Goal: Task Accomplishment & Management: Manage account settings

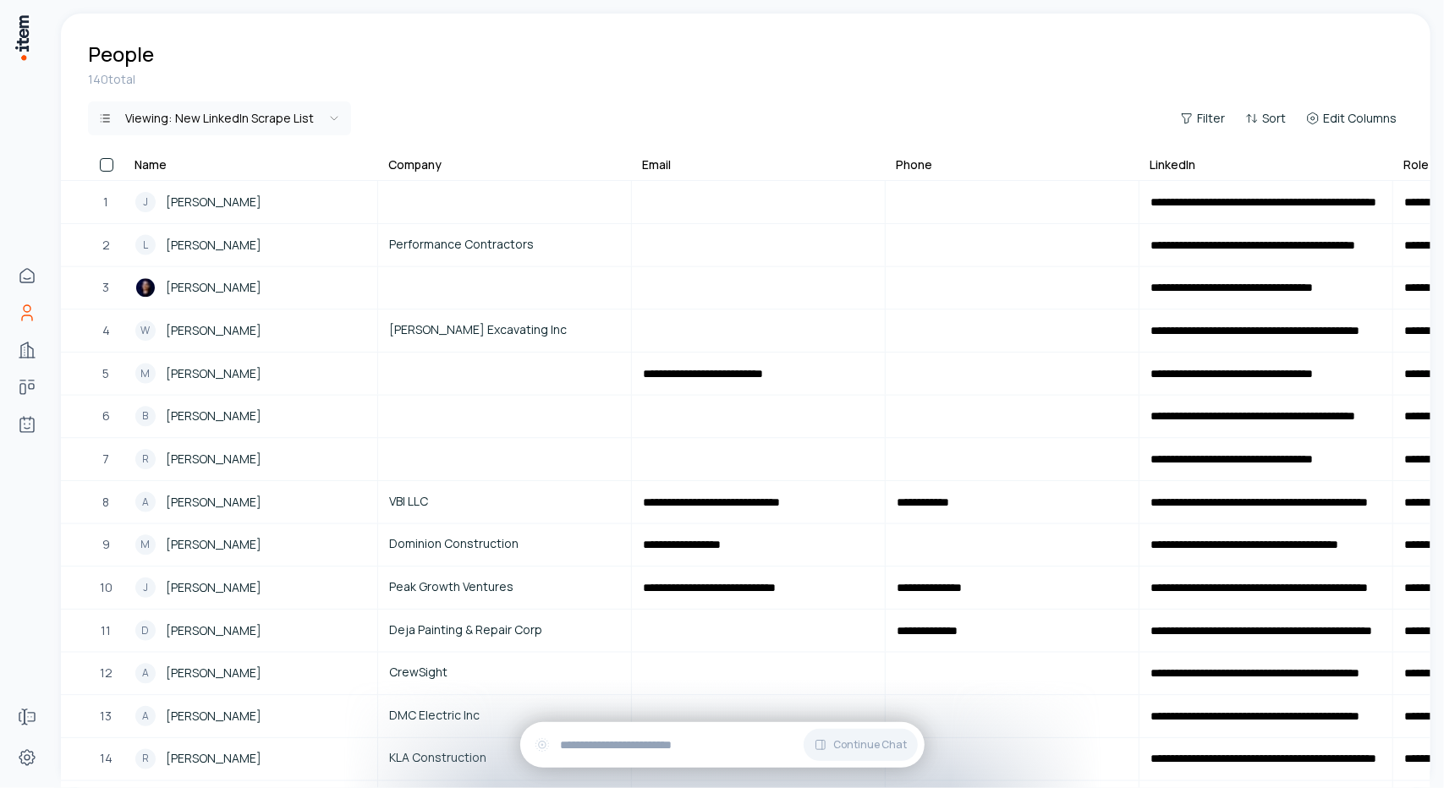
click at [272, 112] on html "**********" at bounding box center [722, 394] width 1444 height 788
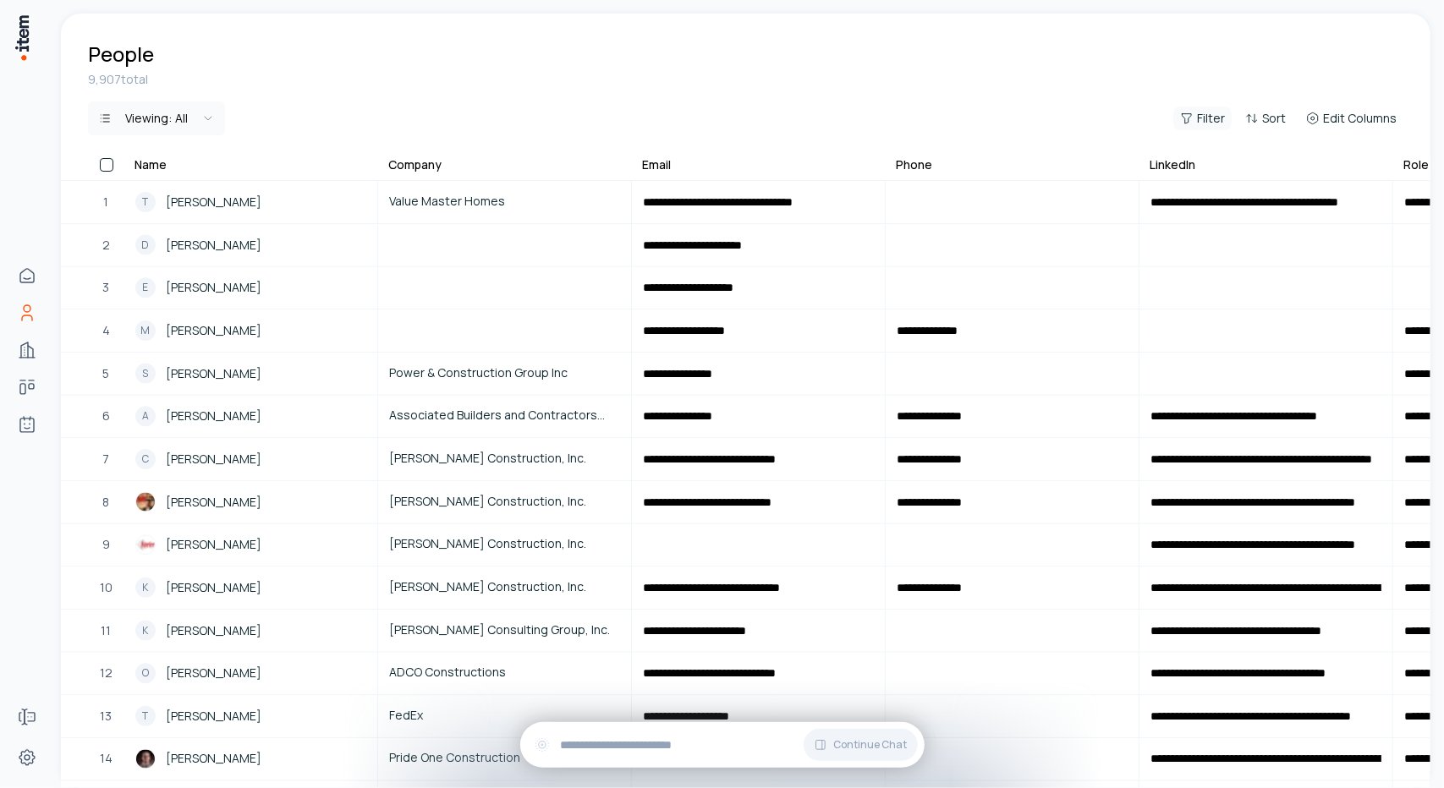
click at [1213, 115] on span "Filter" at bounding box center [1211, 118] width 28 height 17
click at [819, 201] on button "Add filter" at bounding box center [997, 197] width 445 height 30
click at [876, 200] on button "Name" at bounding box center [838, 196] width 127 height 27
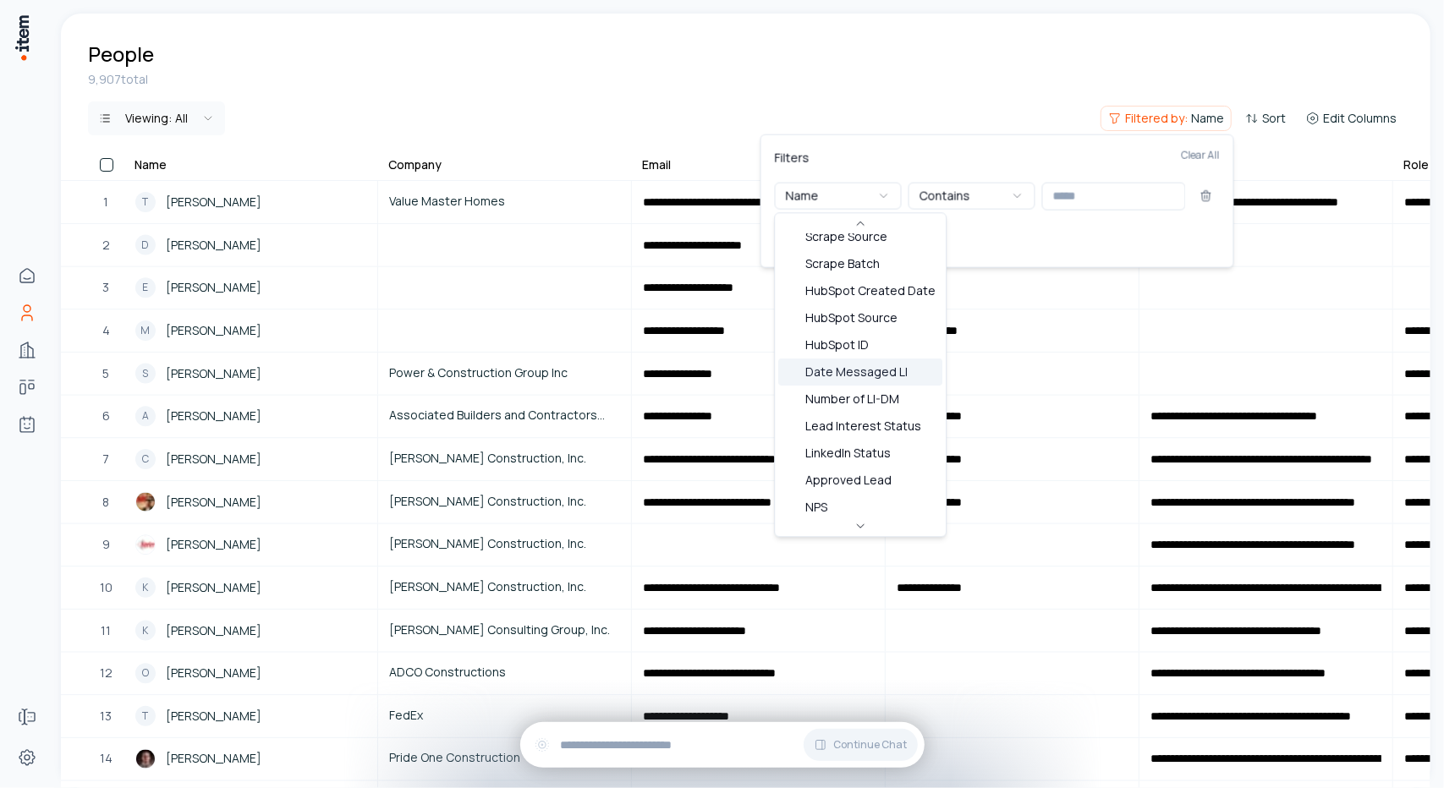
scroll to position [380, 0]
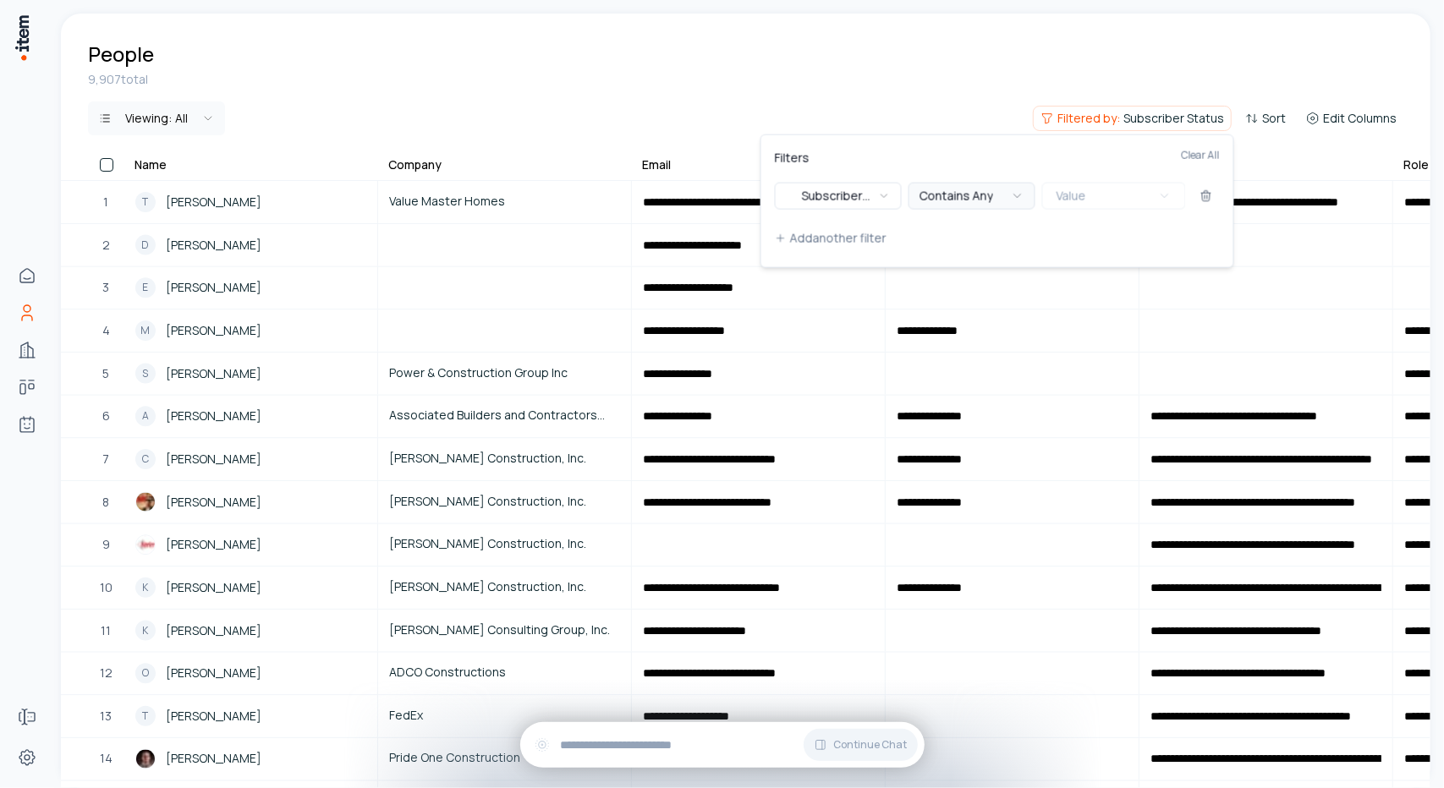
click at [1013, 190] on icon "button" at bounding box center [1018, 196] width 14 height 14
click at [1113, 200] on button "Value" at bounding box center [1114, 196] width 144 height 27
click at [1057, 230] on div "Suggestions" at bounding box center [1059, 230] width 14 height 14
click at [1055, 257] on div "Suggestions" at bounding box center [1059, 257] width 14 height 14
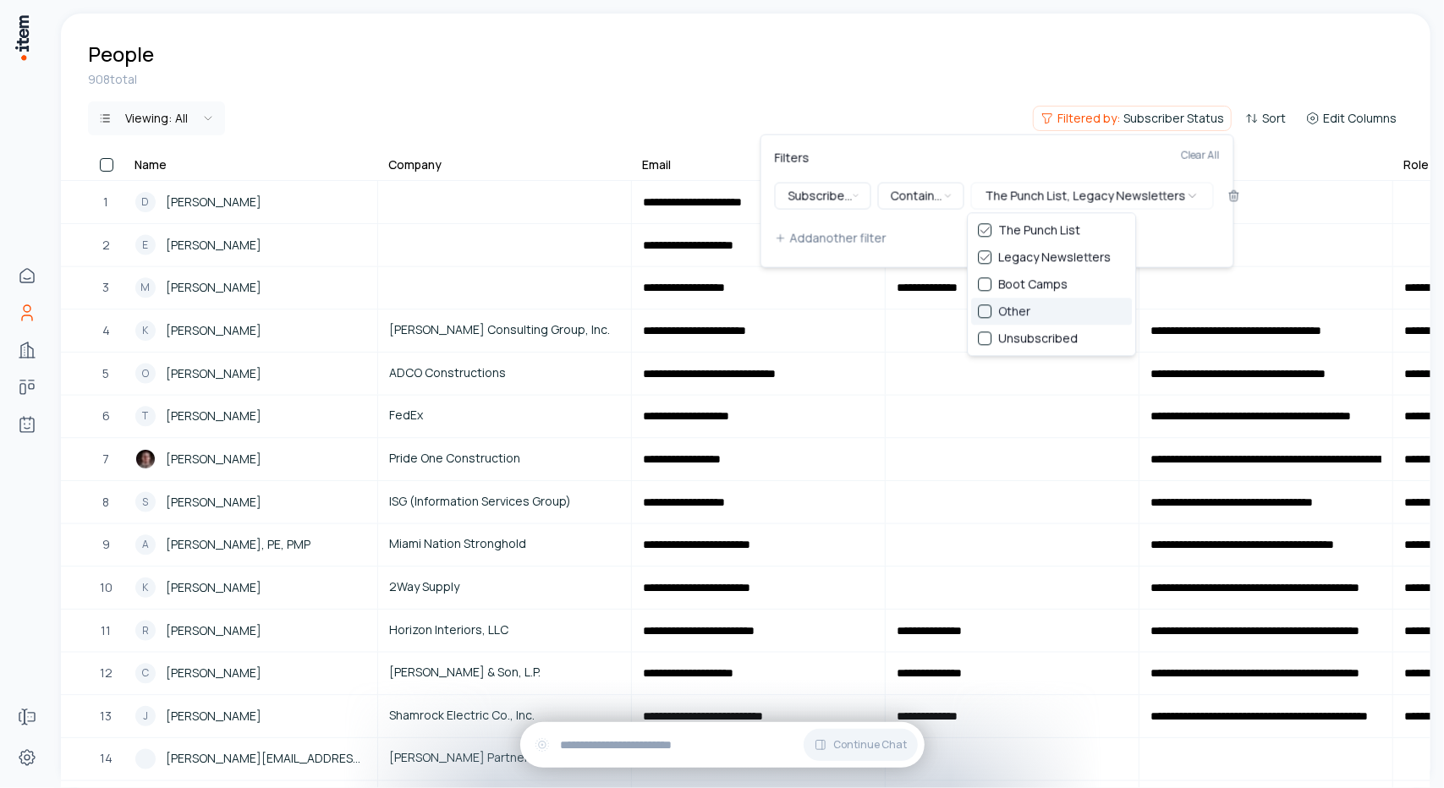
click at [983, 314] on div "Suggestions" at bounding box center [985, 311] width 14 height 14
click at [907, 82] on html "**********" at bounding box center [722, 394] width 1444 height 788
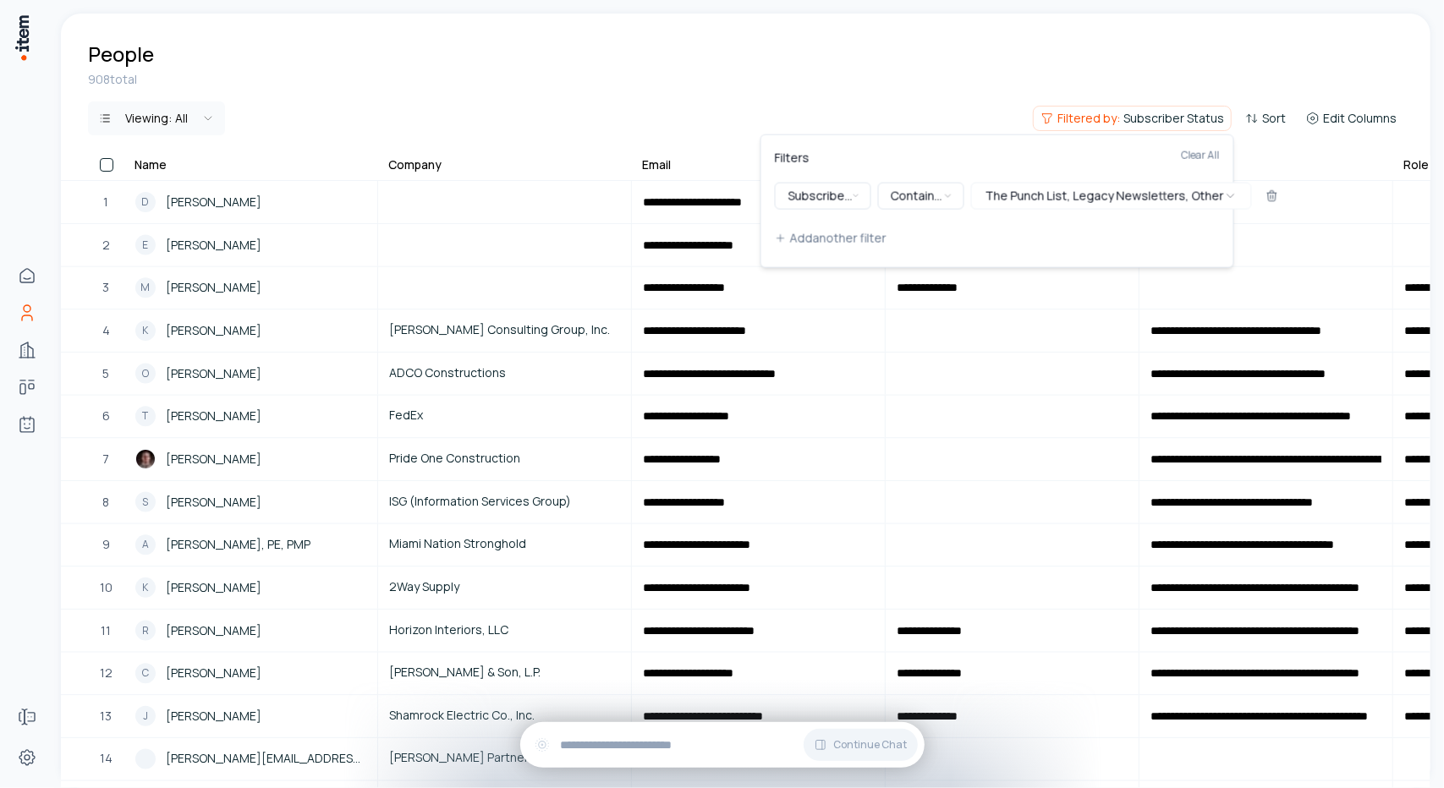
click at [628, 94] on html "**********" at bounding box center [722, 394] width 1444 height 788
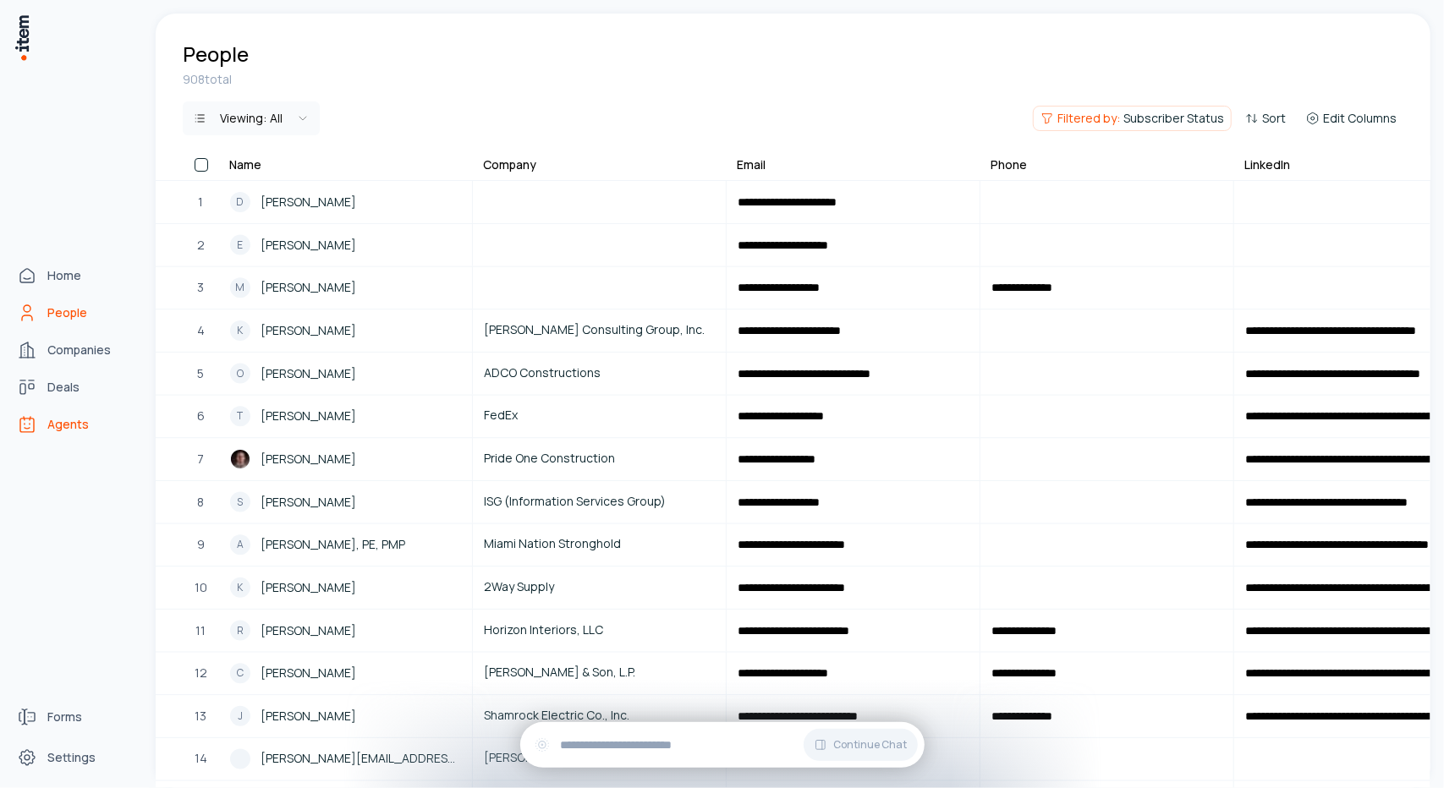
click at [44, 424] on link "Agents" at bounding box center [74, 425] width 129 height 34
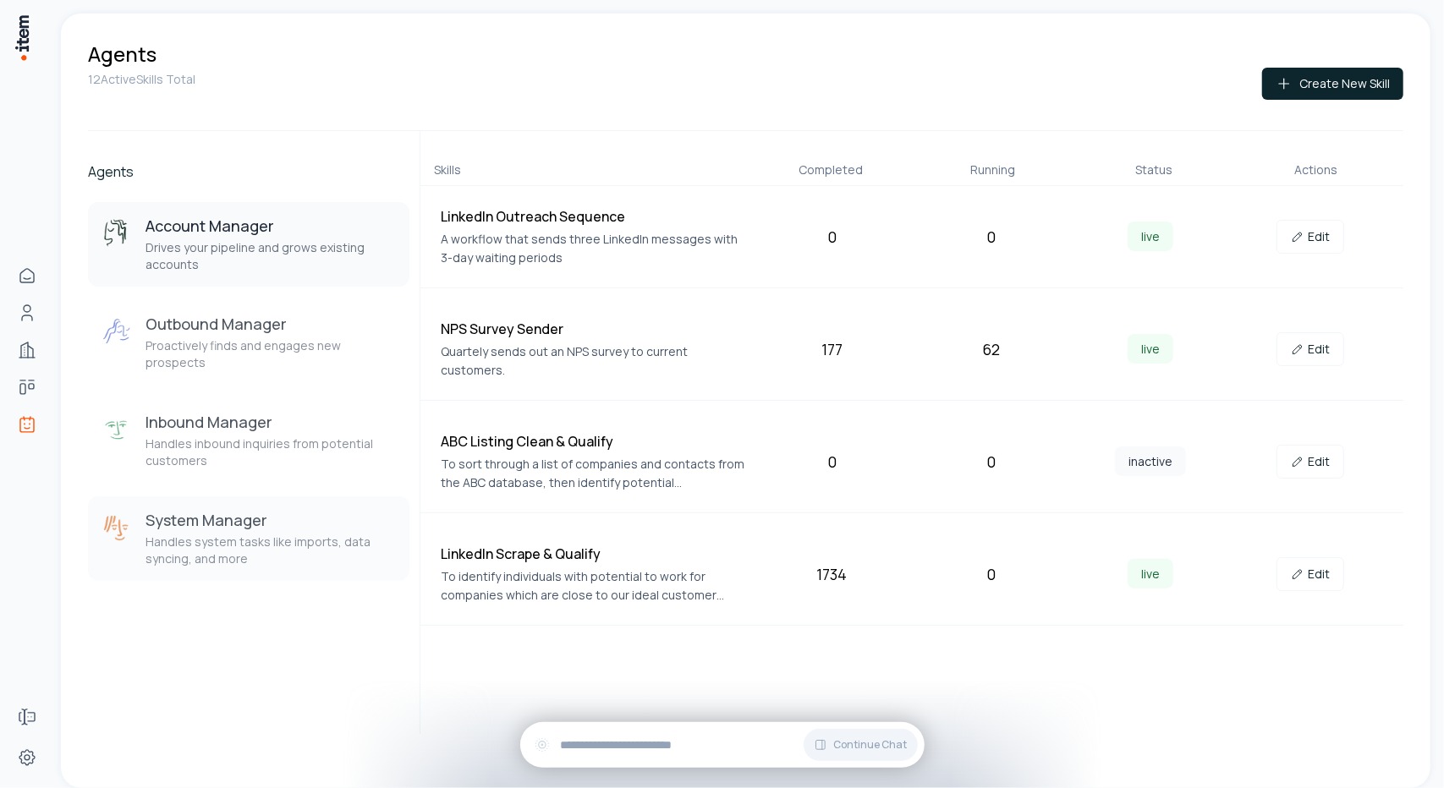
click at [297, 517] on div "System Manager Handles system tasks like imports, data syncing, and more" at bounding box center [270, 539] width 250 height 58
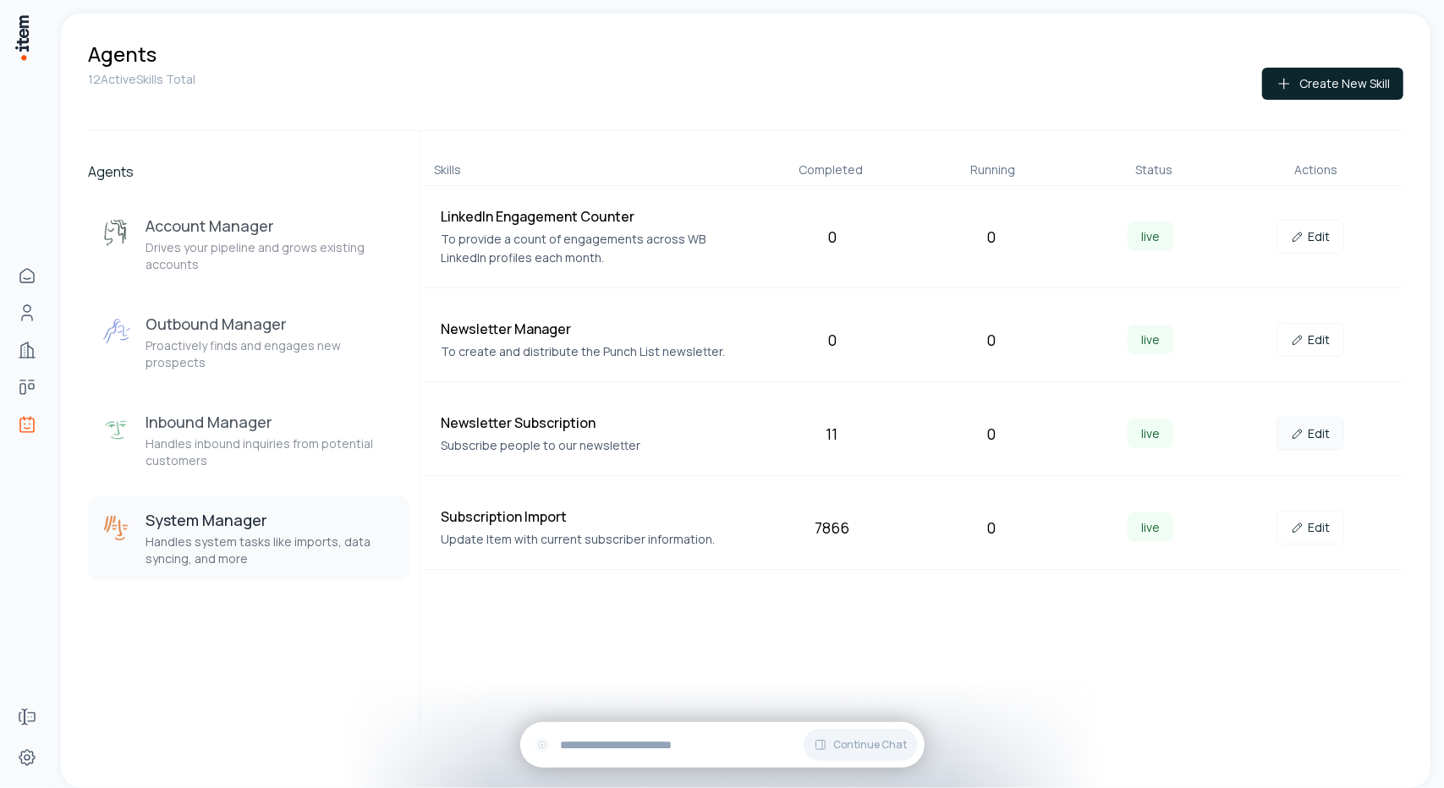
click at [1306, 430] on link "Edit" at bounding box center [1310, 434] width 68 height 34
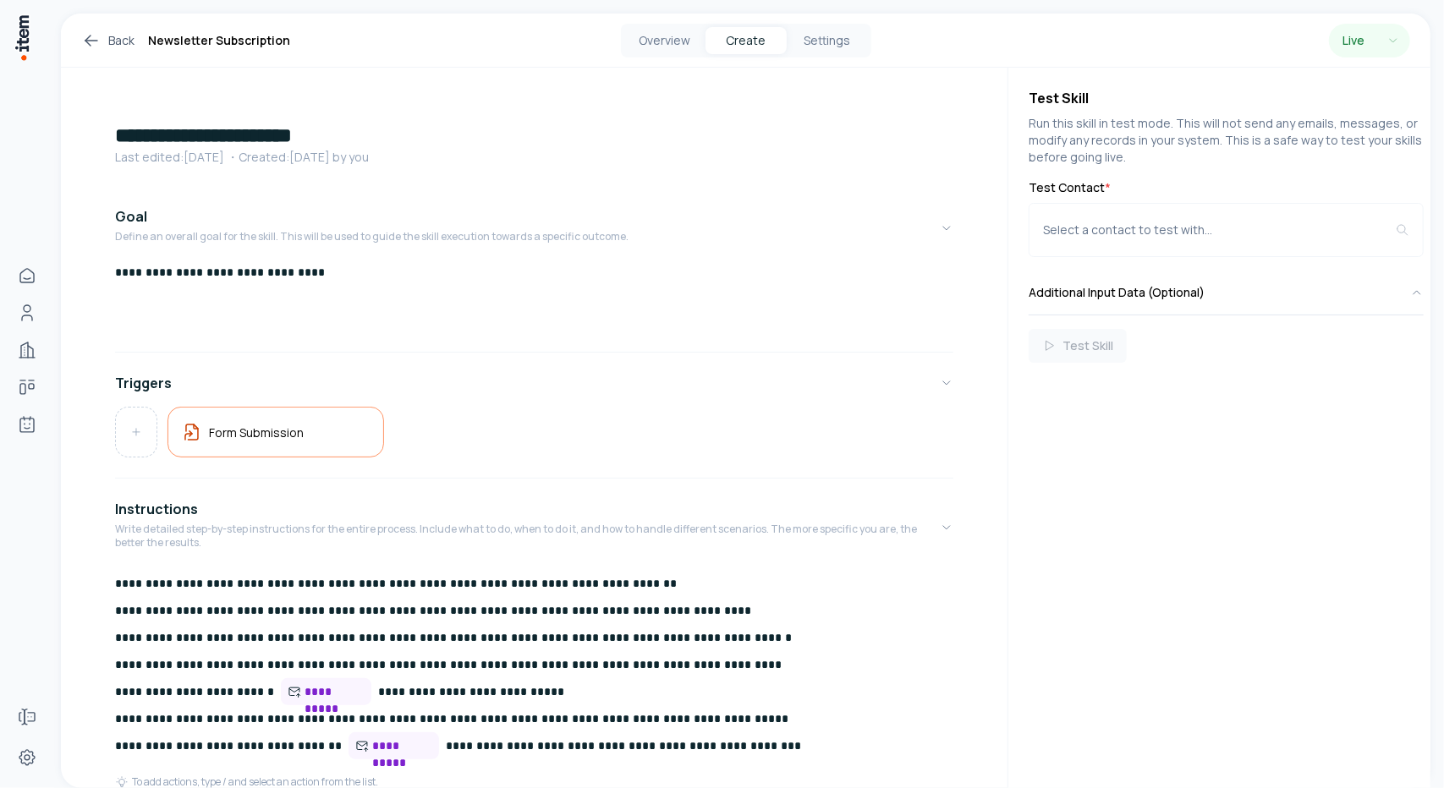
click at [101, 40] on link "Back" at bounding box center [107, 40] width 53 height 20
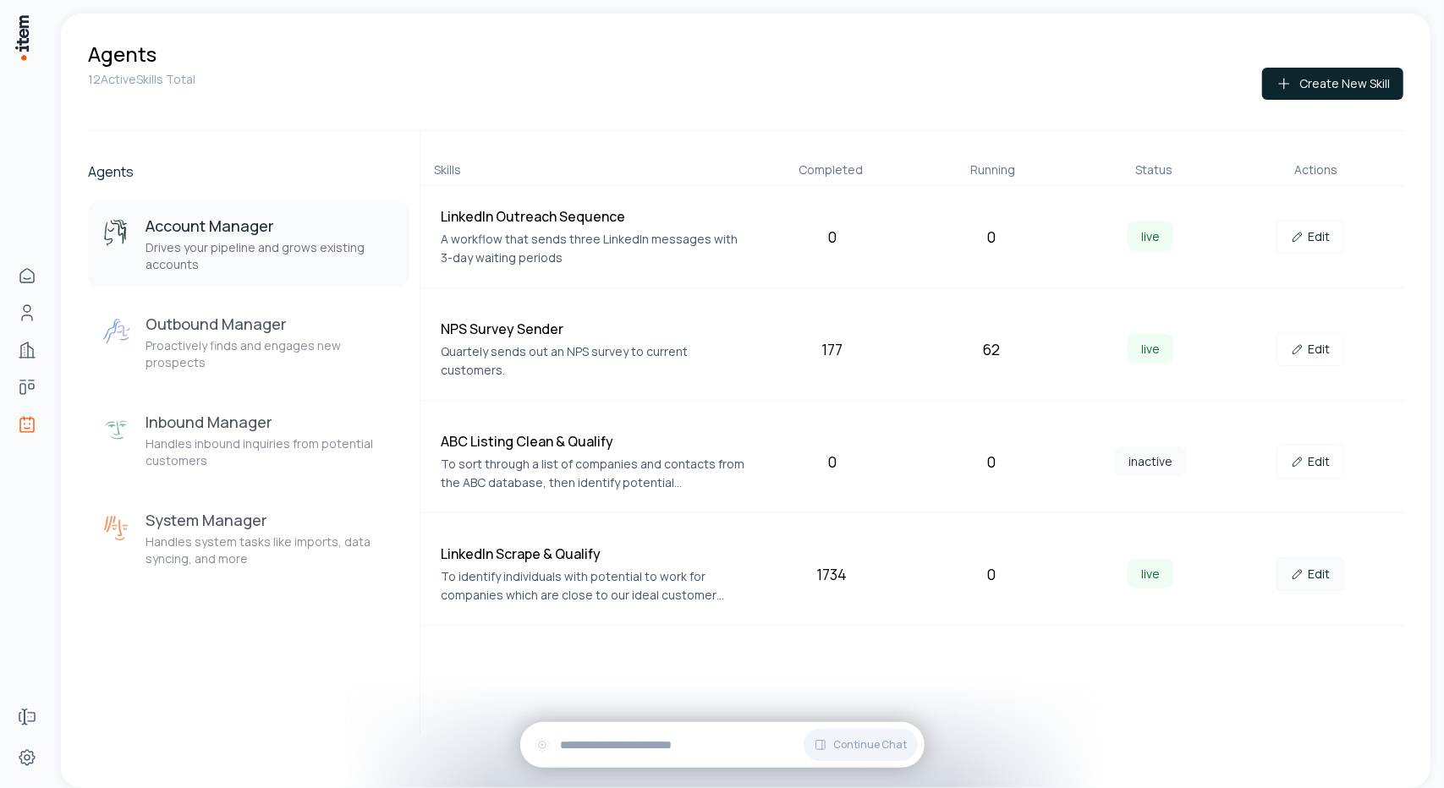
click at [1324, 557] on link "Edit" at bounding box center [1310, 574] width 68 height 34
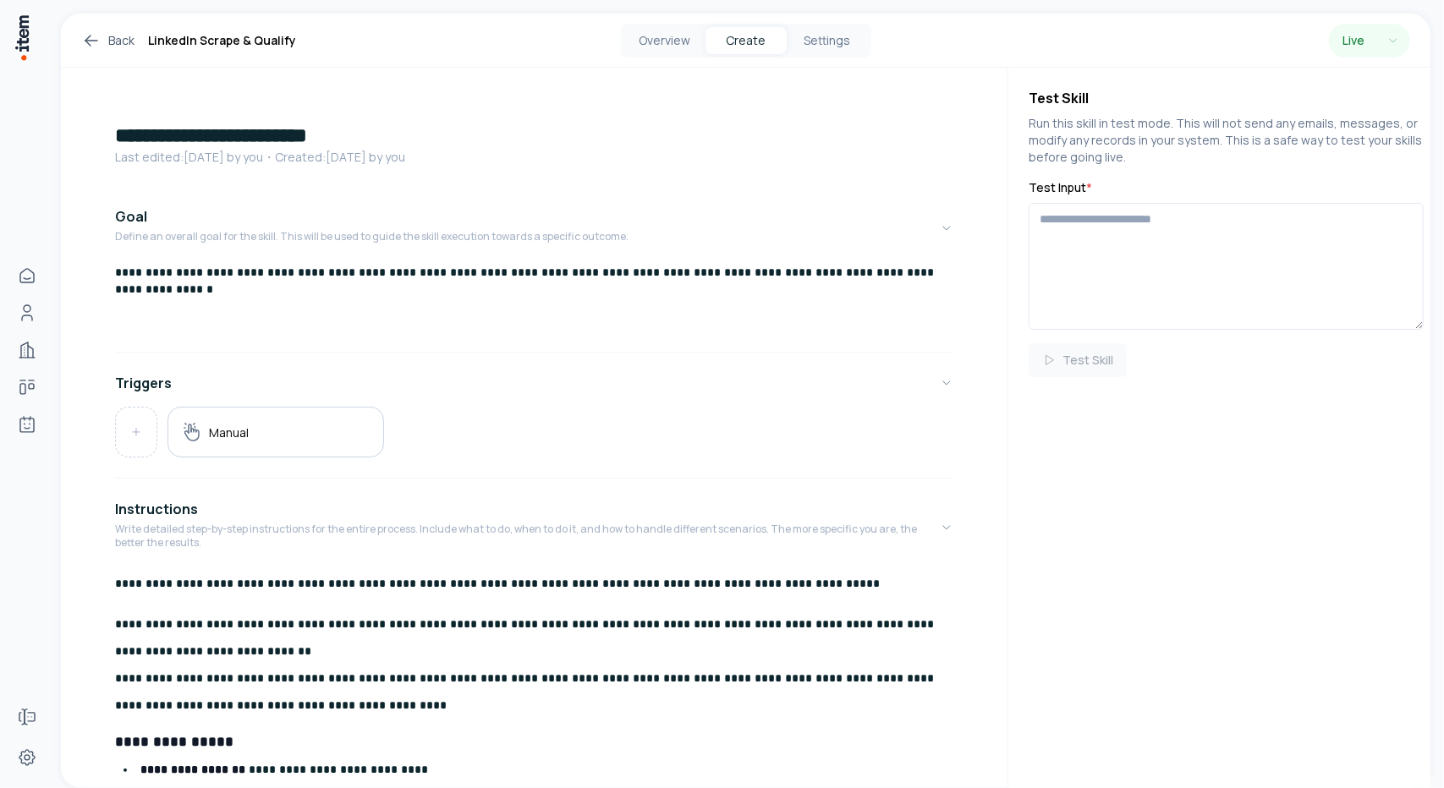
click at [108, 38] on link "Back" at bounding box center [107, 40] width 53 height 20
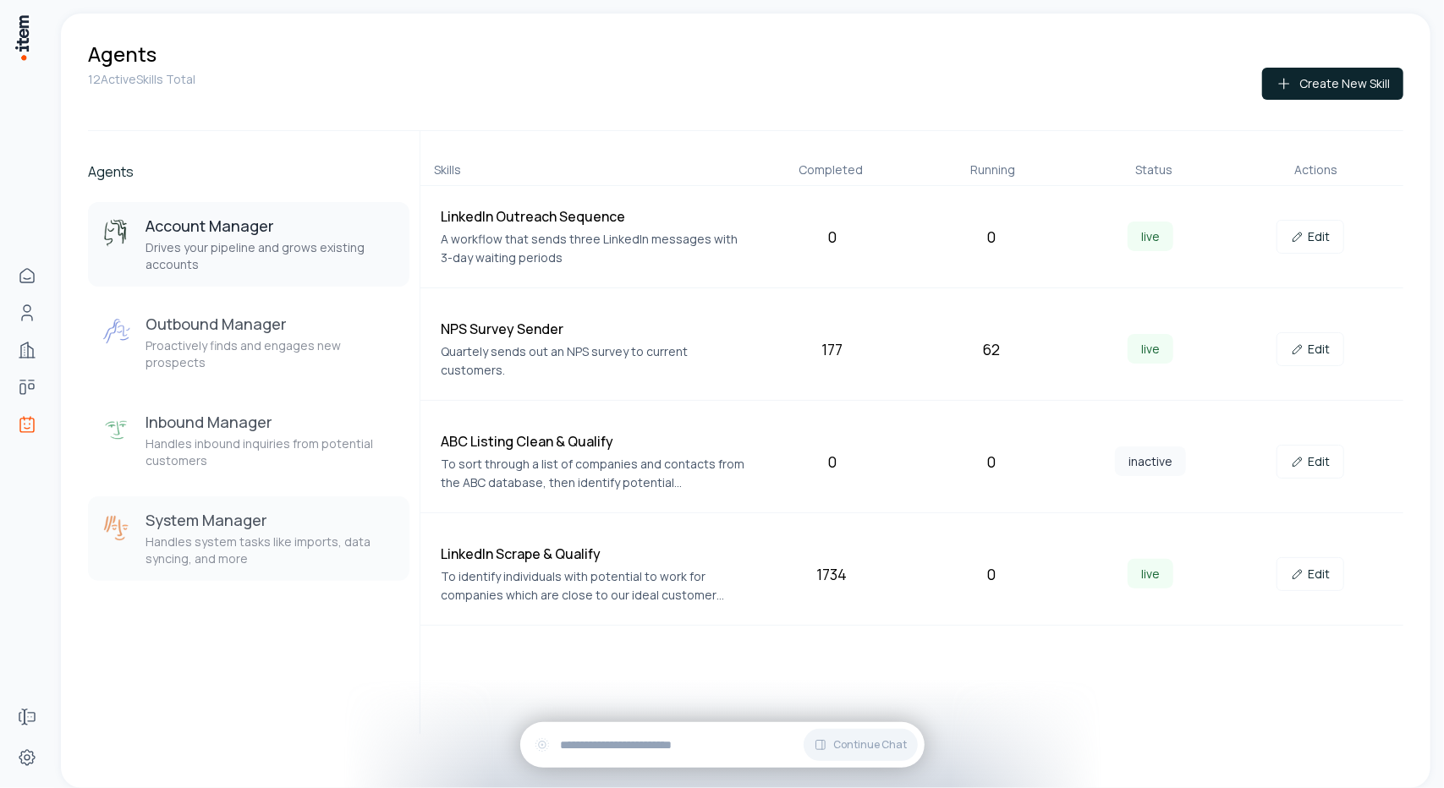
click at [308, 540] on p "Handles system tasks like imports, data syncing, and more" at bounding box center [270, 551] width 250 height 34
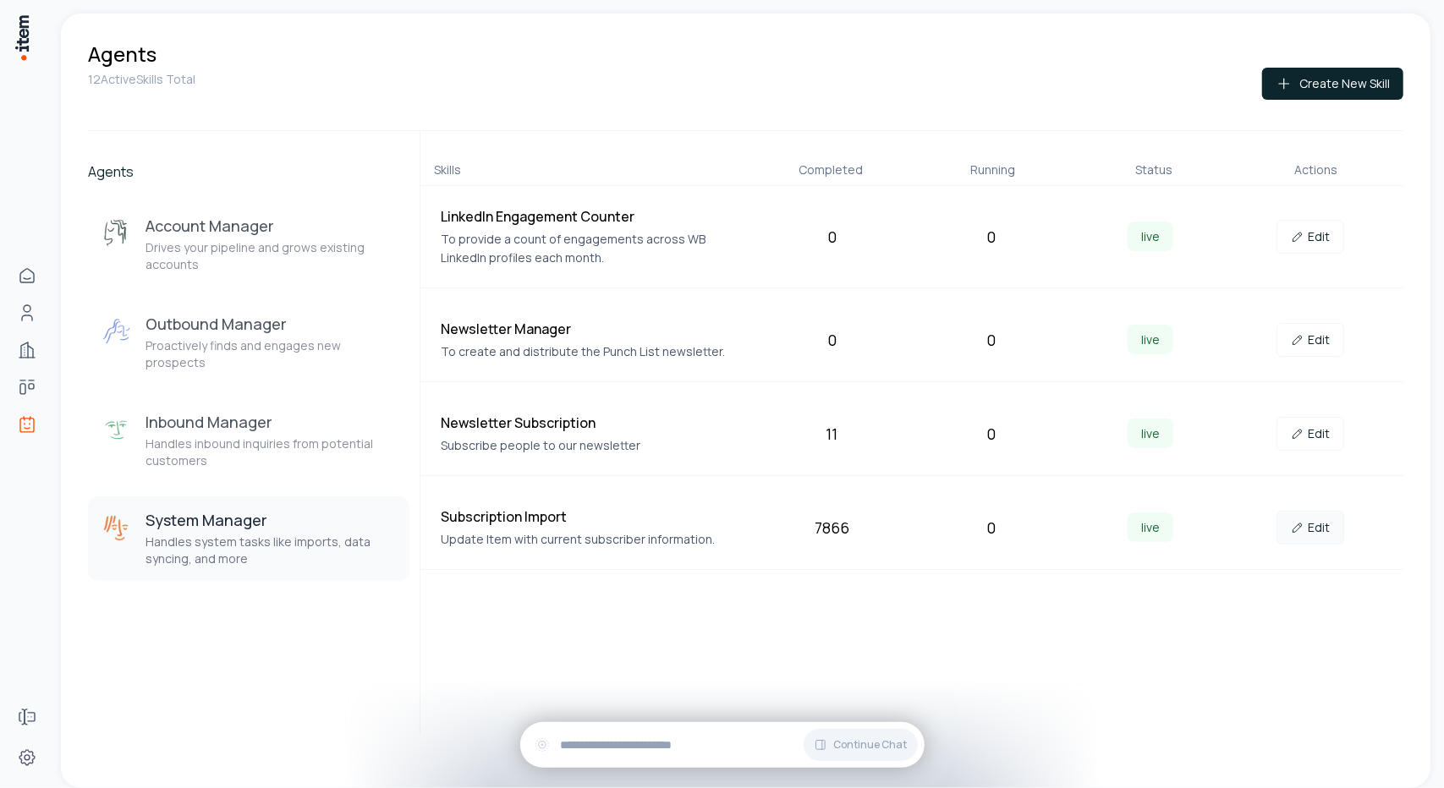
click at [1324, 527] on link "Edit" at bounding box center [1310, 528] width 68 height 34
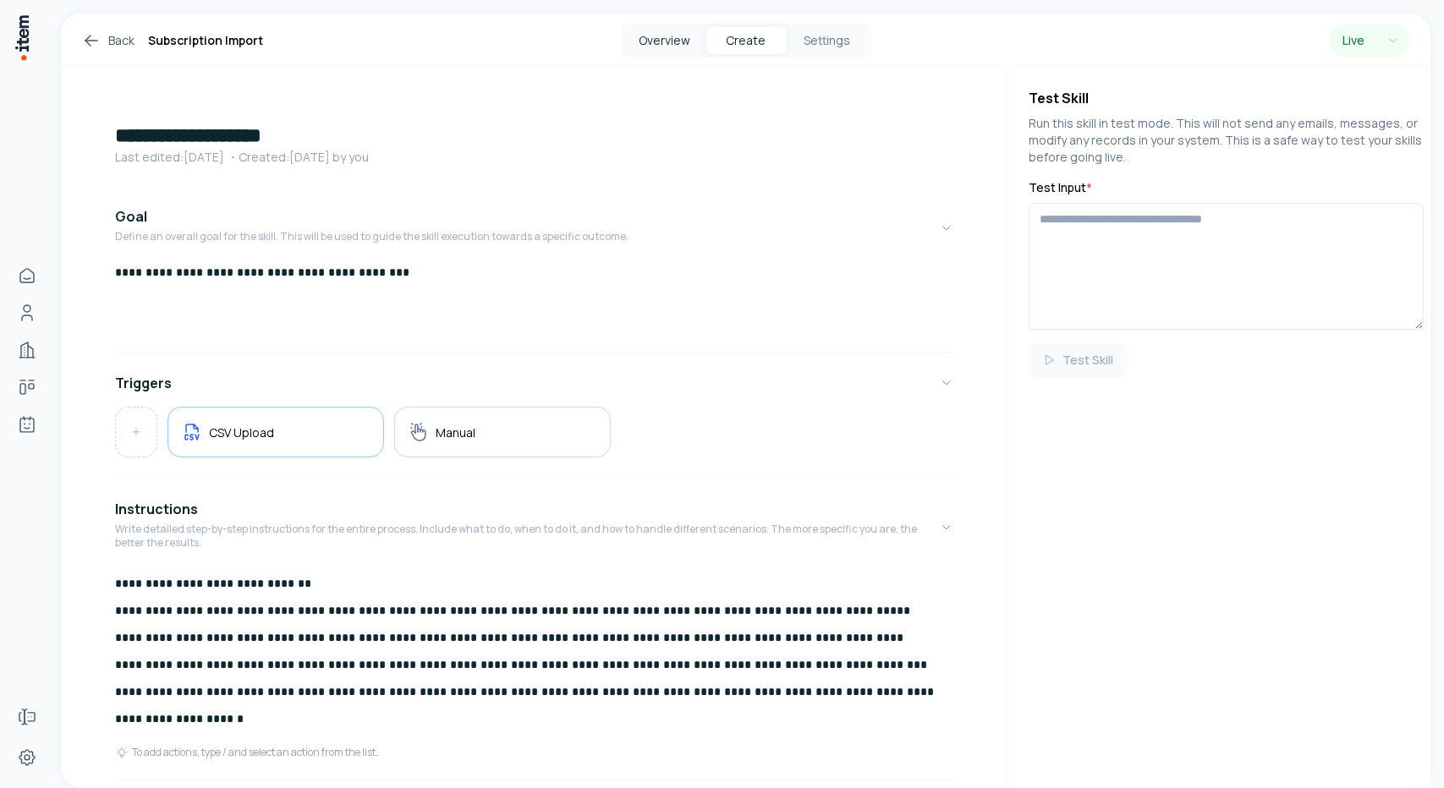
click at [672, 47] on button "Overview" at bounding box center [664, 40] width 81 height 27
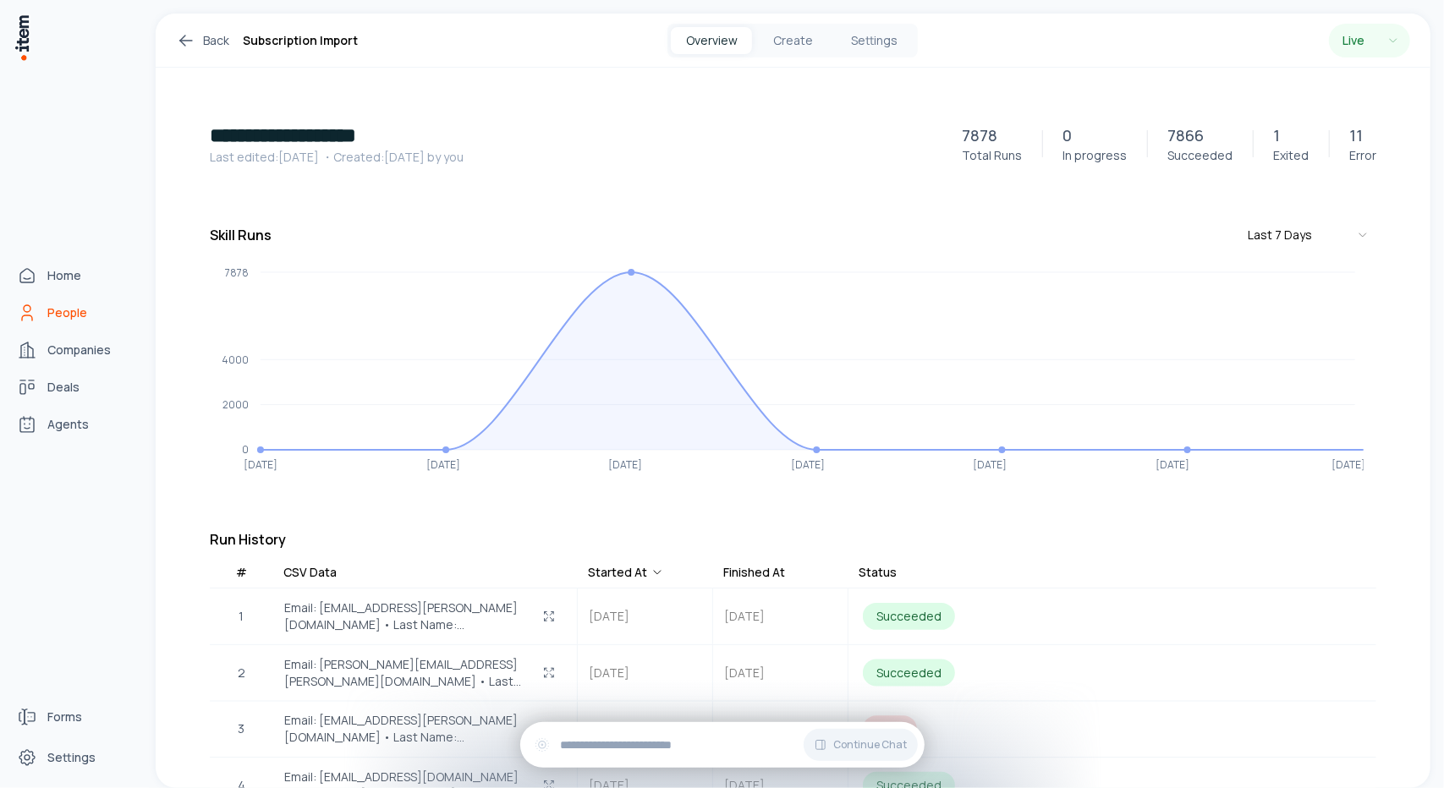
click at [81, 322] on link "People" at bounding box center [74, 313] width 129 height 34
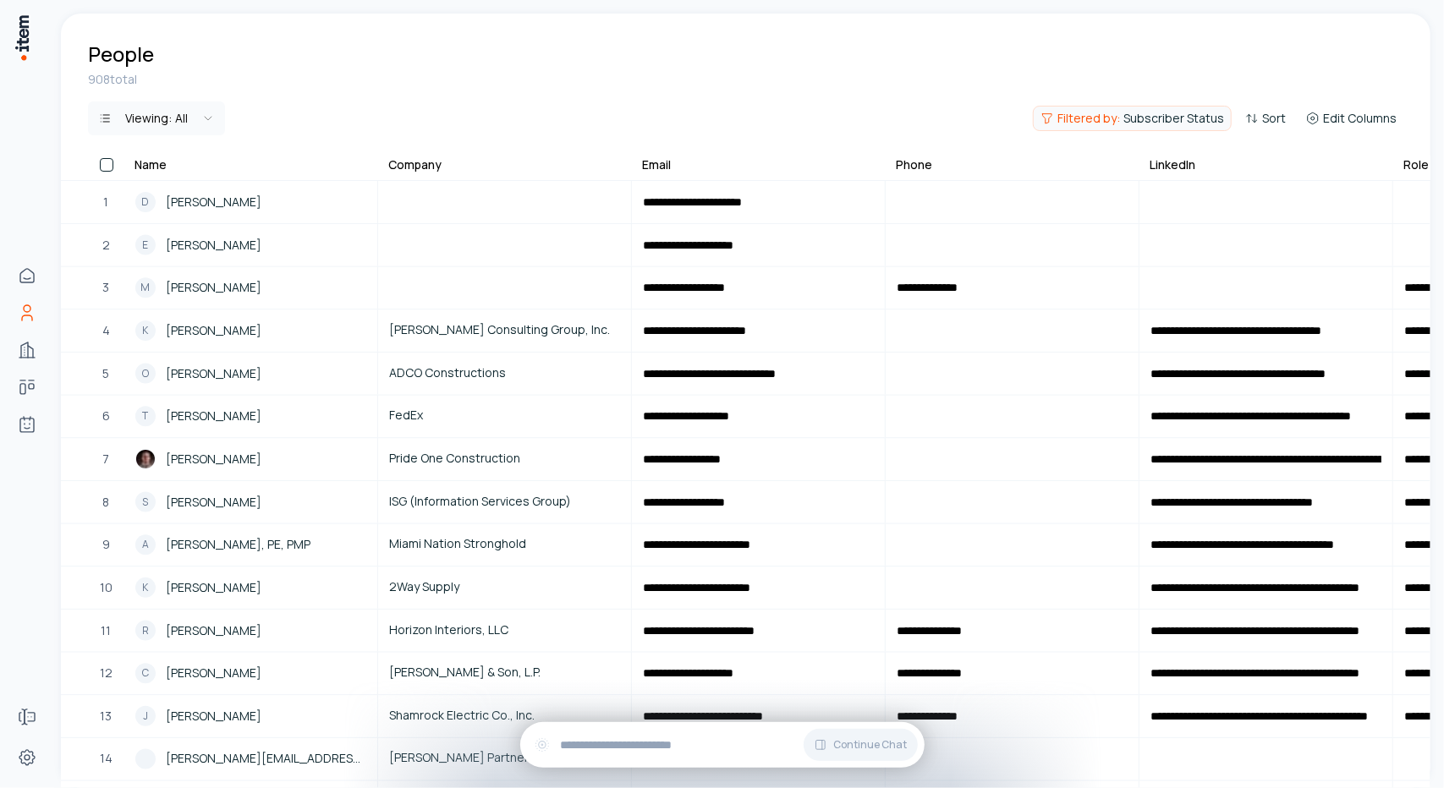
click at [1086, 112] on span "Filtered by:" at bounding box center [1088, 118] width 63 height 17
click at [934, 192] on button "Contains Any" at bounding box center [921, 196] width 86 height 27
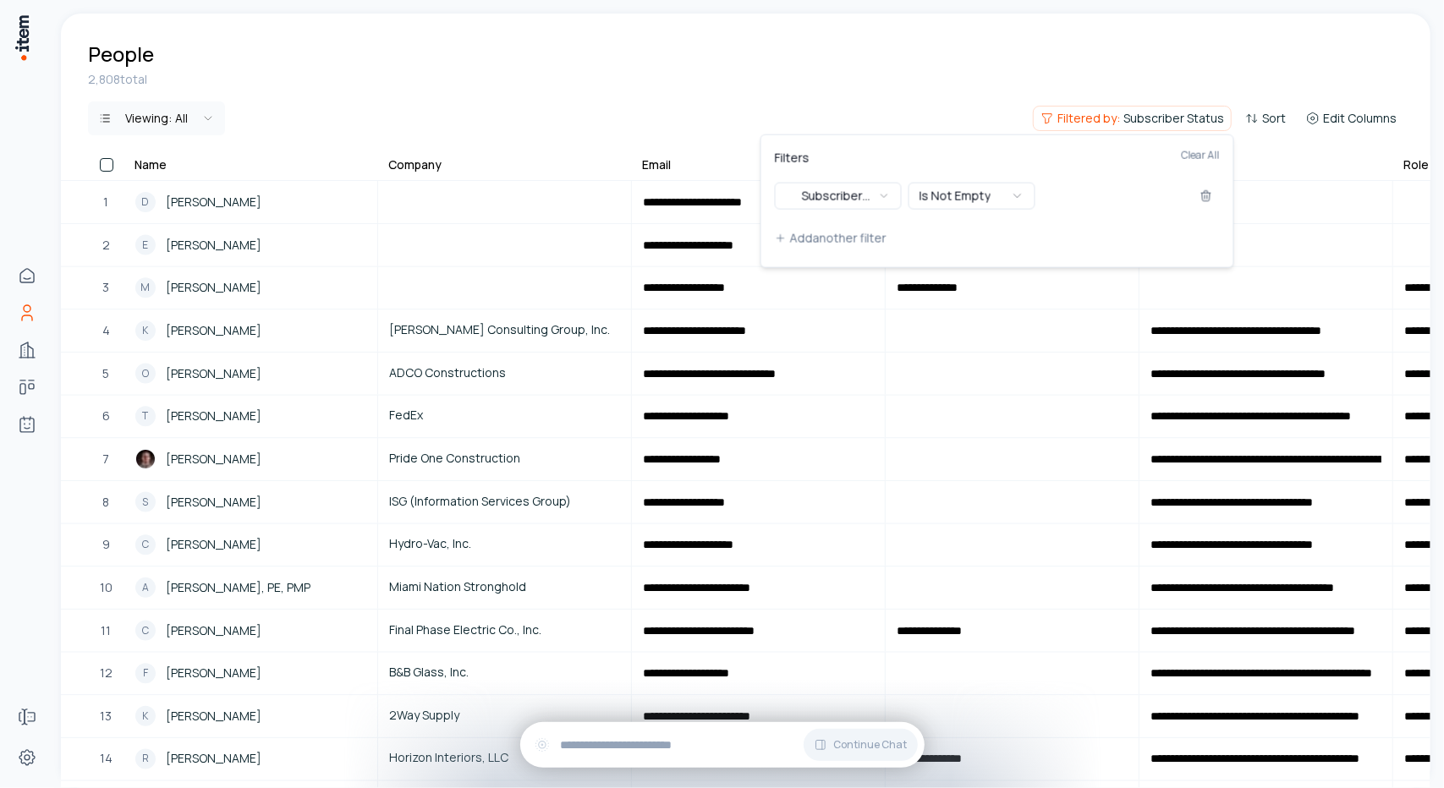
click at [881, 59] on html "**********" at bounding box center [722, 394] width 1444 height 788
click at [1170, 112] on span "Subscriber Status" at bounding box center [1173, 118] width 101 height 17
click at [882, 201] on icon "button" at bounding box center [884, 196] width 13 height 14
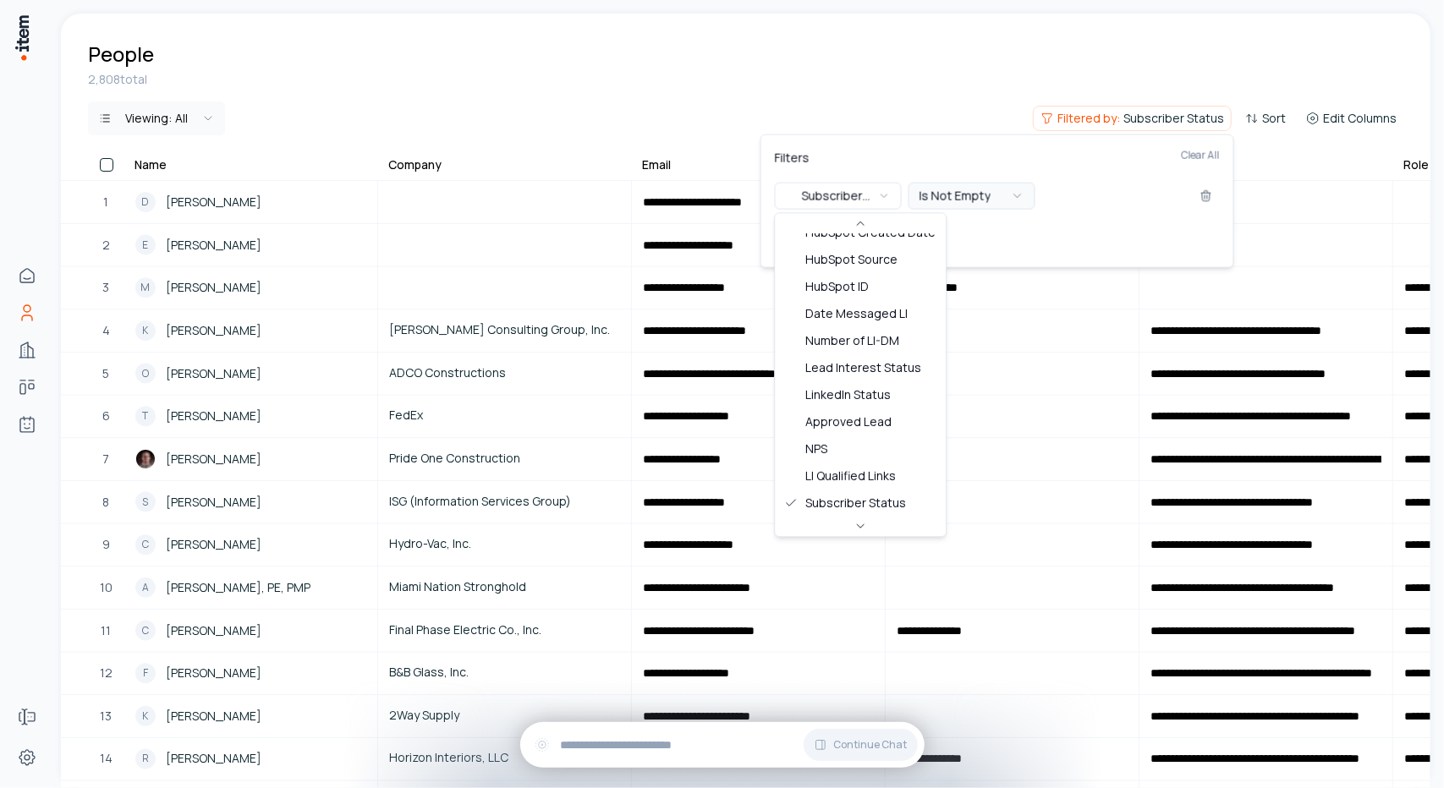
click at [1013, 196] on icon "button" at bounding box center [1018, 196] width 14 height 14
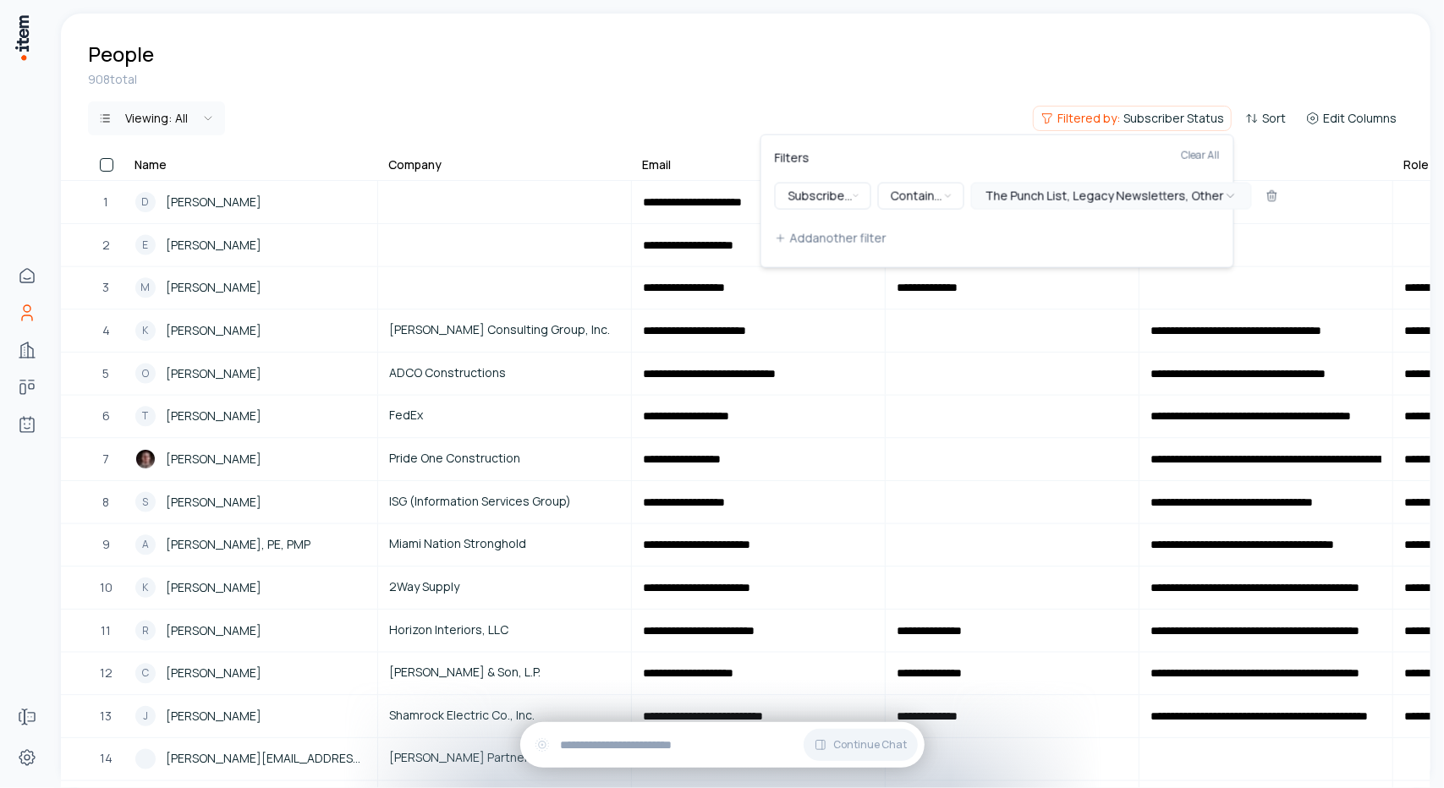
click at [1114, 199] on span "The Punch List, Legacy Newsletters, Other" at bounding box center [1104, 196] width 238 height 17
click at [986, 283] on div "Suggestions" at bounding box center [985, 284] width 14 height 14
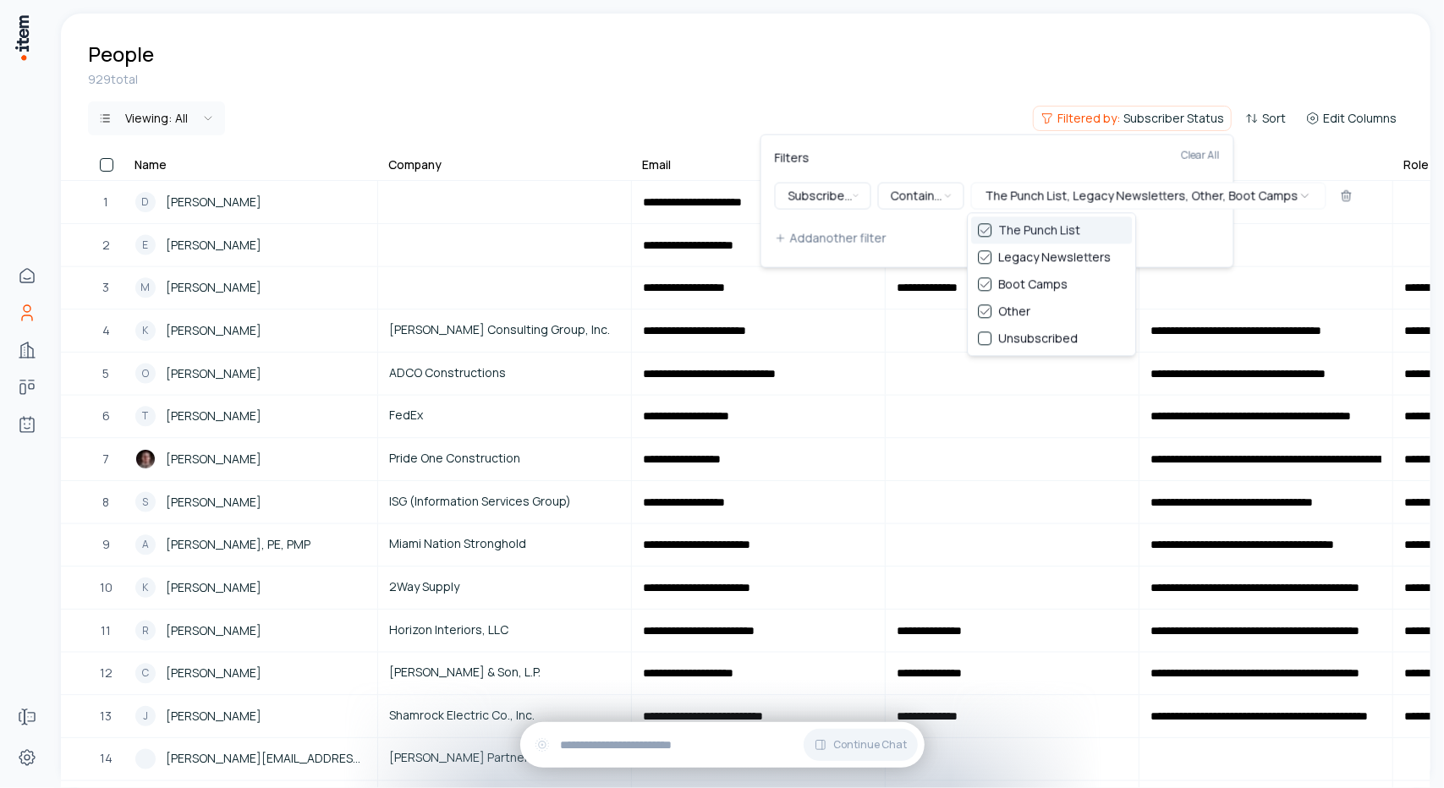
click at [938, 129] on html "**********" at bounding box center [722, 394] width 1444 height 788
click at [955, 107] on html "**********" at bounding box center [722, 394] width 1444 height 788
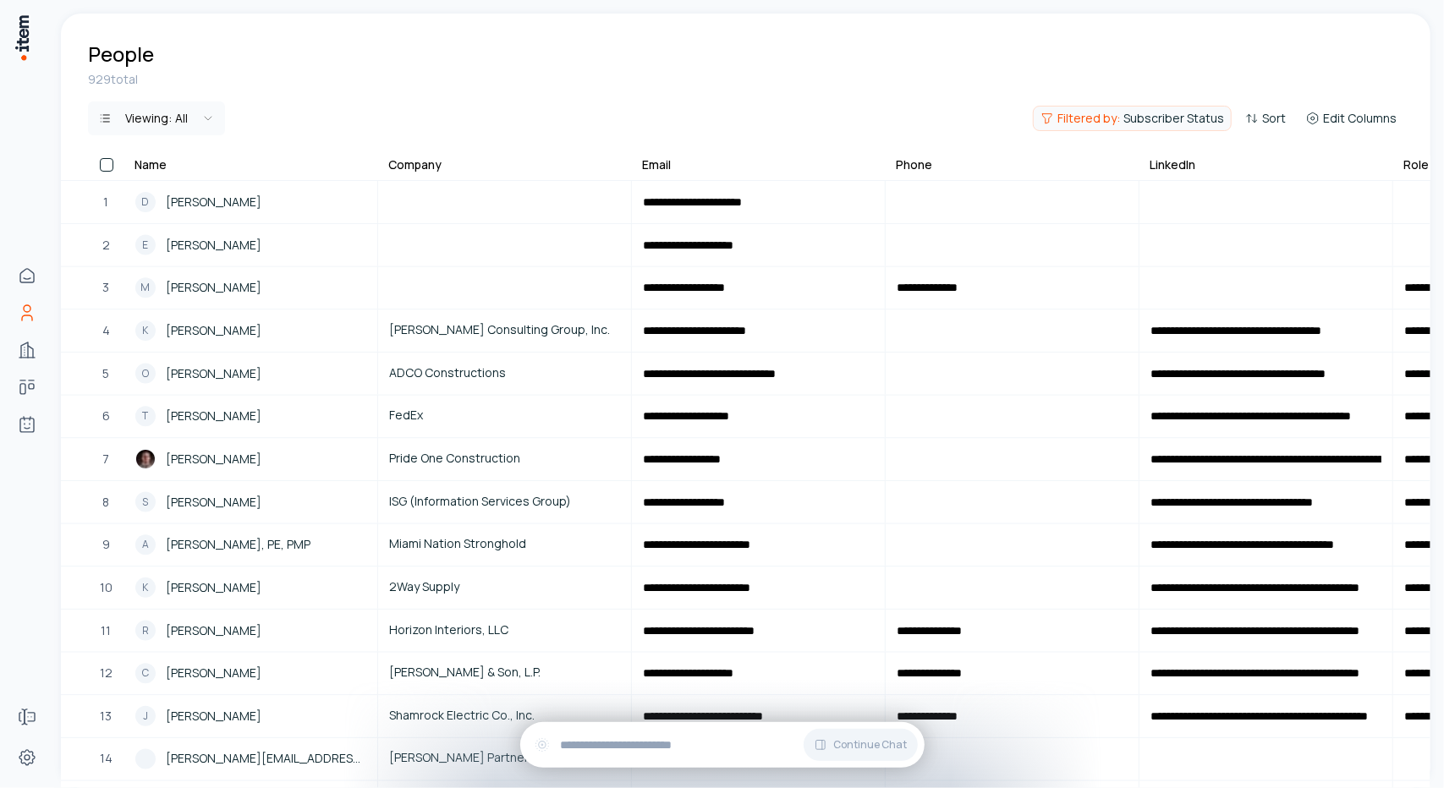
click at [1084, 123] on span "Filtered by:" at bounding box center [1088, 118] width 63 height 17
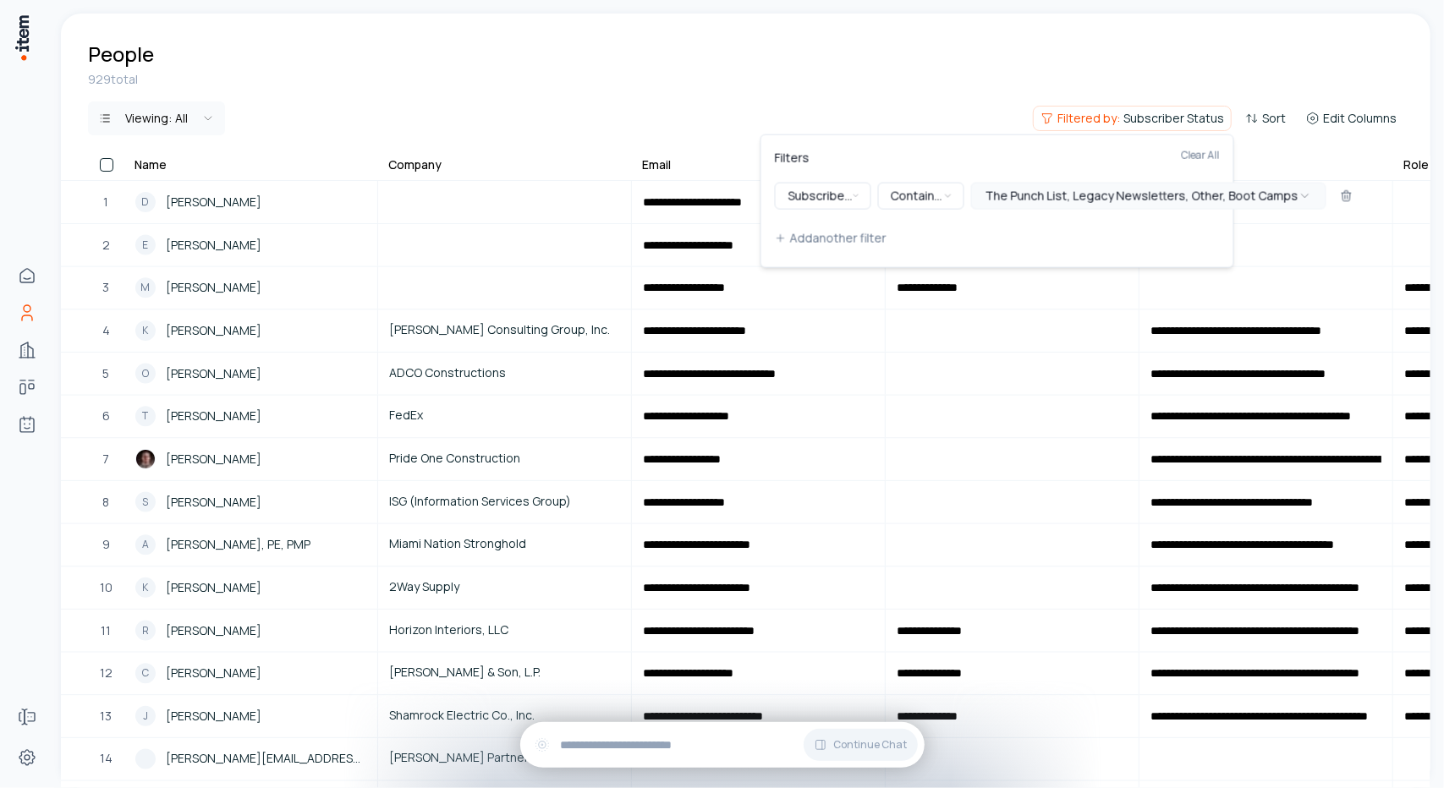
click at [1059, 197] on span "The Punch List, Legacy Newsletters, Other, Boot Camps" at bounding box center [1141, 196] width 313 height 17
click at [985, 282] on div "Suggestions" at bounding box center [985, 284] width 14 height 14
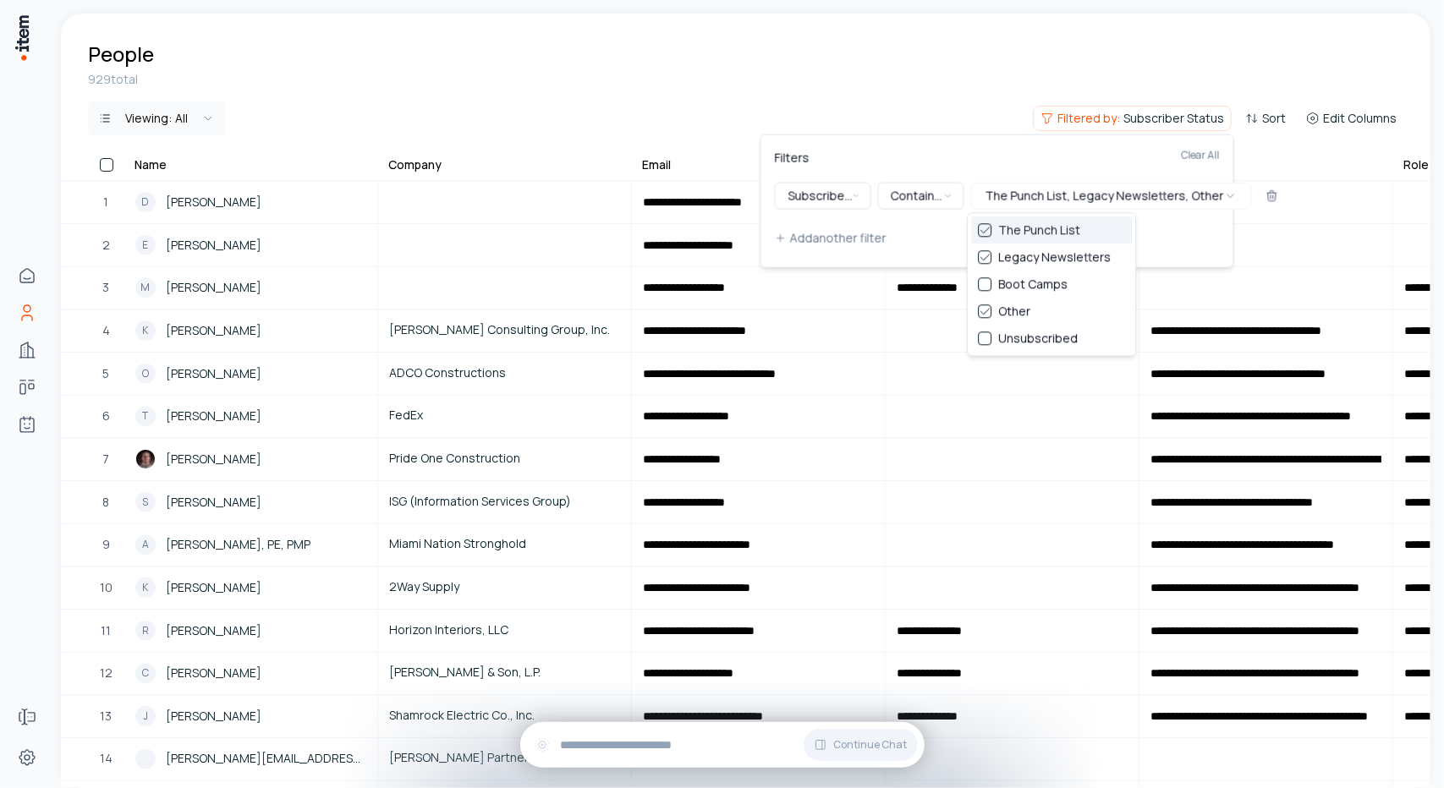
click at [983, 57] on html "**********" at bounding box center [722, 394] width 1444 height 788
click at [1086, 196] on span "The Punch List, Legacy Newsletters, Other" at bounding box center [1104, 196] width 238 height 17
click at [984, 234] on div "Suggestions" at bounding box center [985, 230] width 14 height 14
click at [1018, 255] on div "Suggestions" at bounding box center [1019, 257] width 14 height 14
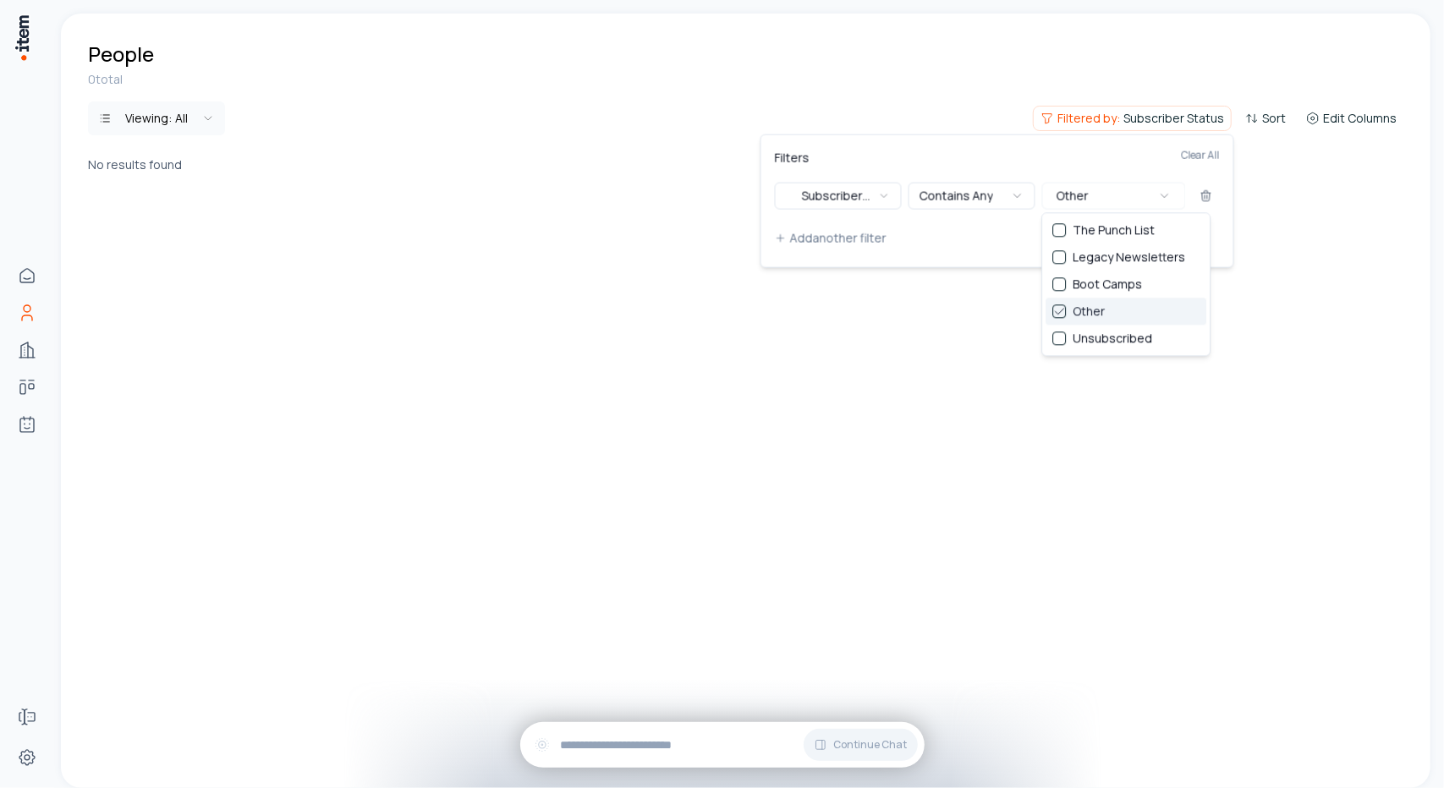
click at [1057, 315] on div "Suggestions" at bounding box center [1059, 311] width 14 height 14
click at [1062, 343] on div "Suggestions" at bounding box center [1059, 339] width 14 height 14
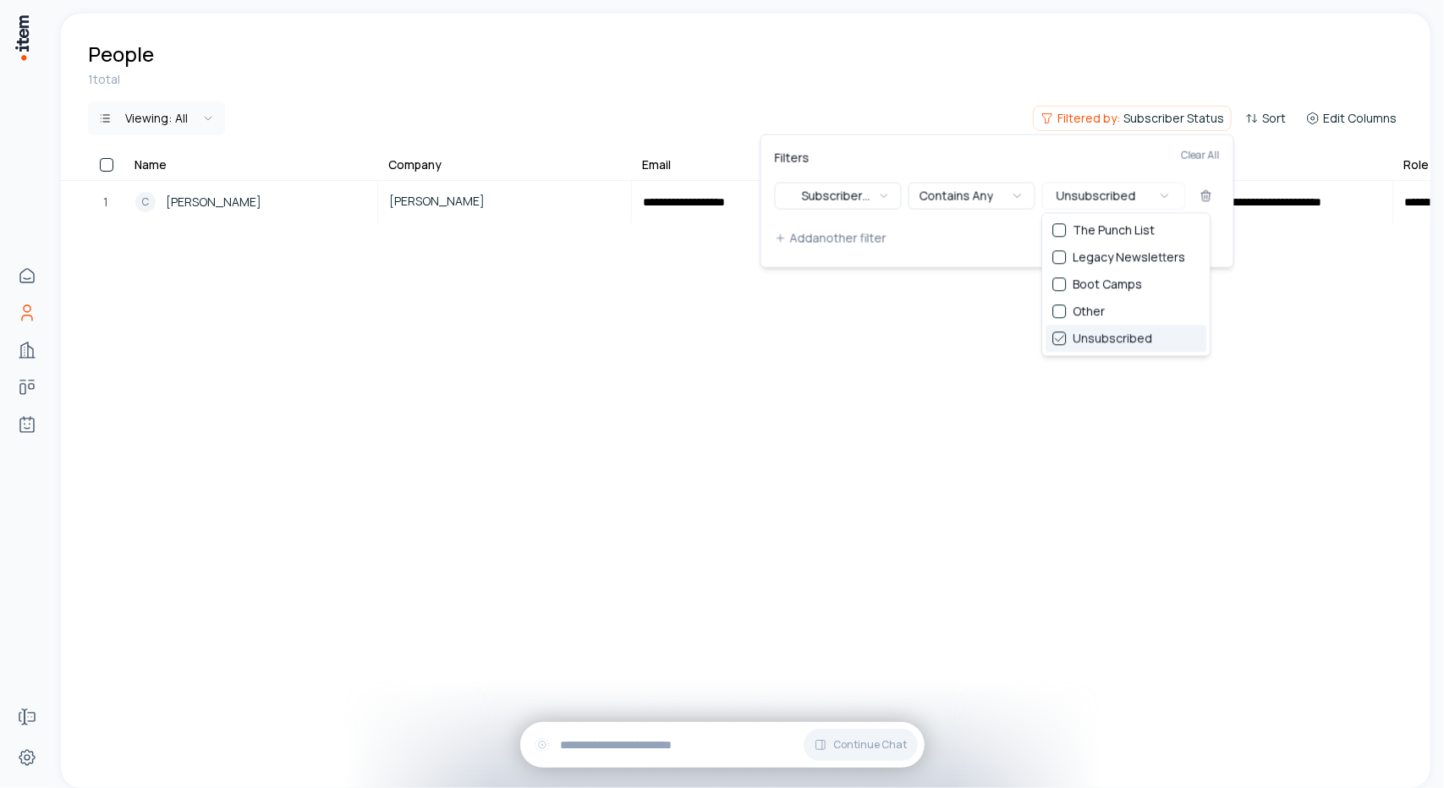
click at [1063, 337] on div "Suggestions" at bounding box center [1059, 339] width 14 height 14
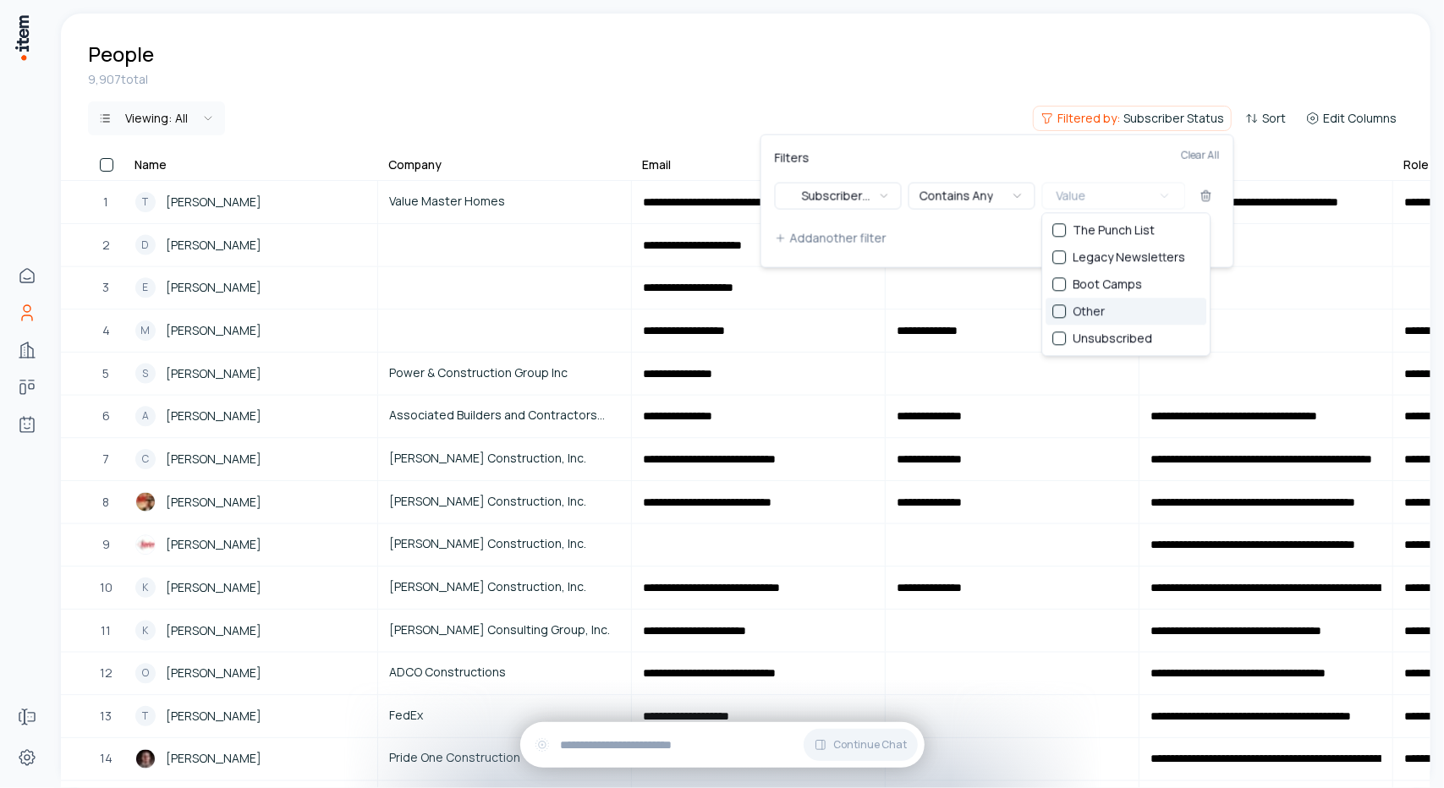
click at [1058, 316] on div "Suggestions" at bounding box center [1059, 311] width 14 height 14
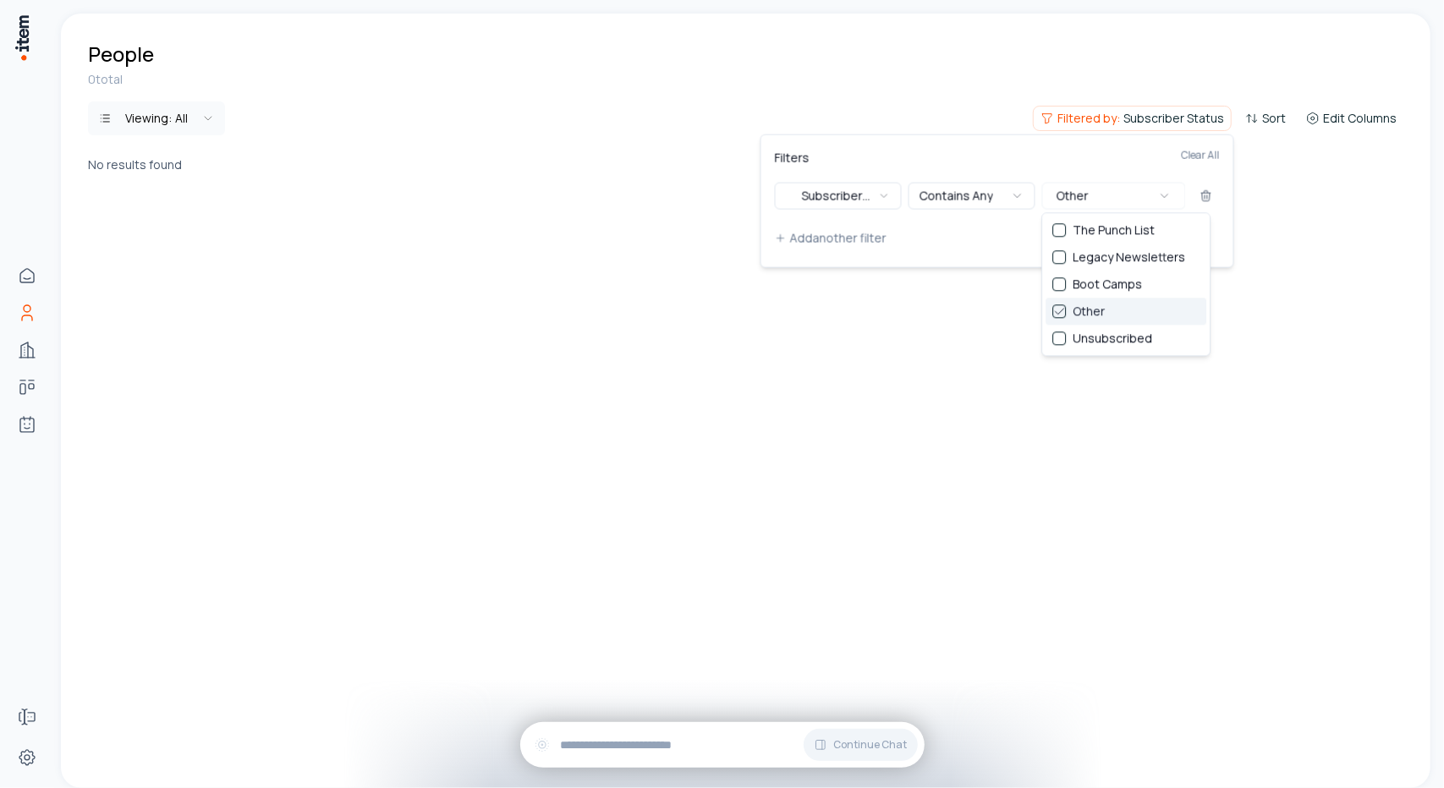
click at [1061, 310] on div "Suggestions" at bounding box center [1059, 311] width 14 height 14
click at [1061, 290] on div "Suggestions" at bounding box center [1059, 284] width 14 height 14
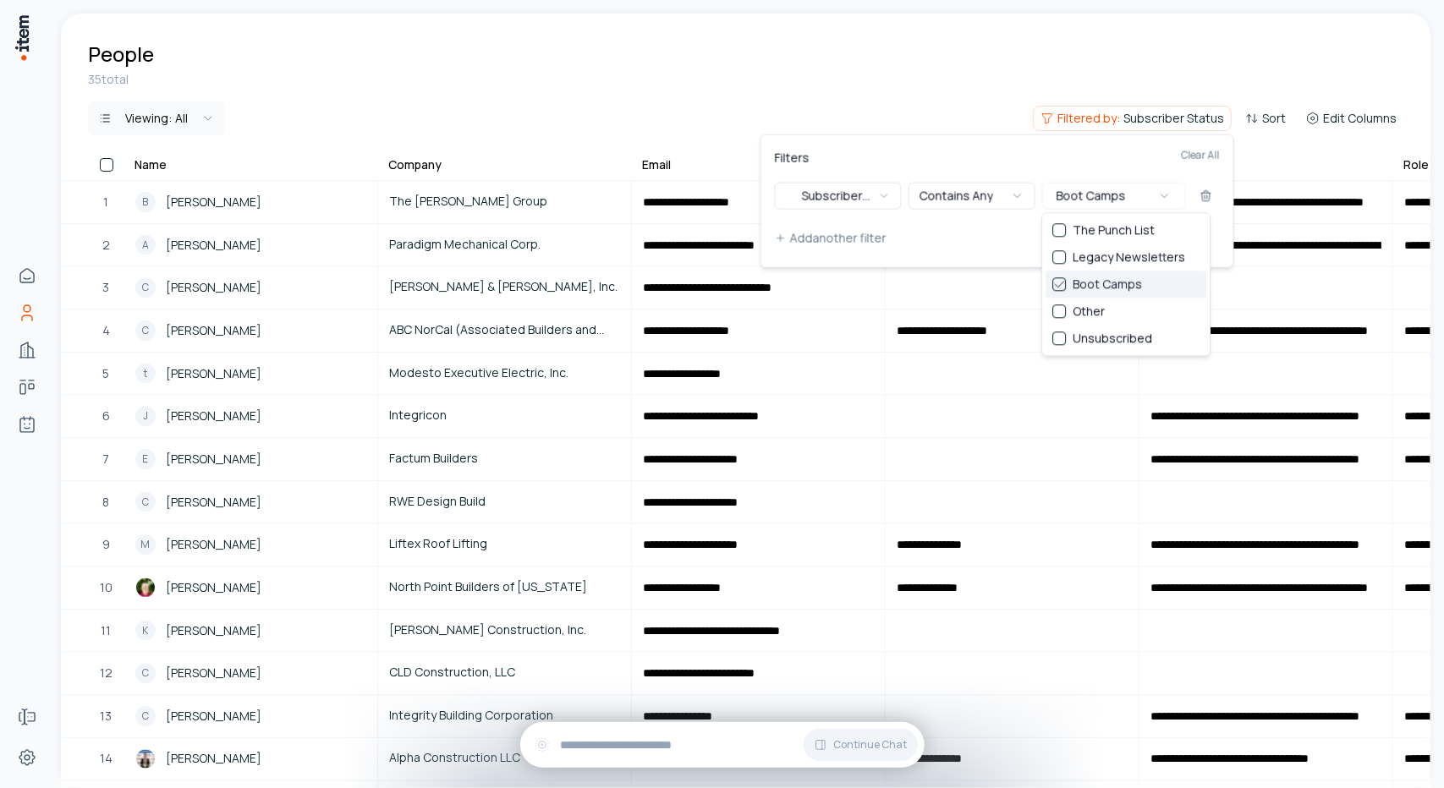
click at [1054, 288] on div "Suggestions" at bounding box center [1059, 284] width 14 height 14
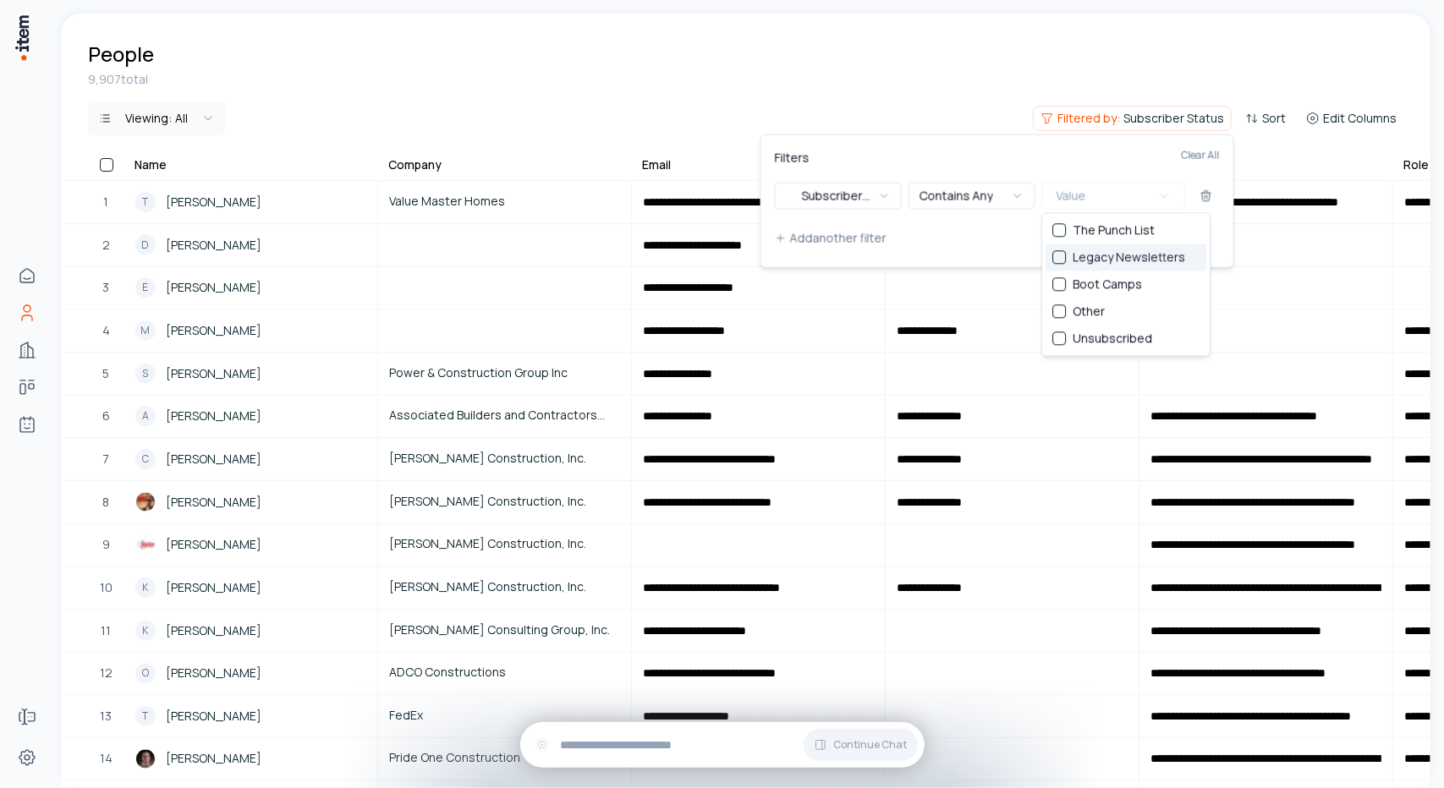
click at [1059, 261] on div "Suggestions" at bounding box center [1059, 257] width 14 height 14
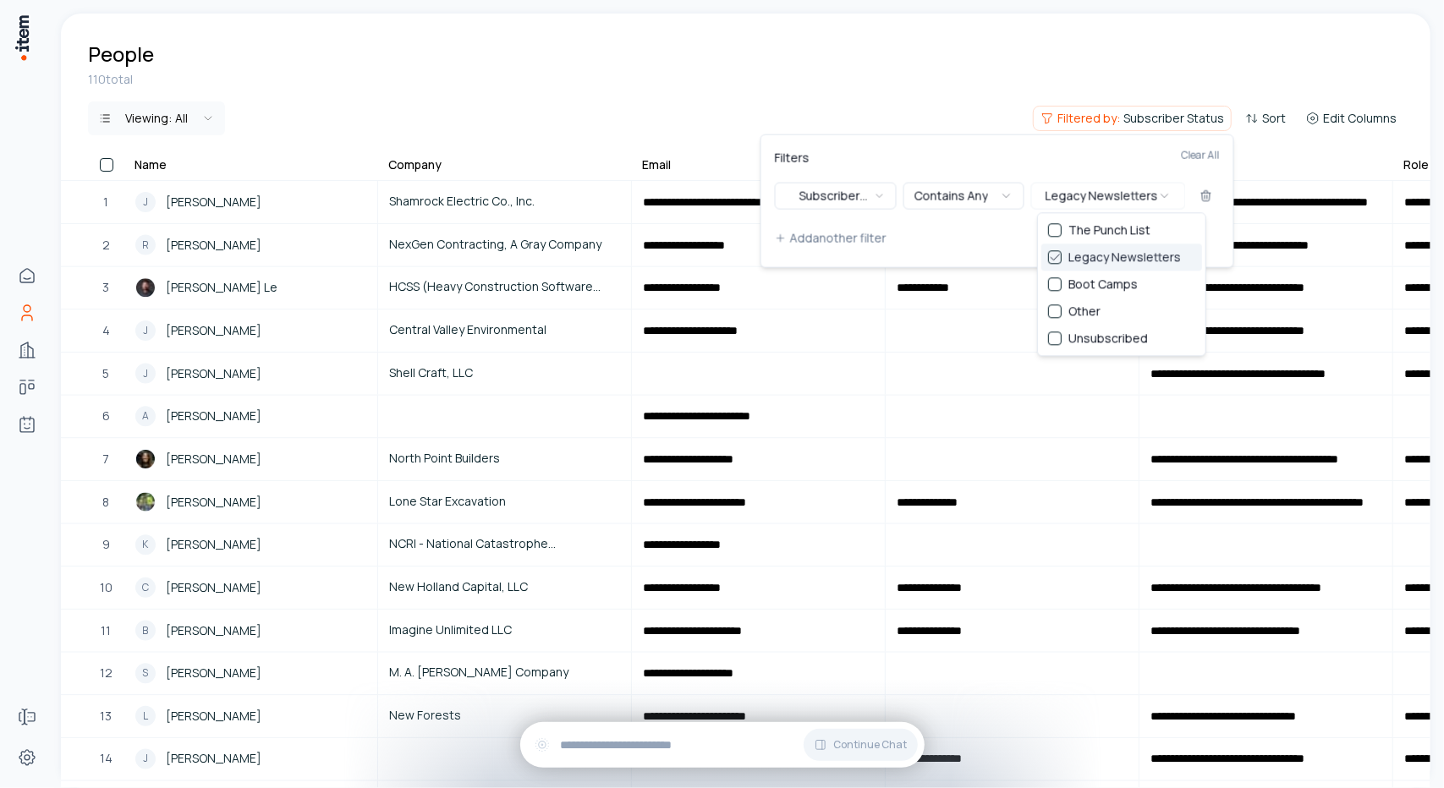
click at [1055, 258] on div "Suggestions" at bounding box center [1055, 257] width 14 height 14
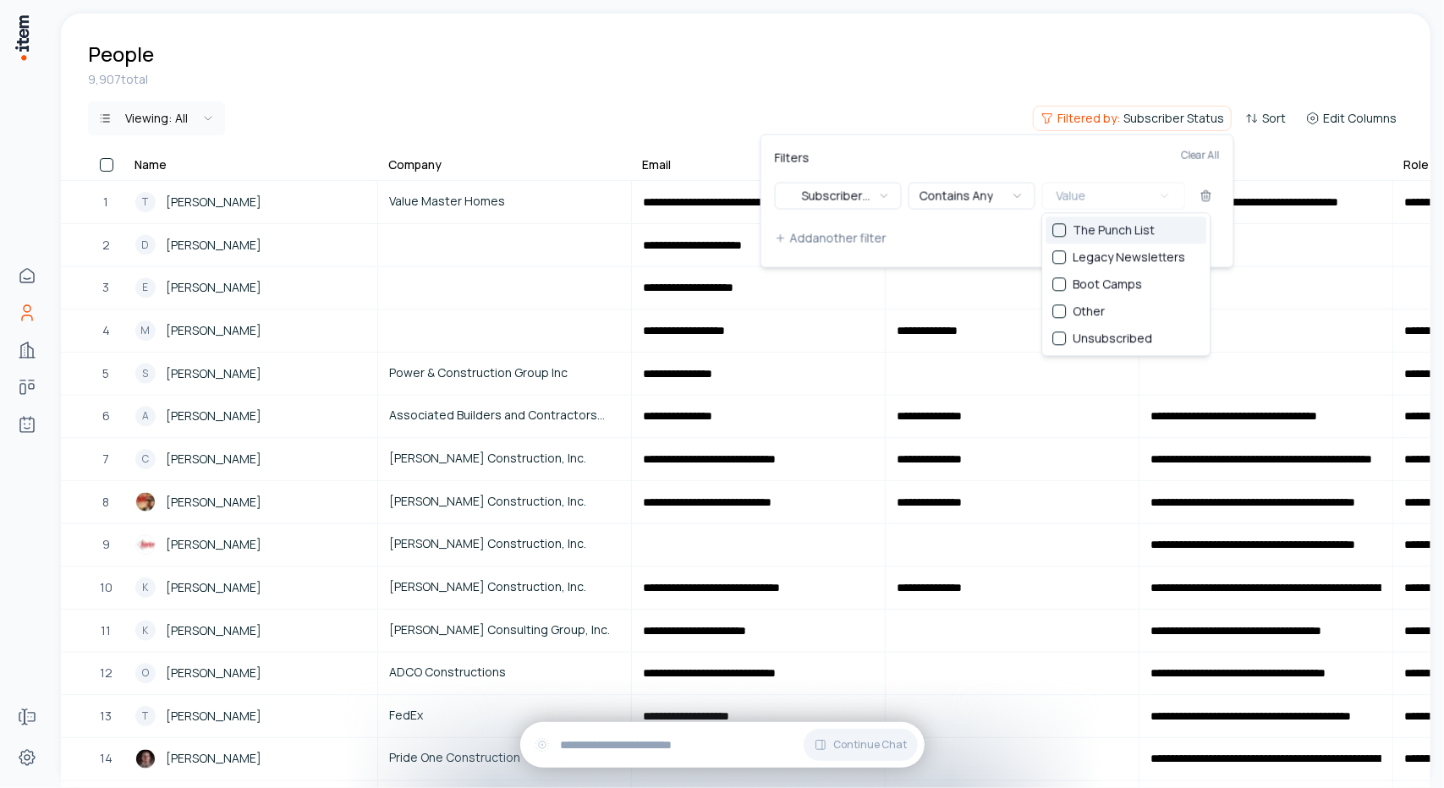
click at [1067, 228] on div "The Punch List" at bounding box center [1125, 230] width 161 height 27
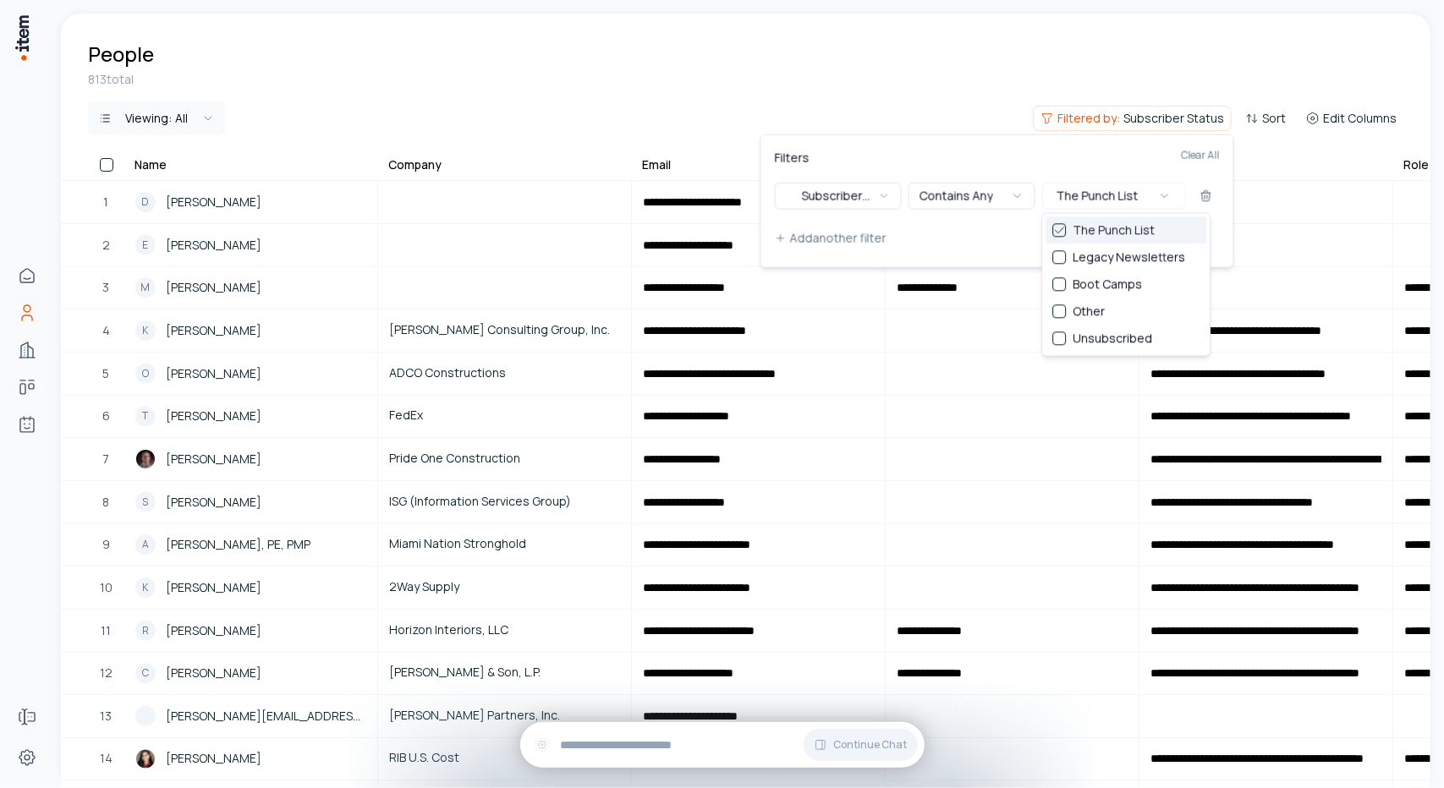
click at [1067, 228] on div "The Punch List" at bounding box center [1125, 230] width 161 height 27
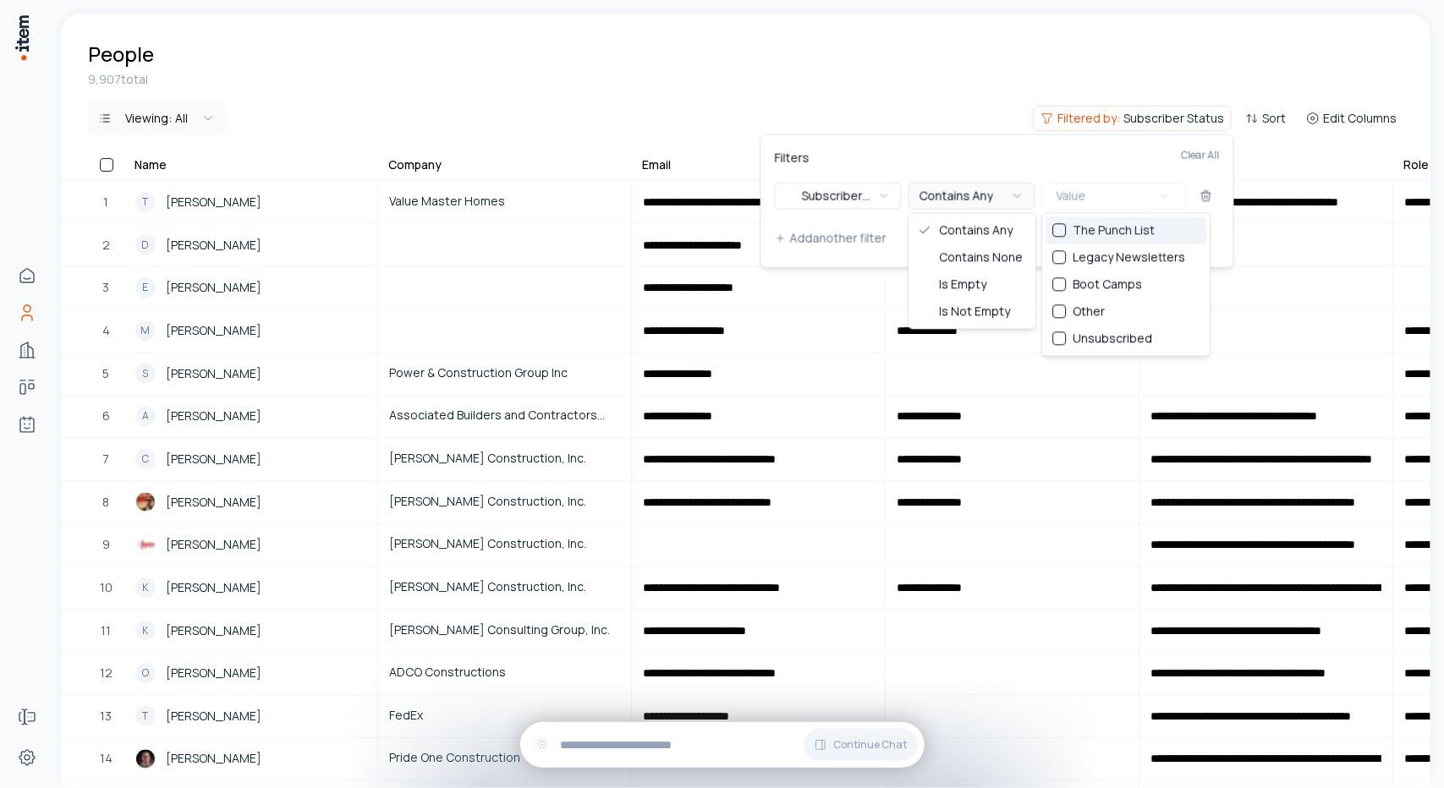
click at [1000, 202] on button "Contains Any" at bounding box center [971, 196] width 127 height 27
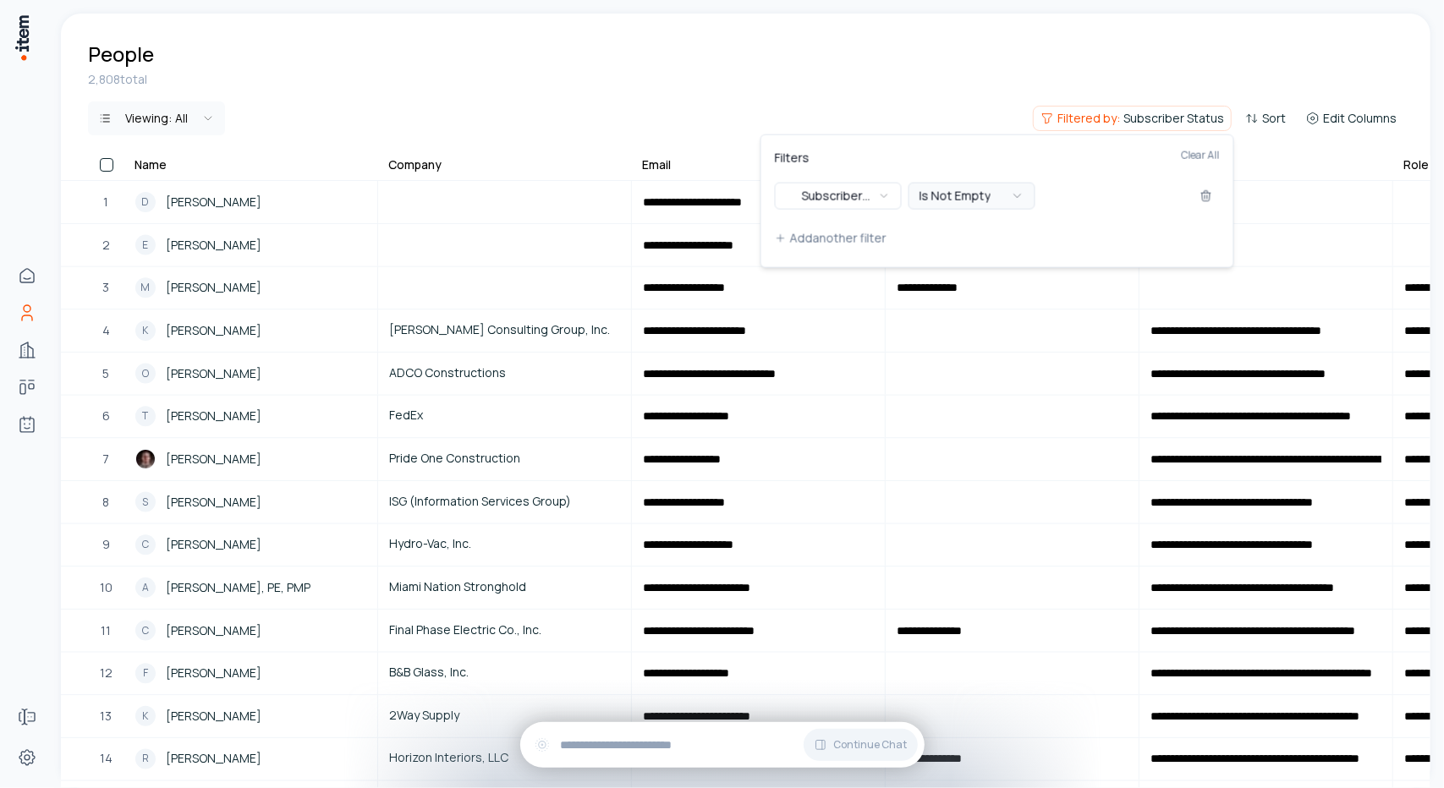
click at [937, 200] on button "Is Not Empty" at bounding box center [971, 196] width 127 height 27
click at [1126, 190] on button "Value" at bounding box center [1114, 196] width 144 height 27
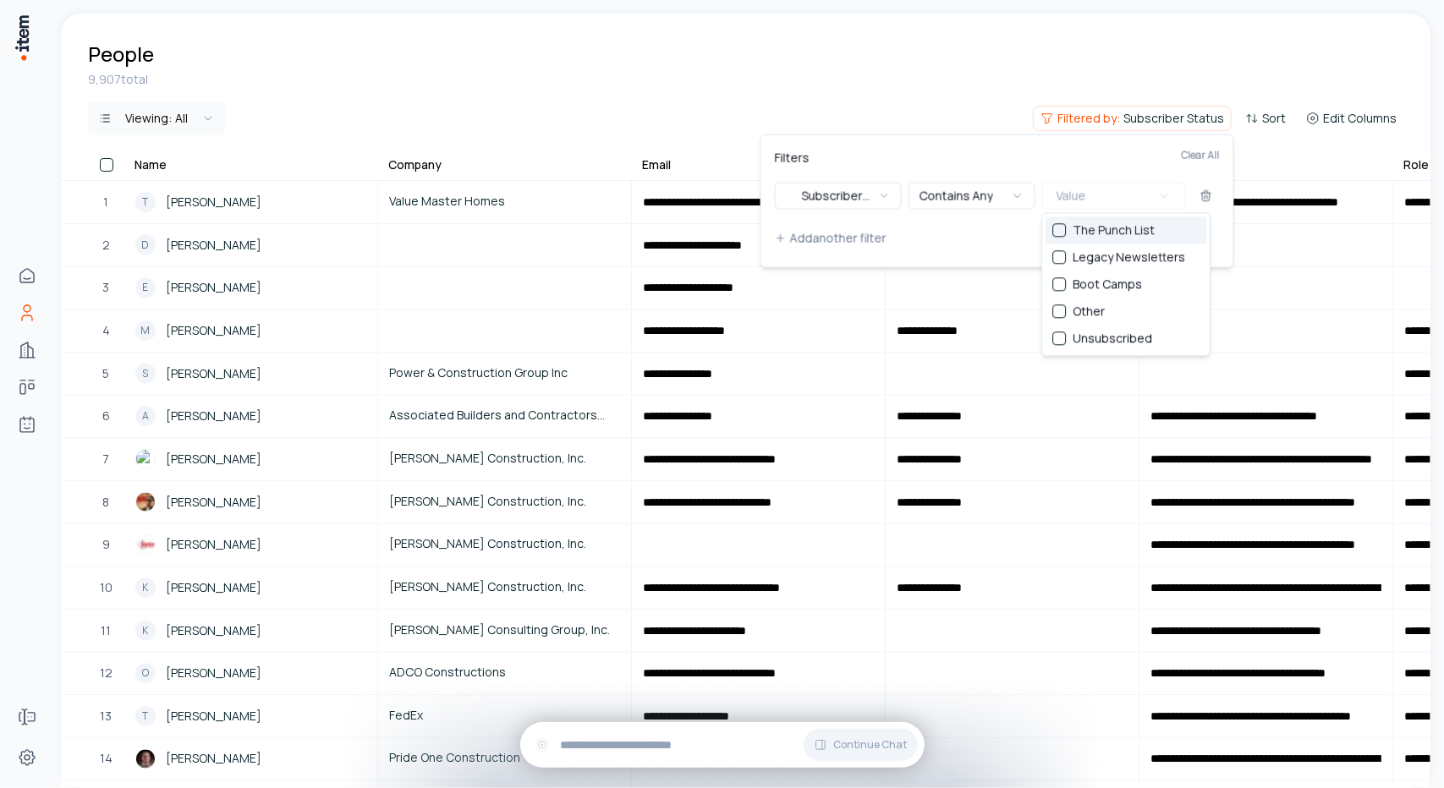
drag, startPoint x: 1055, startPoint y: 233, endPoint x: 1058, endPoint y: 248, distance: 15.4
click at [1057, 233] on div "Suggestions" at bounding box center [1059, 230] width 14 height 14
click at [1061, 260] on div "Suggestions" at bounding box center [1059, 257] width 14 height 14
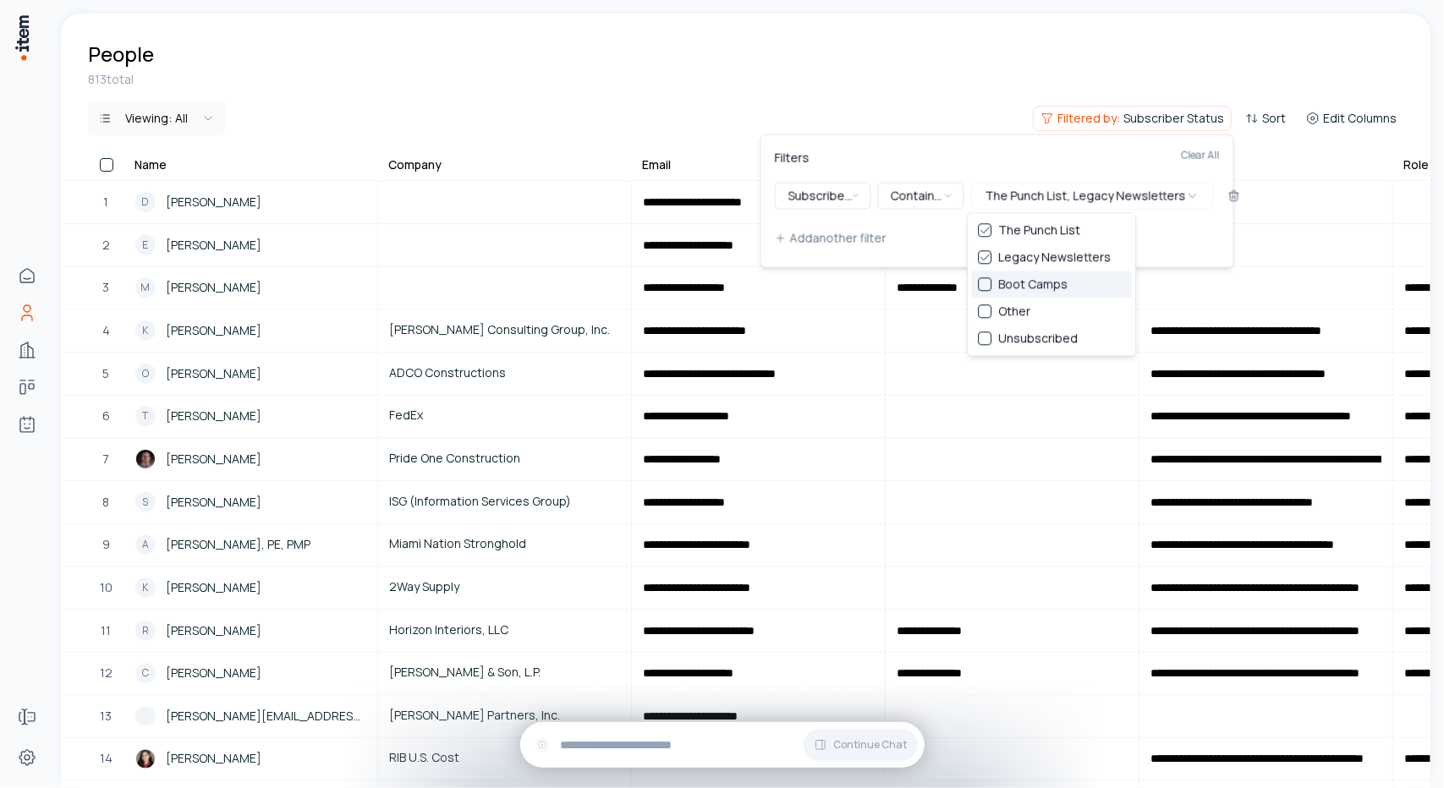
click at [986, 290] on div "Suggestions" at bounding box center [985, 284] width 14 height 14
click at [980, 310] on div "Suggestions" at bounding box center [985, 311] width 14 height 14
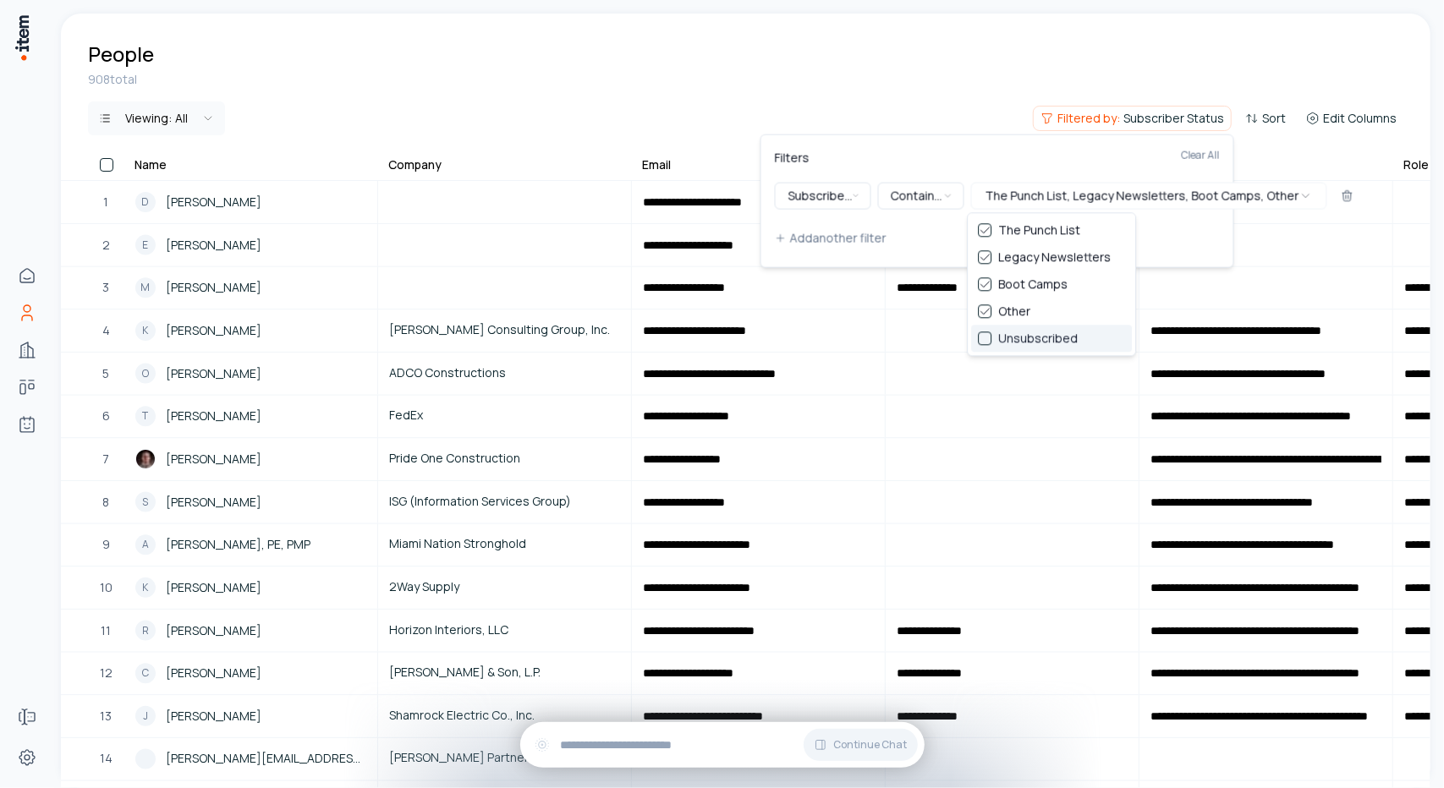
click at [983, 337] on div "Suggestions" at bounding box center [985, 339] width 14 height 14
click at [951, 82] on html "**********" at bounding box center [722, 394] width 1444 height 788
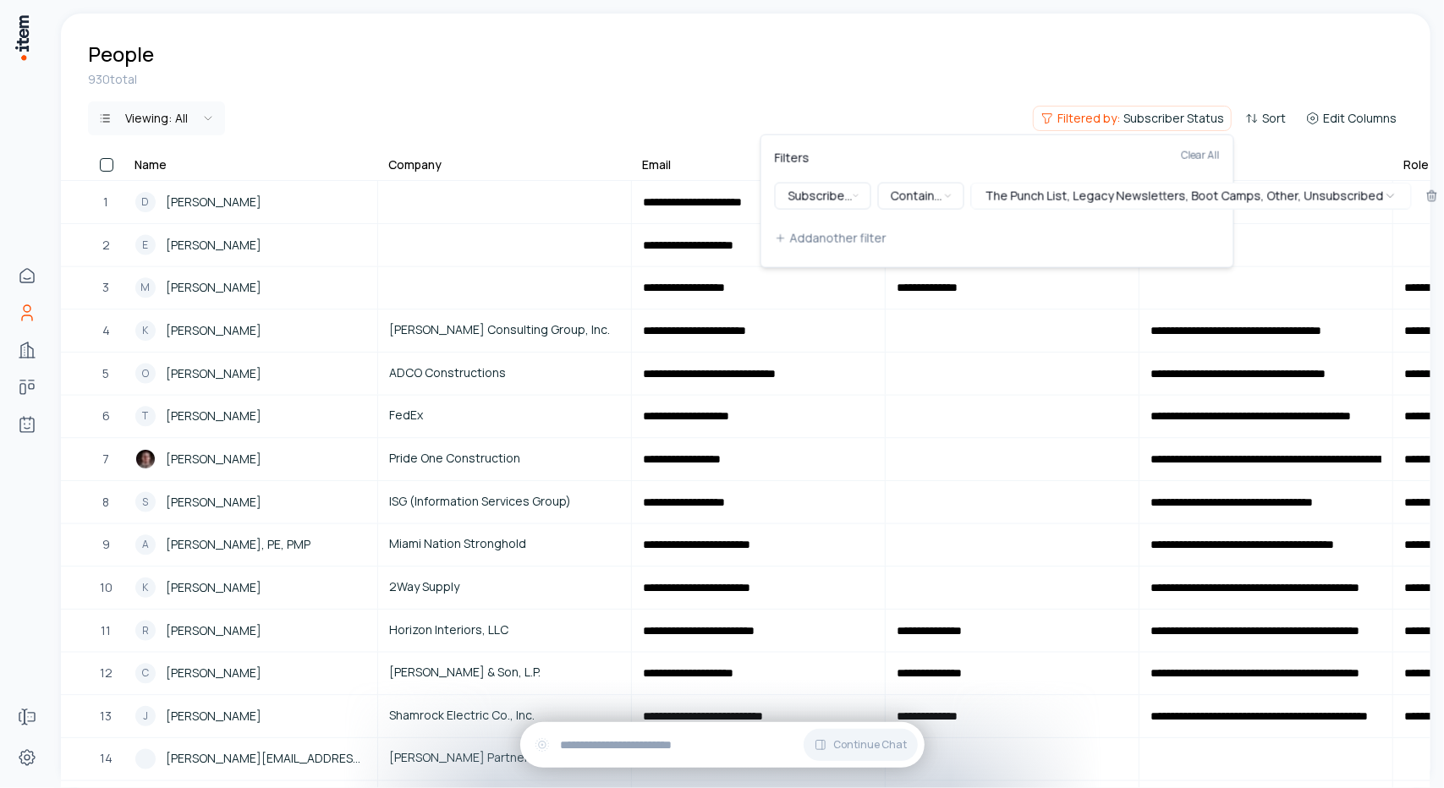
click at [622, 74] on html "**********" at bounding box center [722, 394] width 1444 height 788
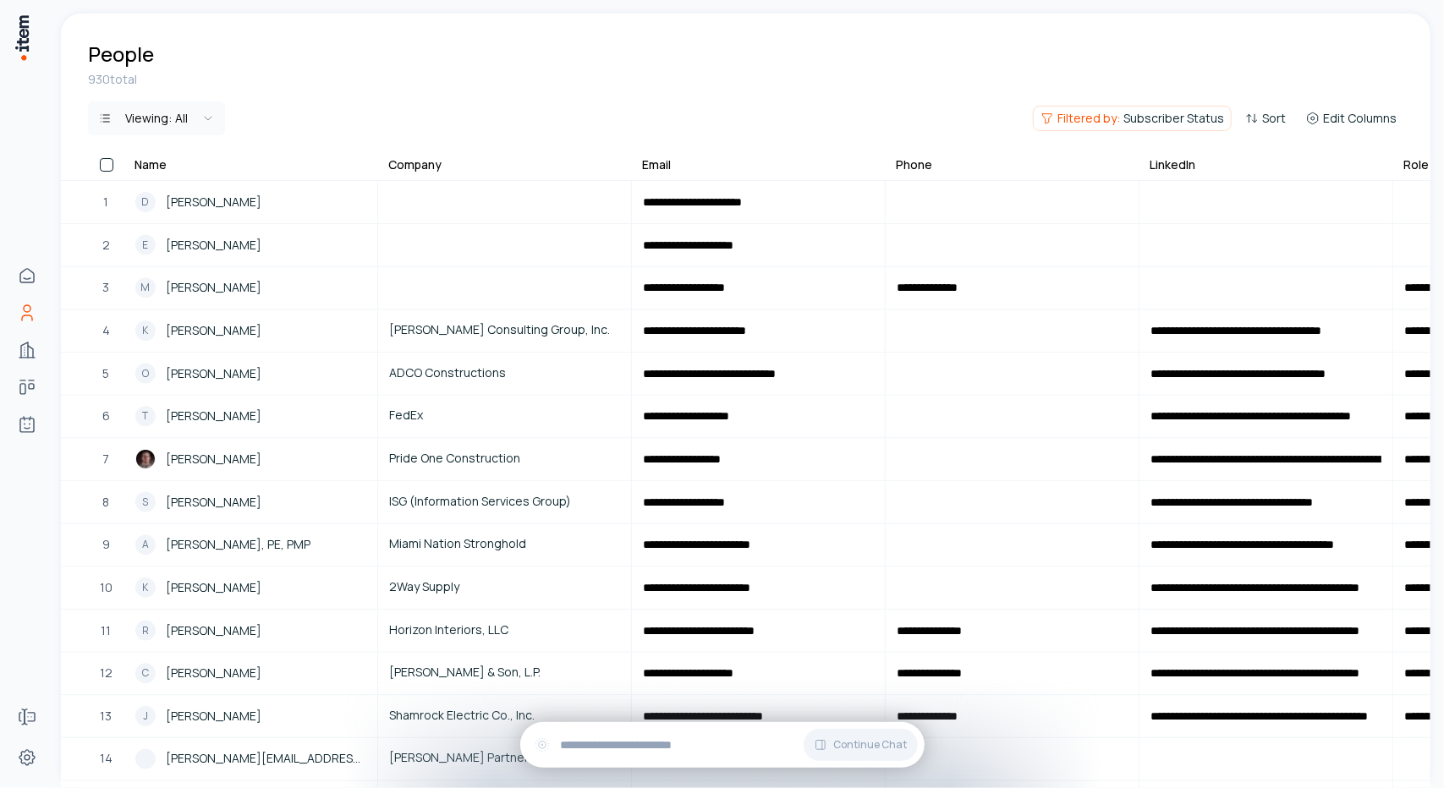
click at [178, 118] on html "**********" at bounding box center [722, 394] width 1444 height 788
click at [1124, 118] on html "**********" at bounding box center [722, 394] width 1444 height 788
click at [1108, 118] on span "Filtered by:" at bounding box center [1088, 118] width 63 height 17
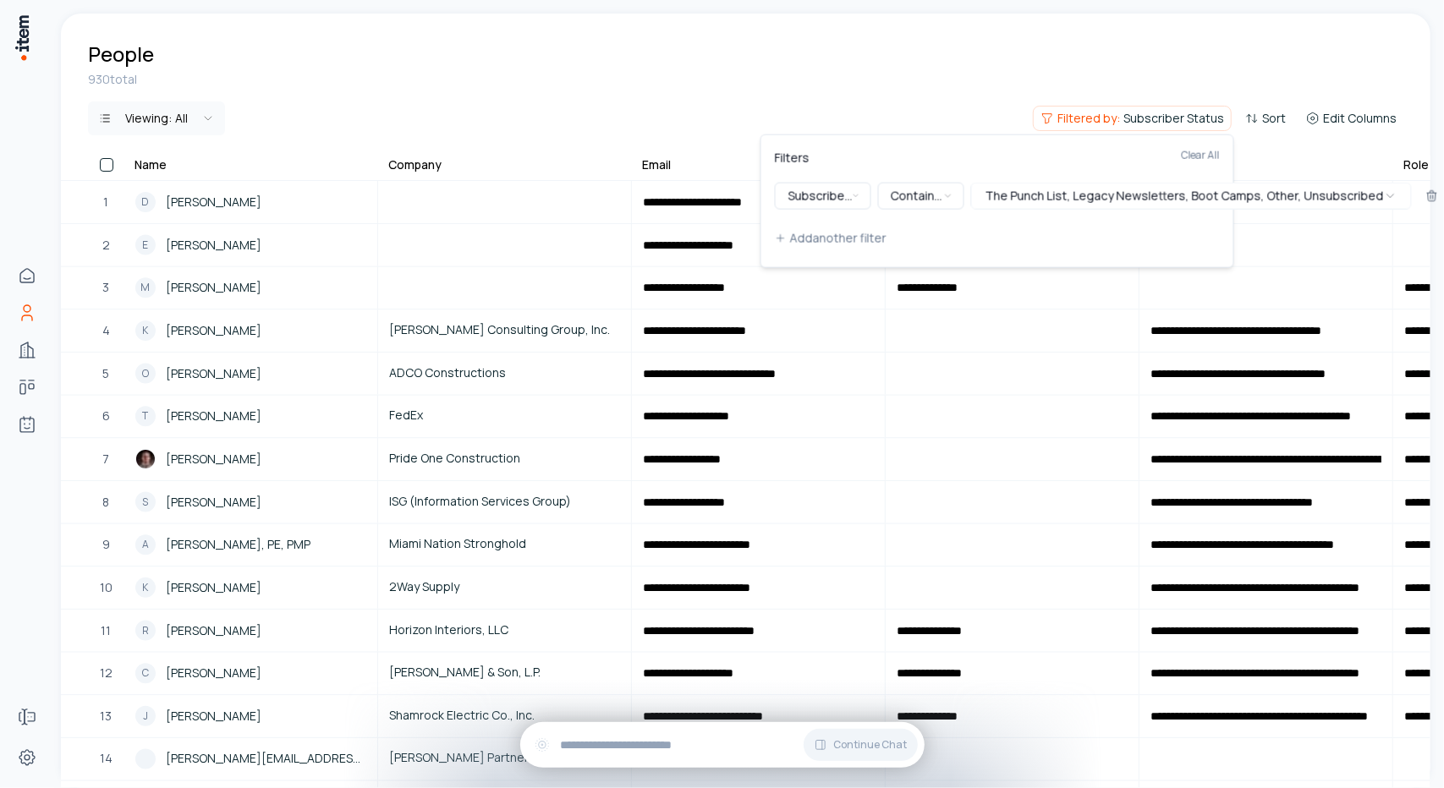
click at [873, 100] on html "**********" at bounding box center [722, 394] width 1444 height 788
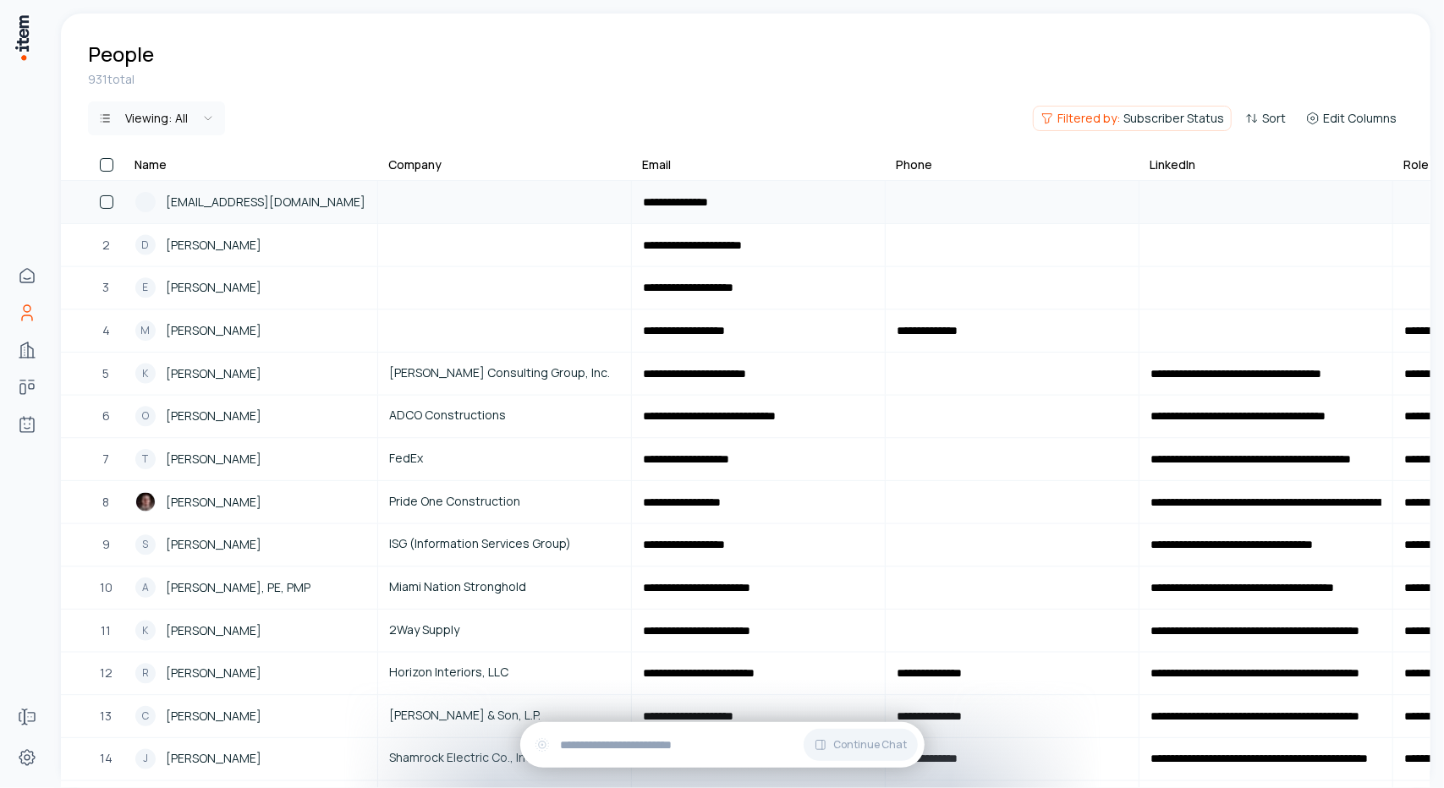
click at [108, 204] on button "button" at bounding box center [107, 202] width 14 height 14
click at [247, 199] on span "tester@test.com" at bounding box center [266, 202] width 200 height 19
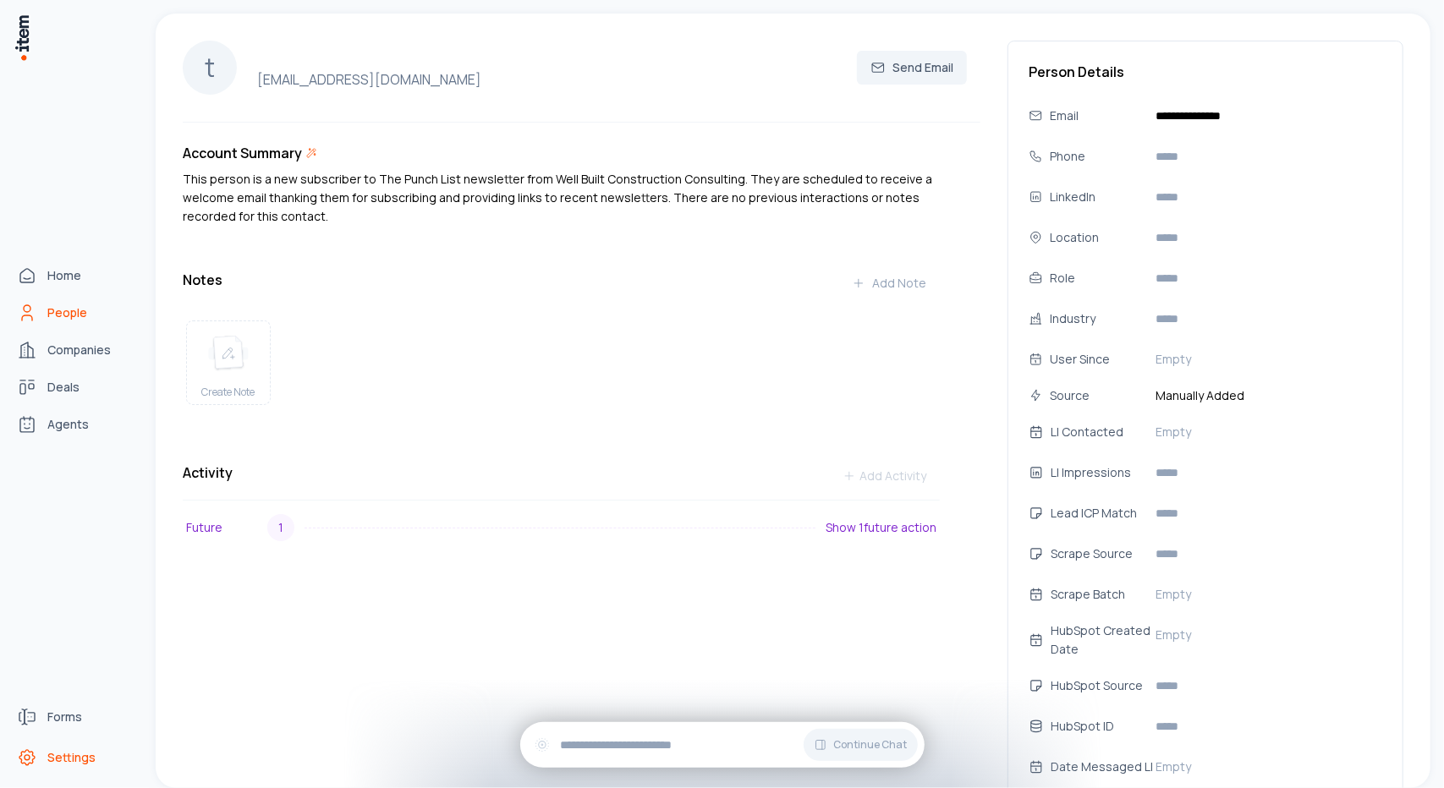
click at [34, 759] on icon "Settings" at bounding box center [26, 757] width 15 height 15
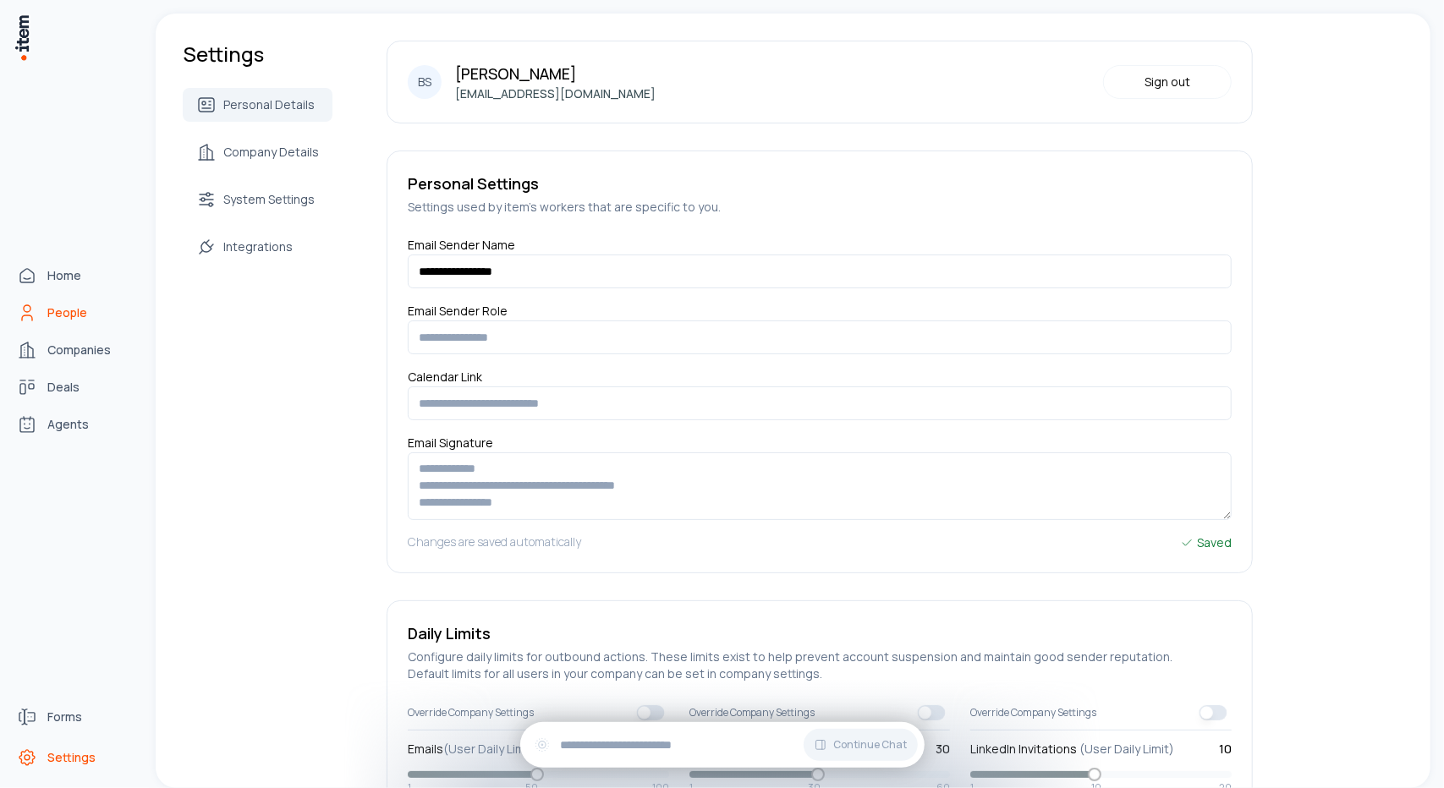
click at [36, 322] on icon "People" at bounding box center [27, 313] width 20 height 20
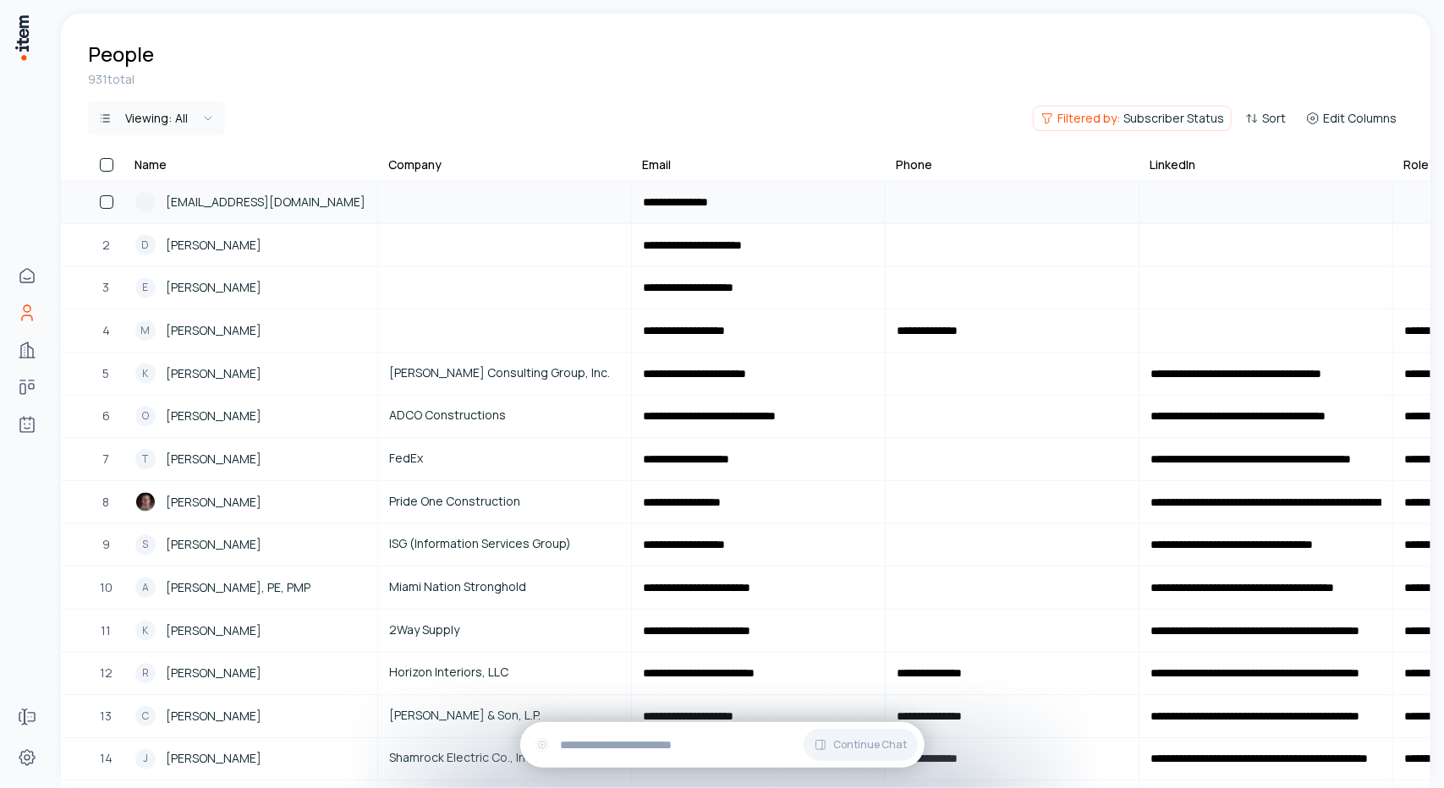
click at [251, 200] on span "tester@test.com" at bounding box center [266, 202] width 200 height 19
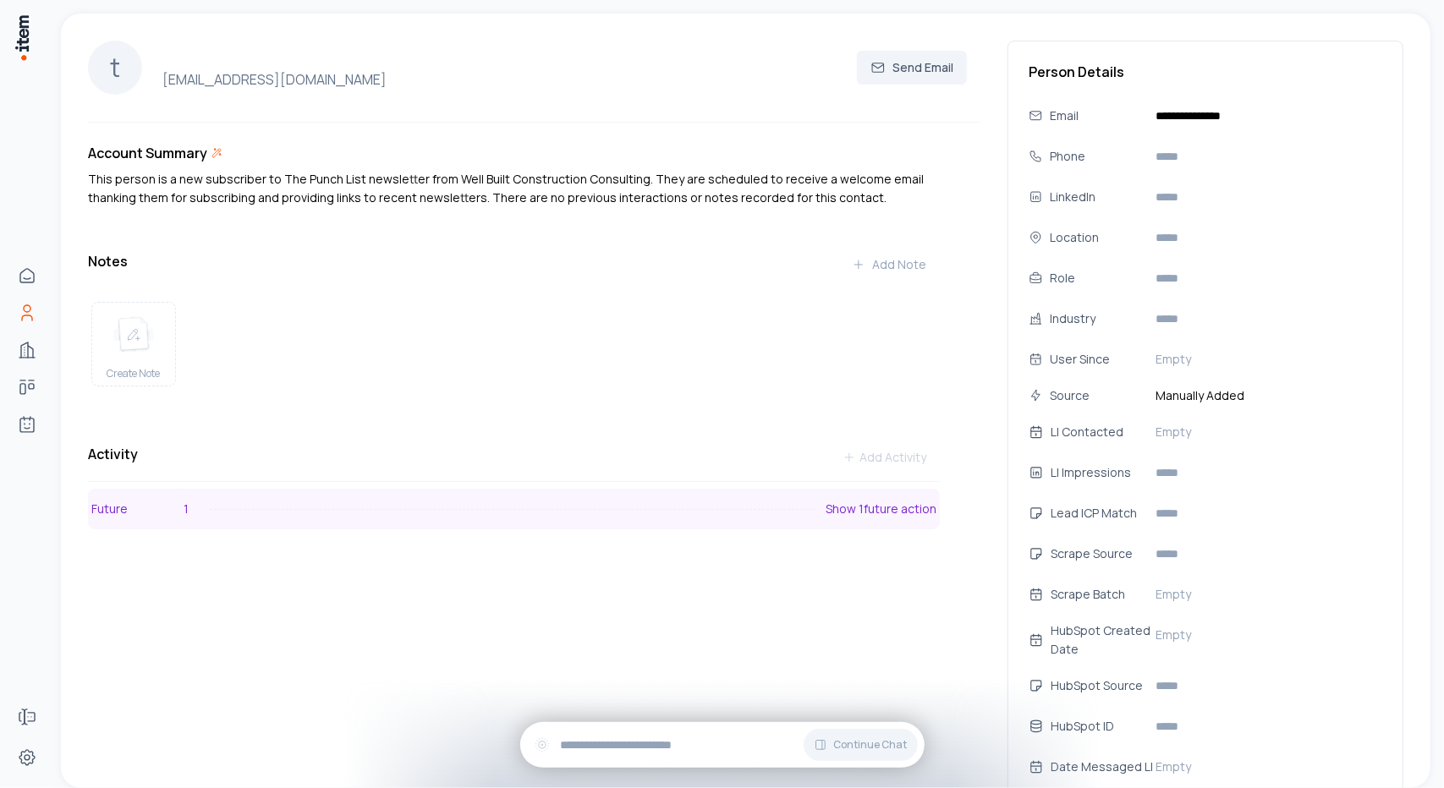
click at [111, 518] on p "Future" at bounding box center [131, 509] width 81 height 19
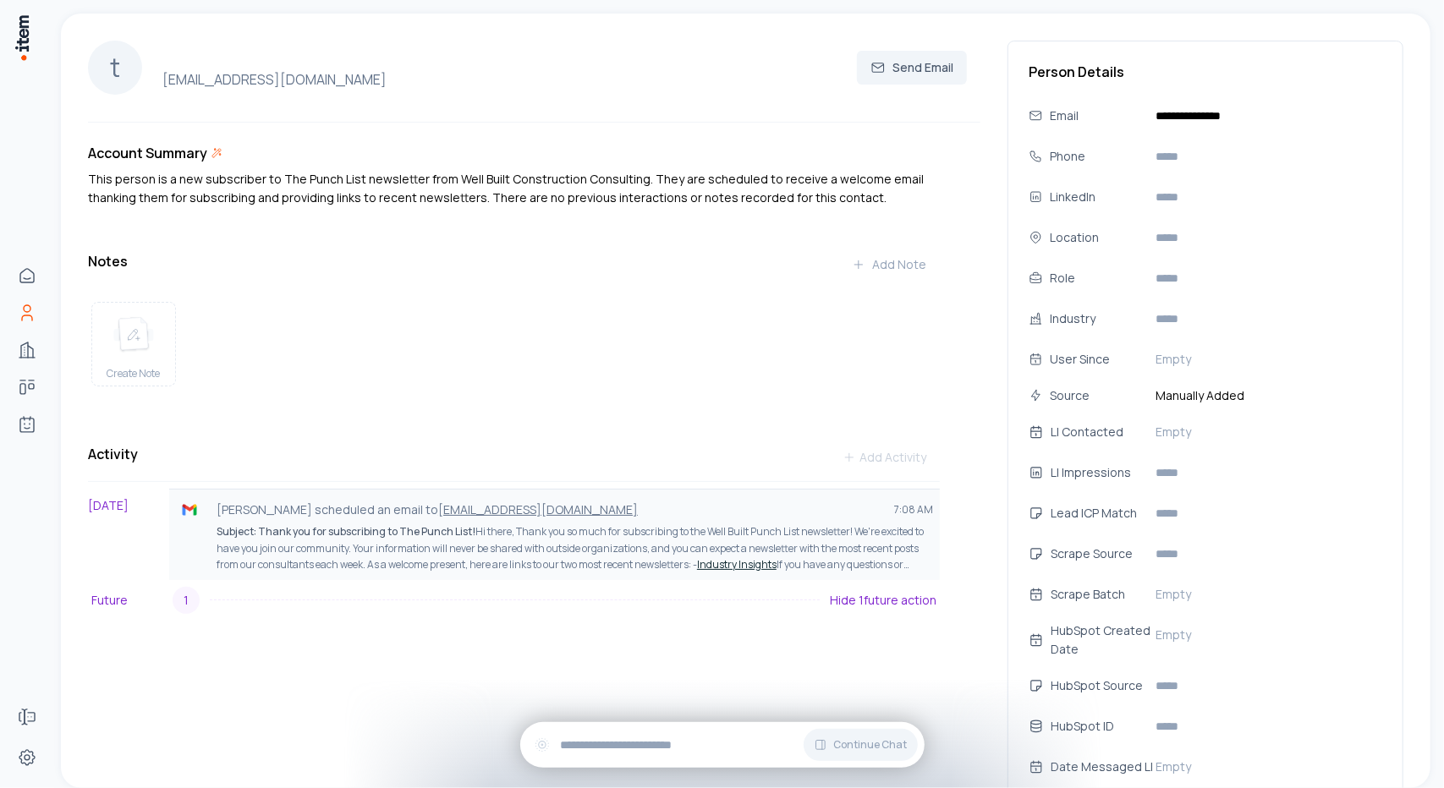
click at [355, 539] on strong "Subject: Thank you for subscribing to The Punch List!" at bounding box center [346, 531] width 259 height 14
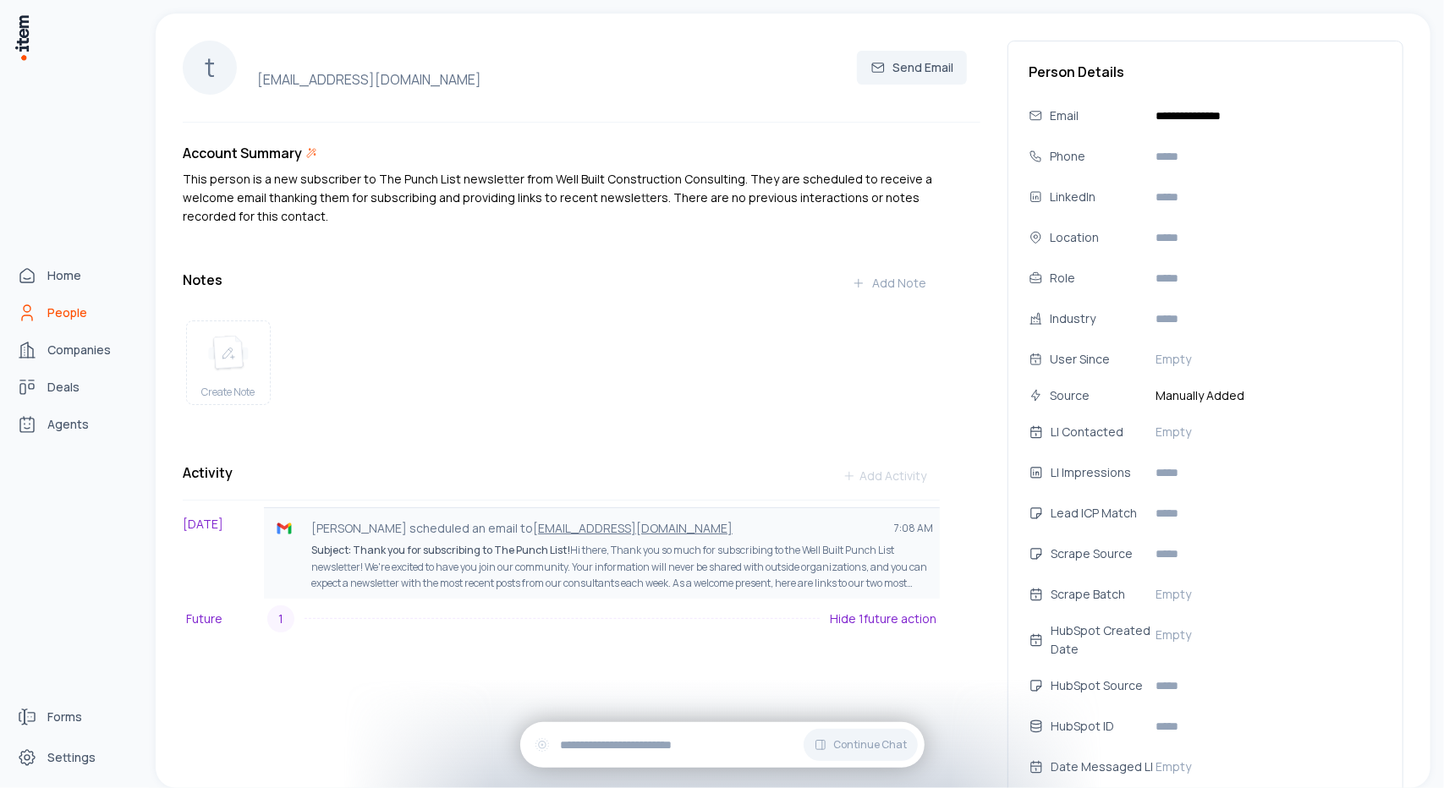
click at [45, 319] on link "People" at bounding box center [74, 313] width 129 height 34
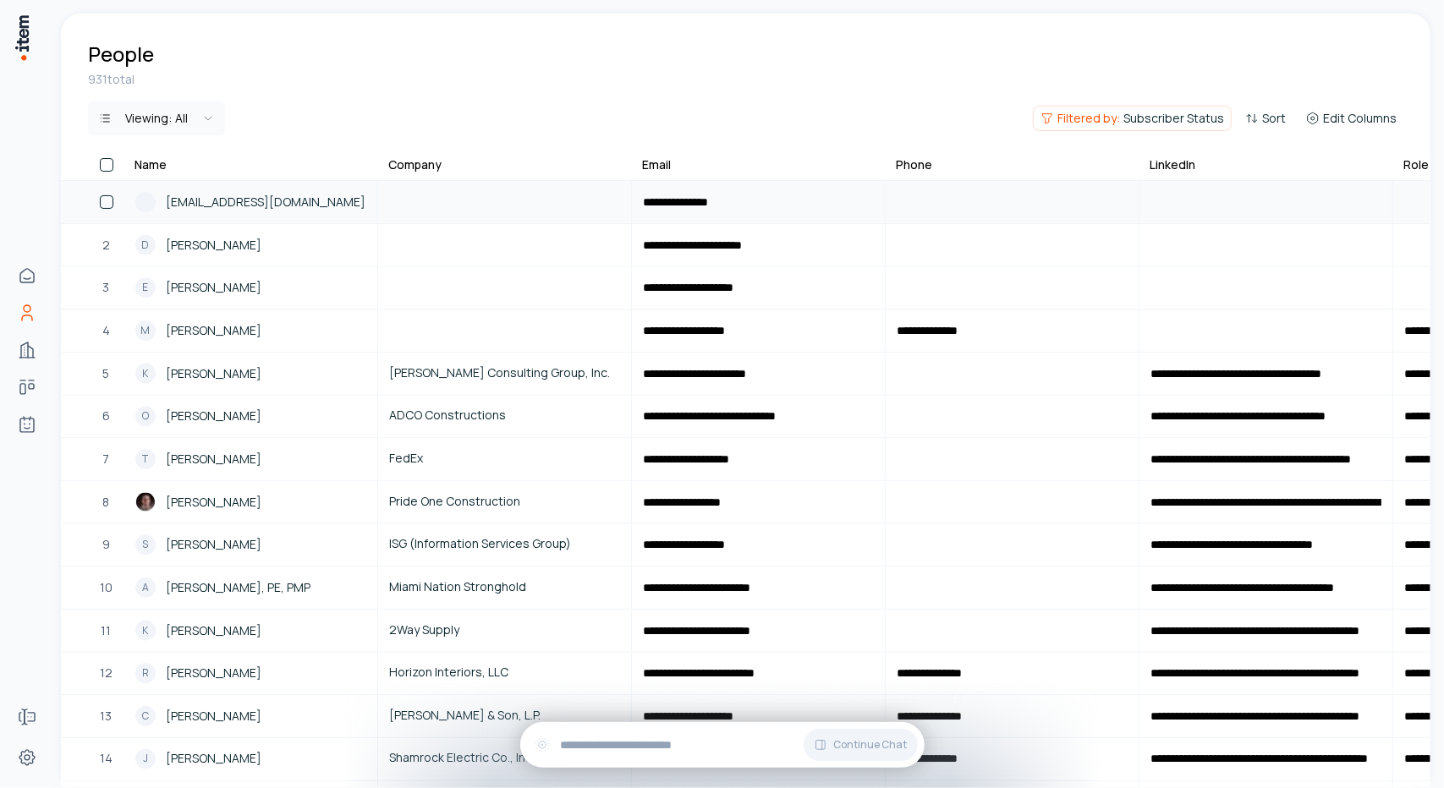
click at [105, 198] on button "button" at bounding box center [107, 202] width 14 height 14
click at [444, 119] on button "Delete" at bounding box center [460, 118] width 83 height 27
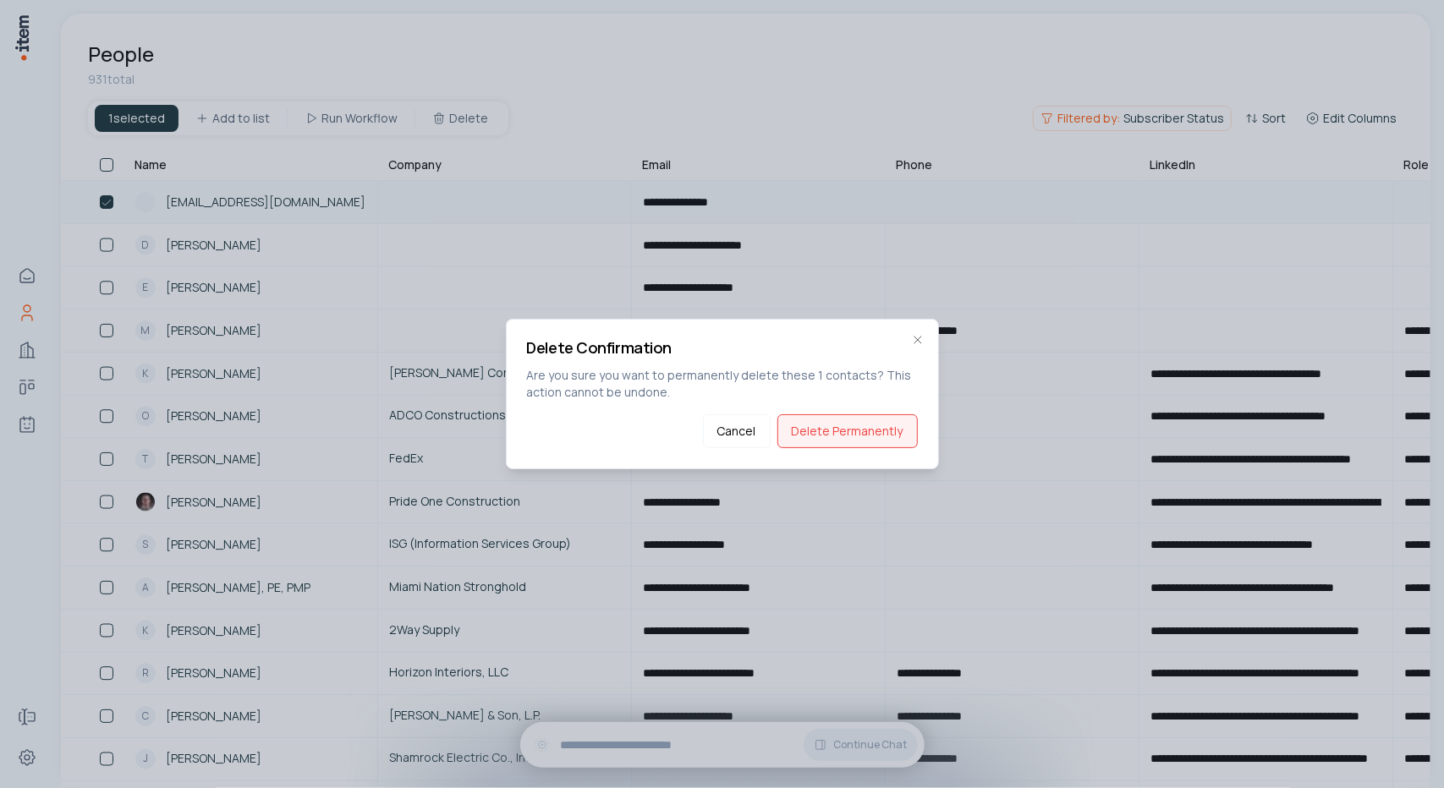
click at [872, 434] on button "Delete Permanently" at bounding box center [847, 431] width 140 height 34
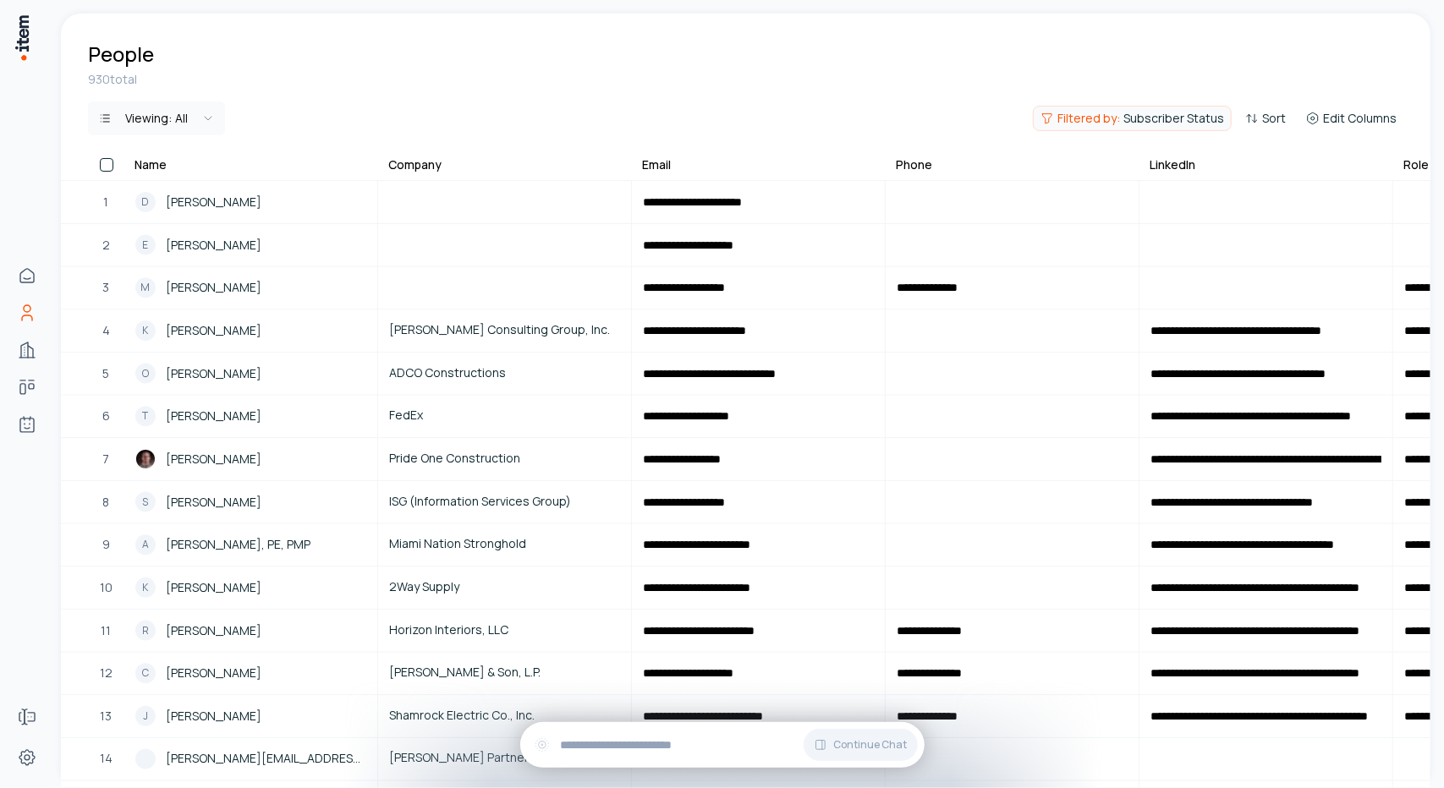
click at [1094, 120] on span "Filtered by:" at bounding box center [1088, 118] width 63 height 17
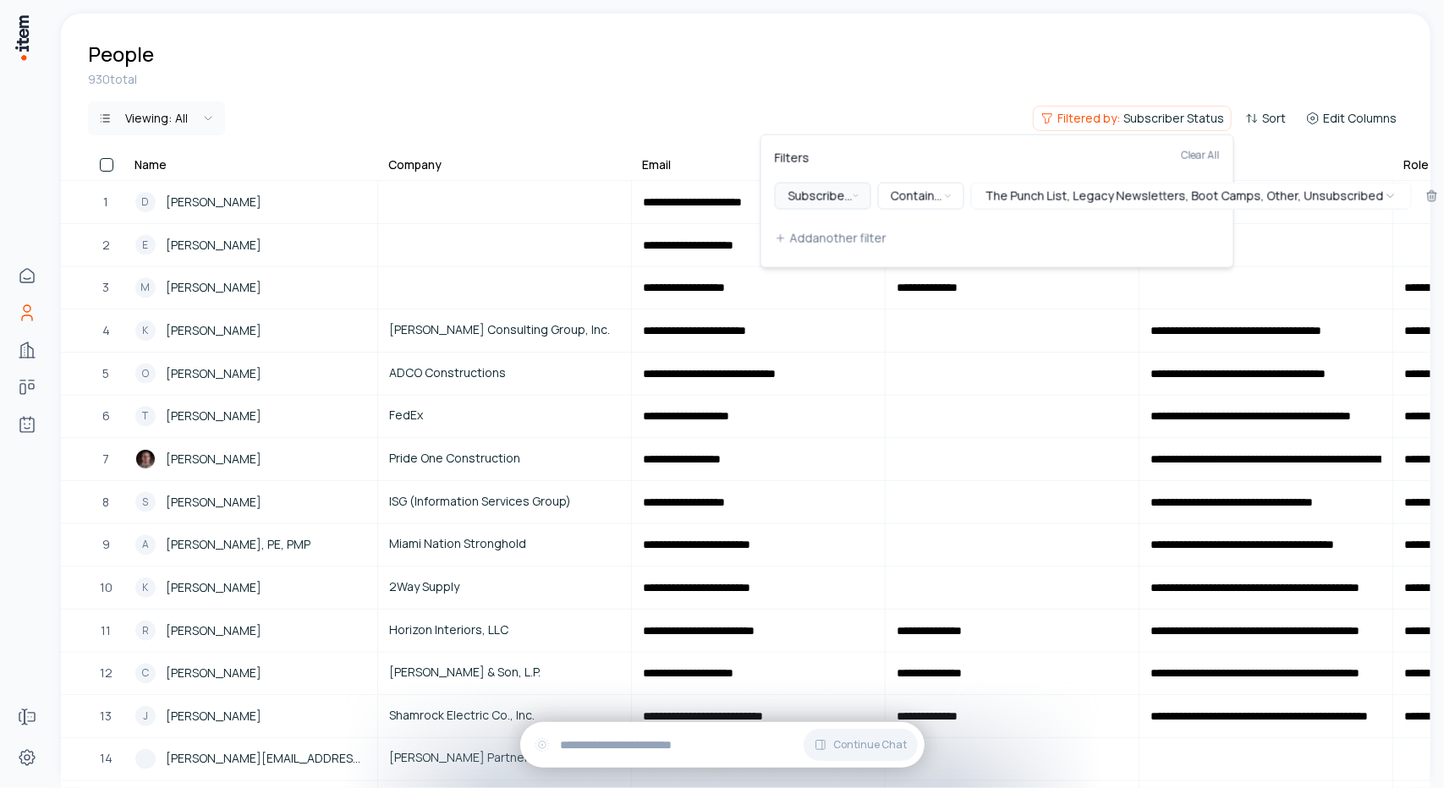
click at [857, 201] on icon "button" at bounding box center [855, 196] width 8 height 14
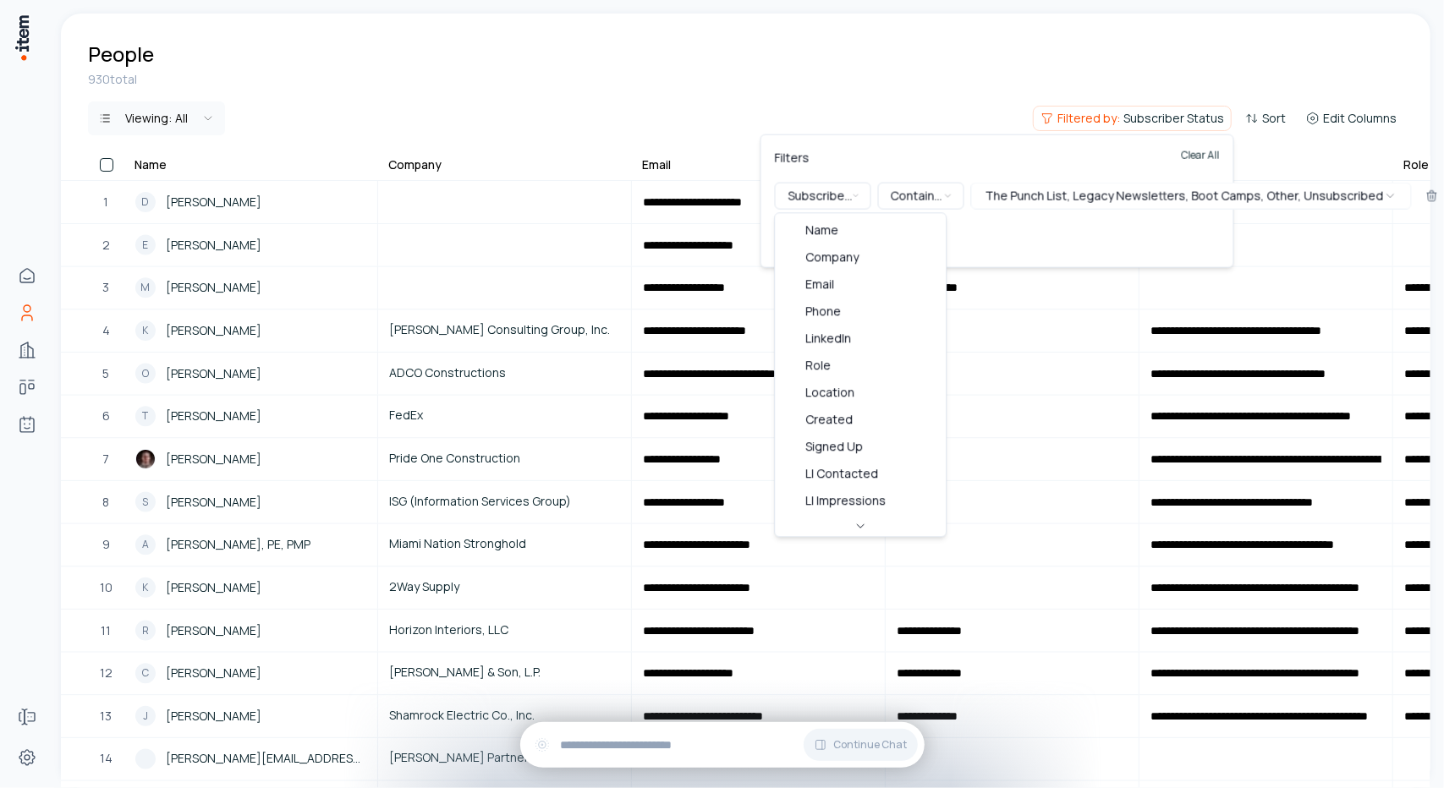
drag, startPoint x: 1118, startPoint y: 165, endPoint x: 1186, endPoint y: 159, distance: 67.9
click at [1119, 165] on div "Filters Clear All" at bounding box center [997, 166] width 445 height 34
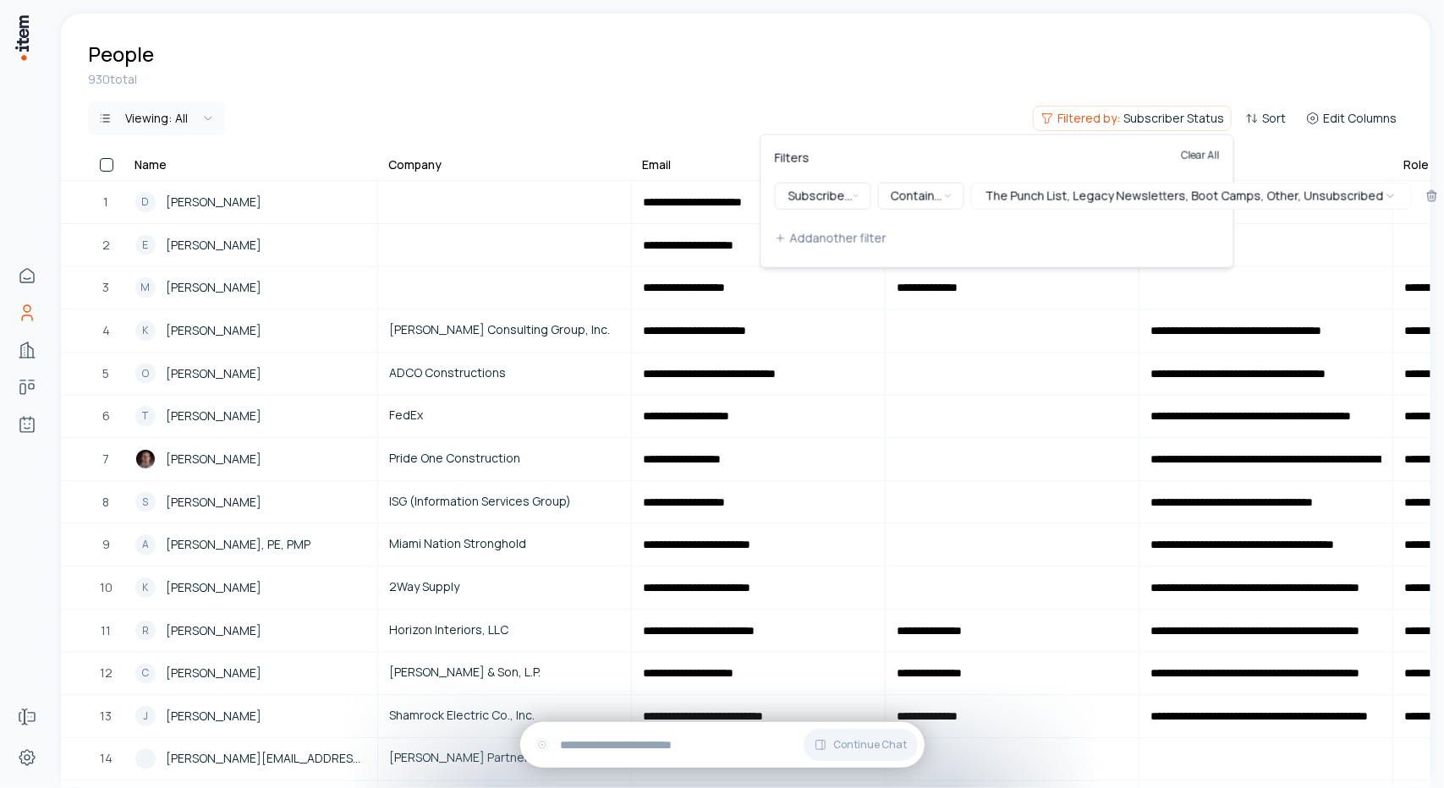
click at [1209, 154] on button "Clear All" at bounding box center [1200, 166] width 38 height 34
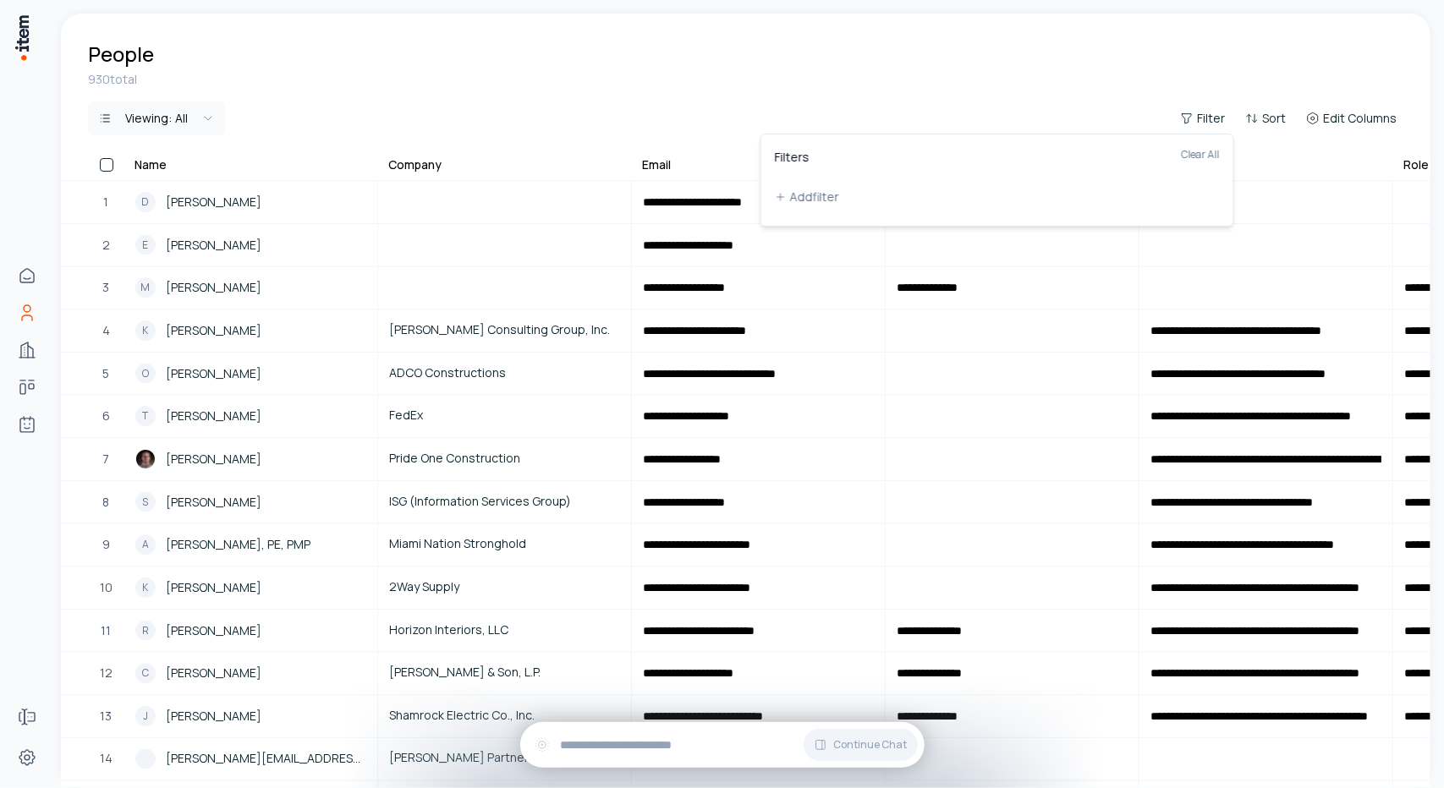
click at [612, 102] on html "**********" at bounding box center [722, 394] width 1444 height 788
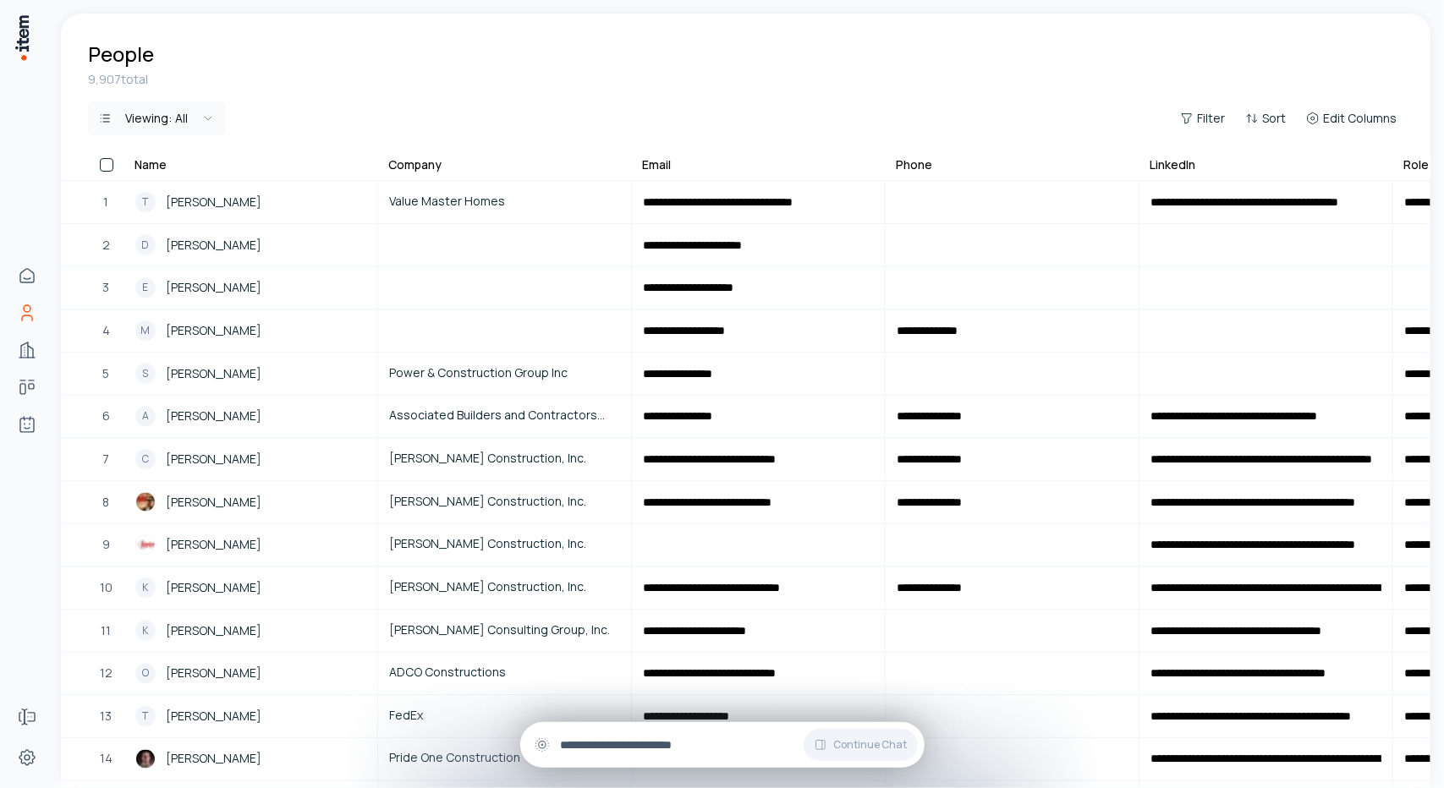
click at [662, 748] on input "text" at bounding box center [736, 745] width 350 height 19
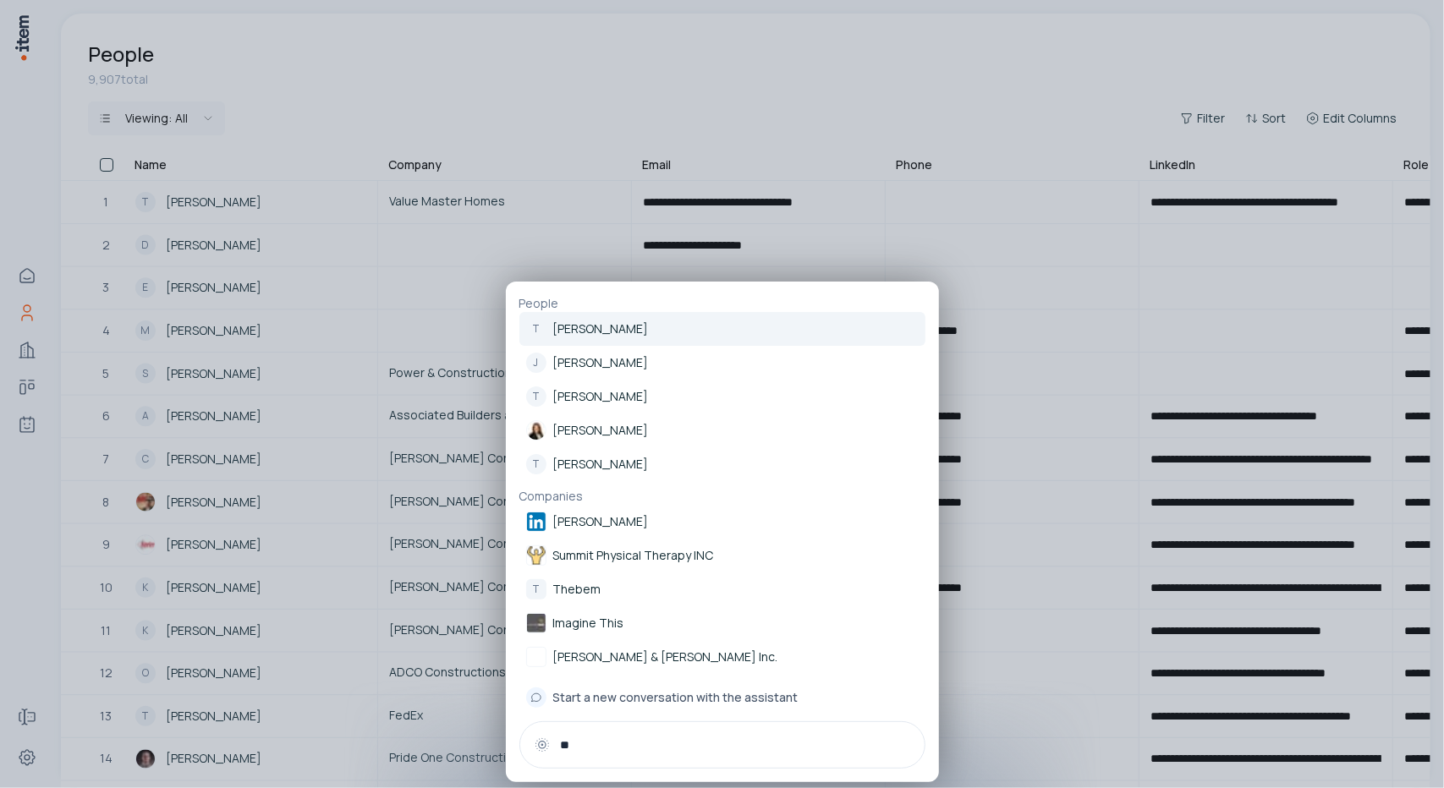
type input "*"
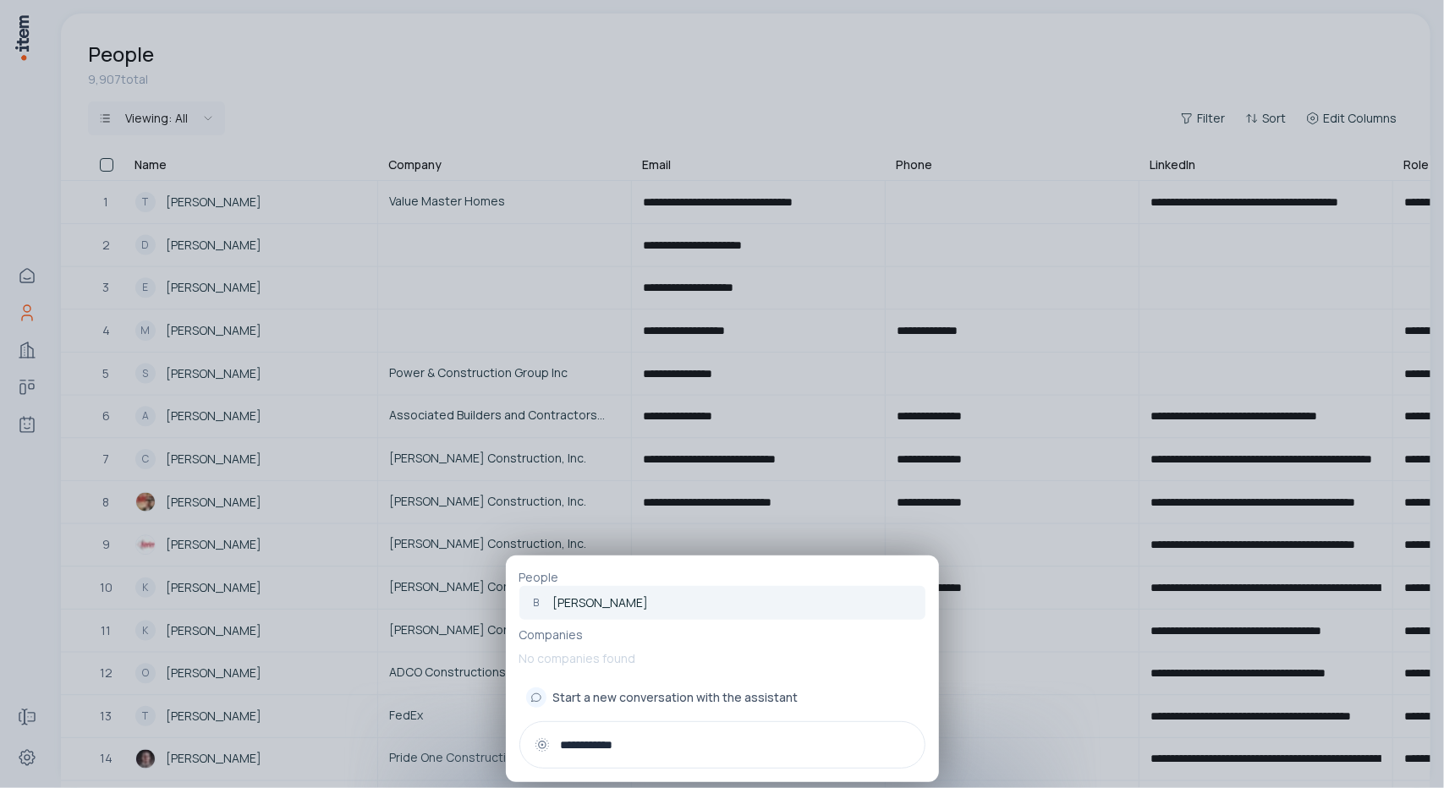
type input "**********"
click at [628, 605] on p "[PERSON_NAME]" at bounding box center [601, 603] width 96 height 17
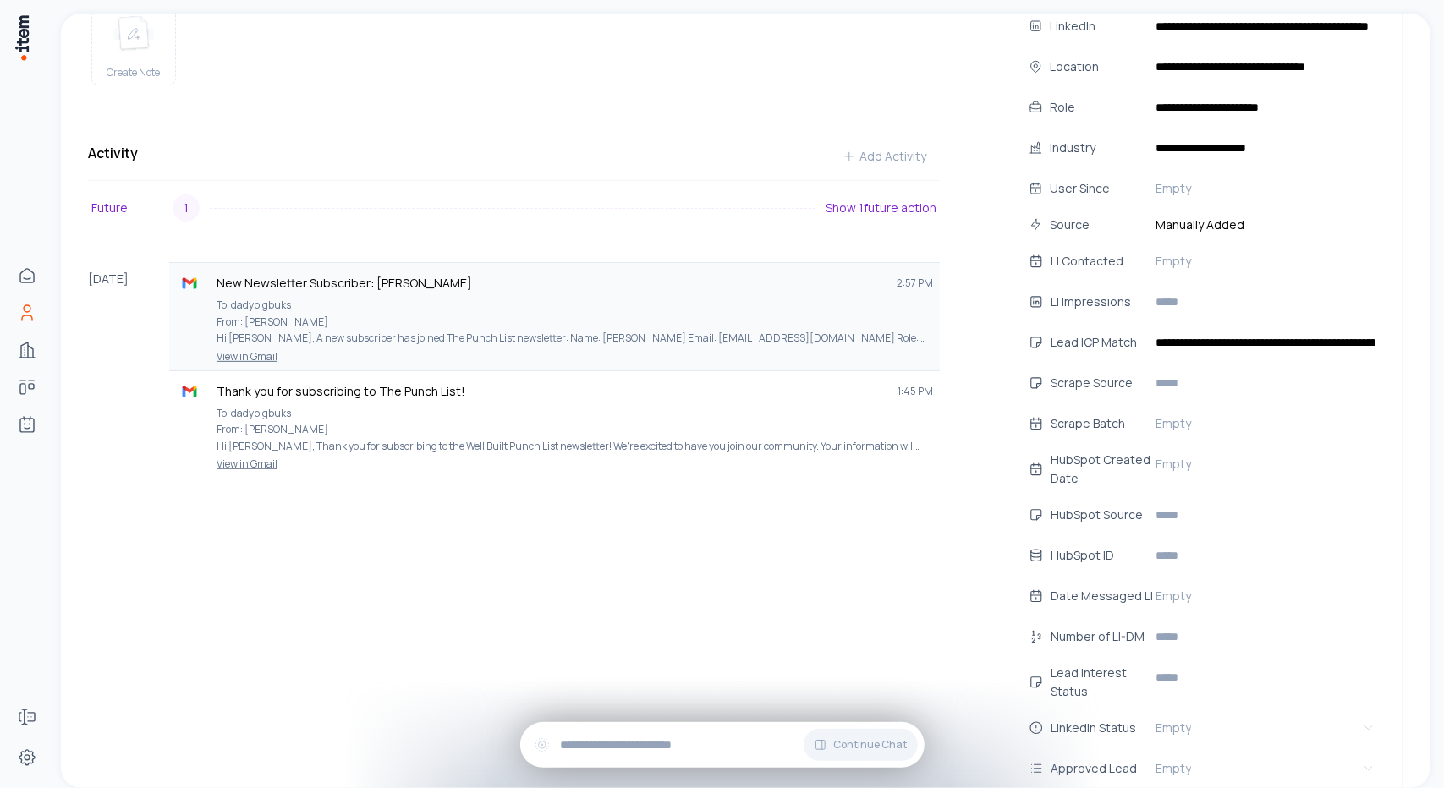
scroll to position [254, 0]
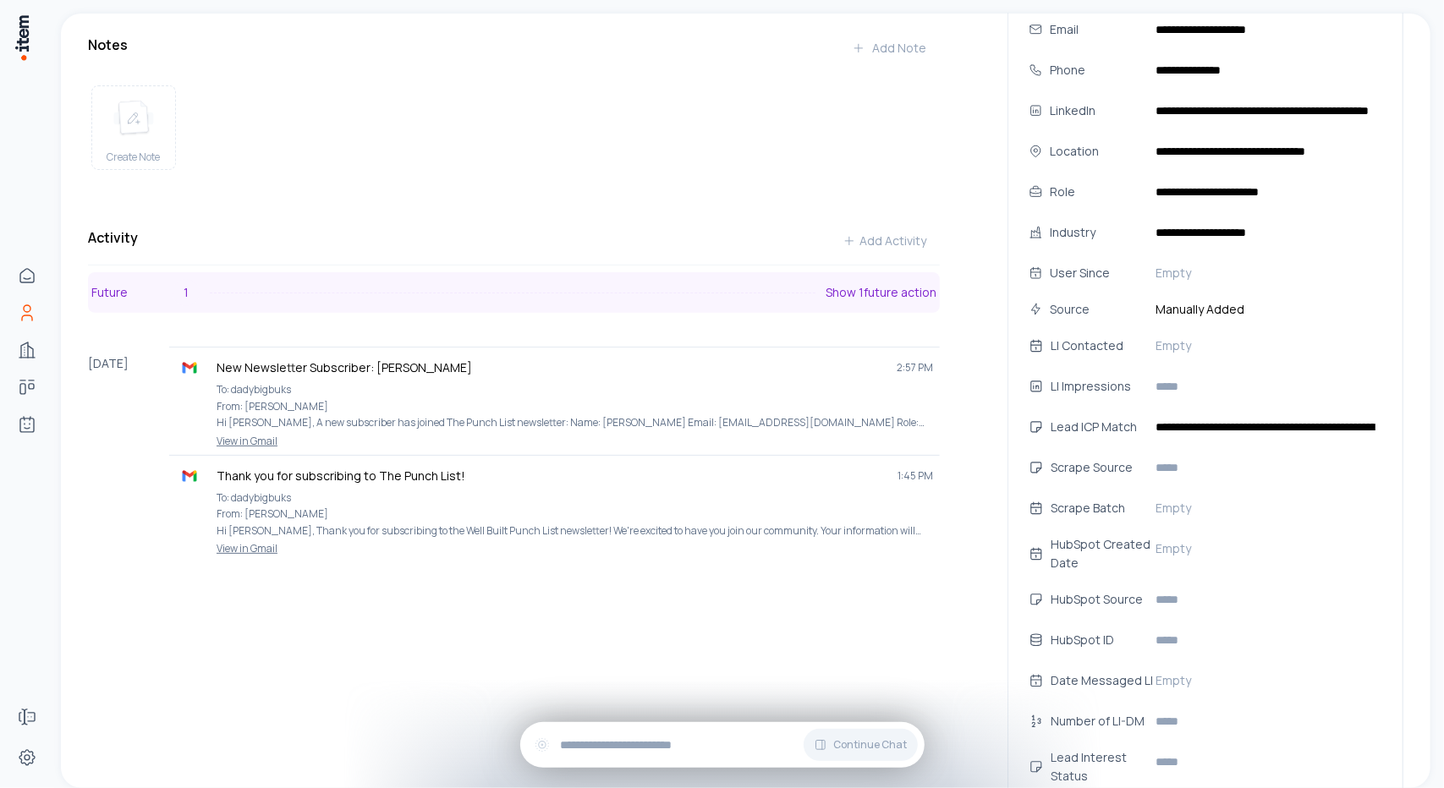
click at [201, 308] on button "Future 1 Show 1 future action" at bounding box center [514, 292] width 852 height 41
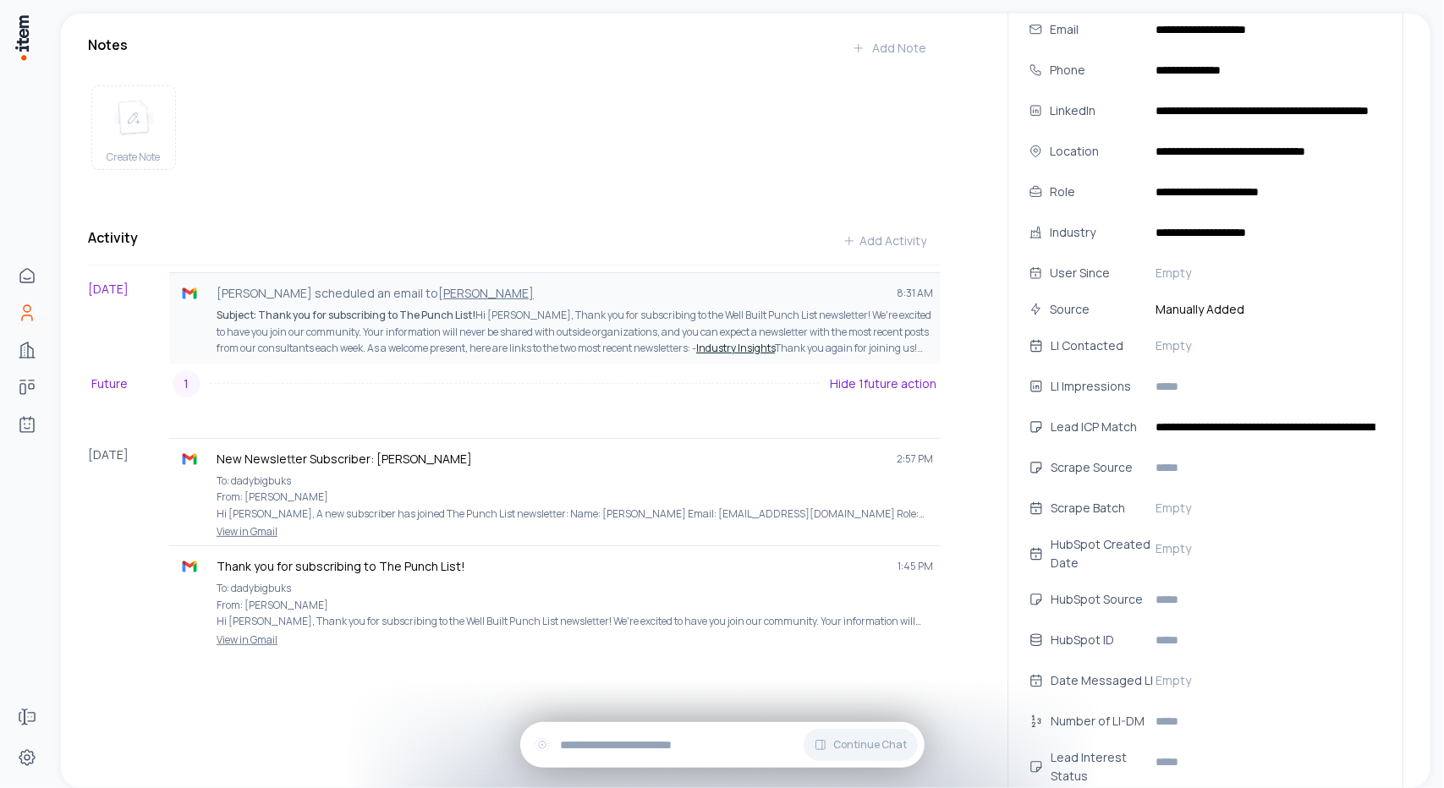
click at [595, 331] on p "Subject: Thank you for subscribing to The Punch List! Hi [PERSON_NAME], Thank y…" at bounding box center [575, 332] width 716 height 50
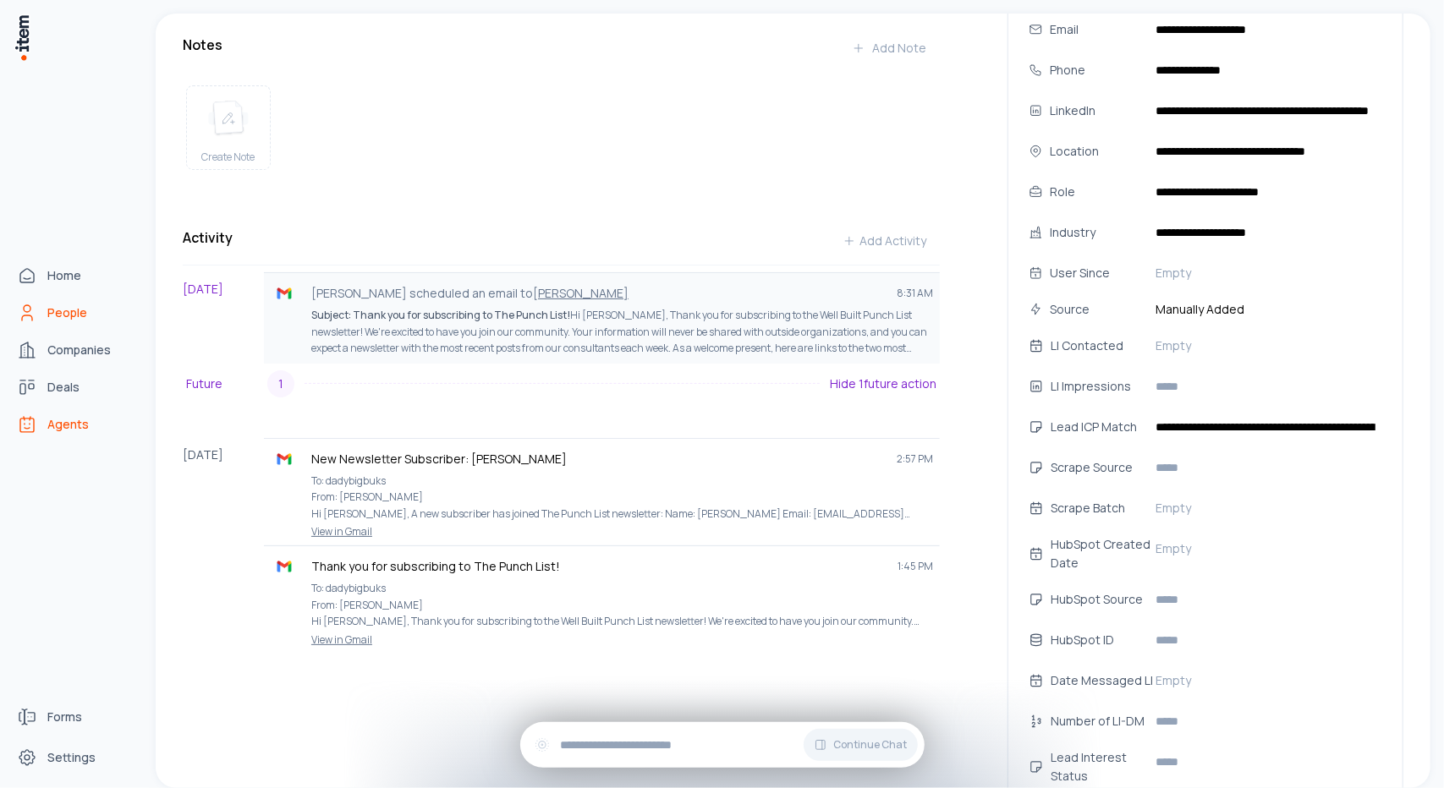
click at [30, 427] on icon "Agents" at bounding box center [27, 424] width 20 height 20
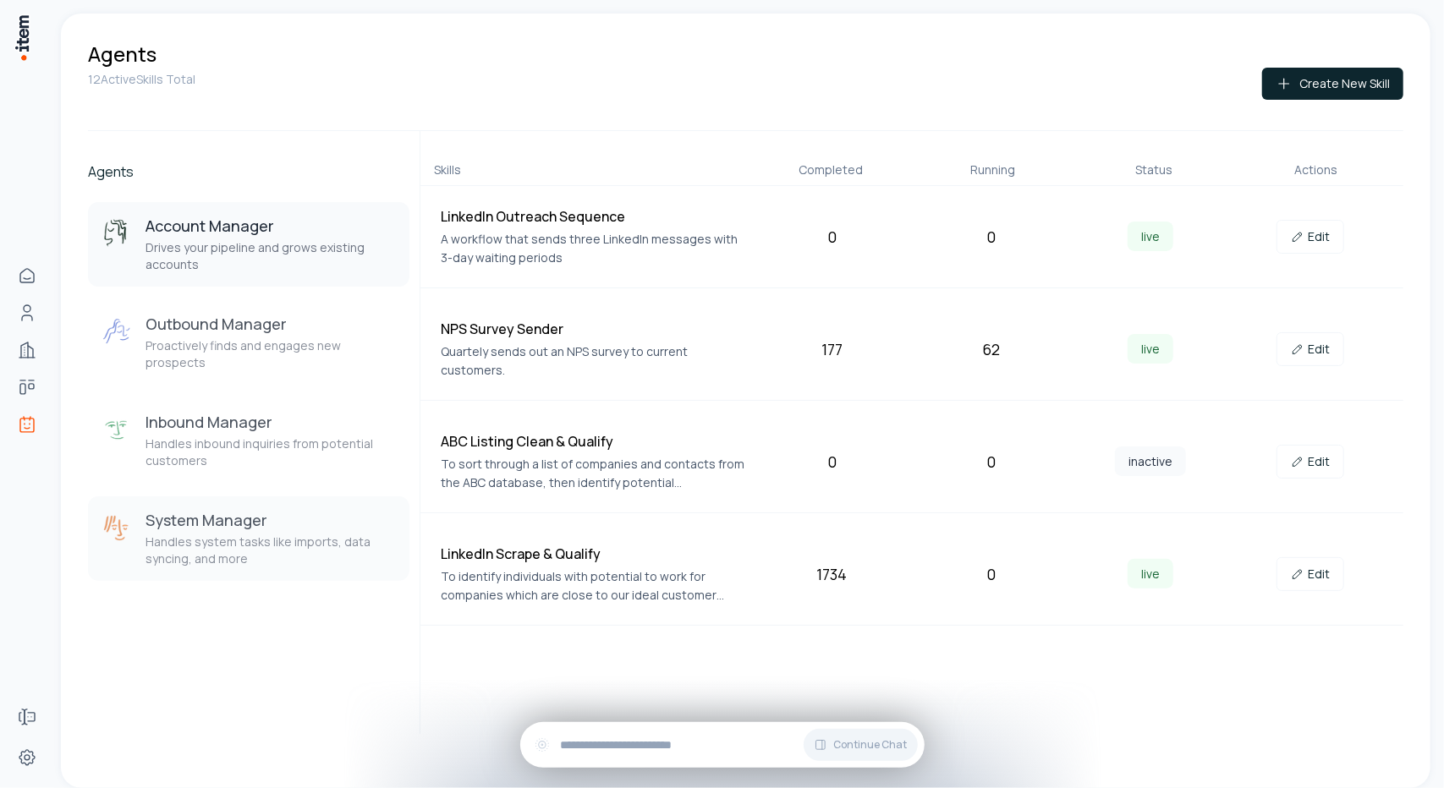
click at [306, 534] on p "Handles system tasks like imports, data syncing, and more" at bounding box center [270, 551] width 250 height 34
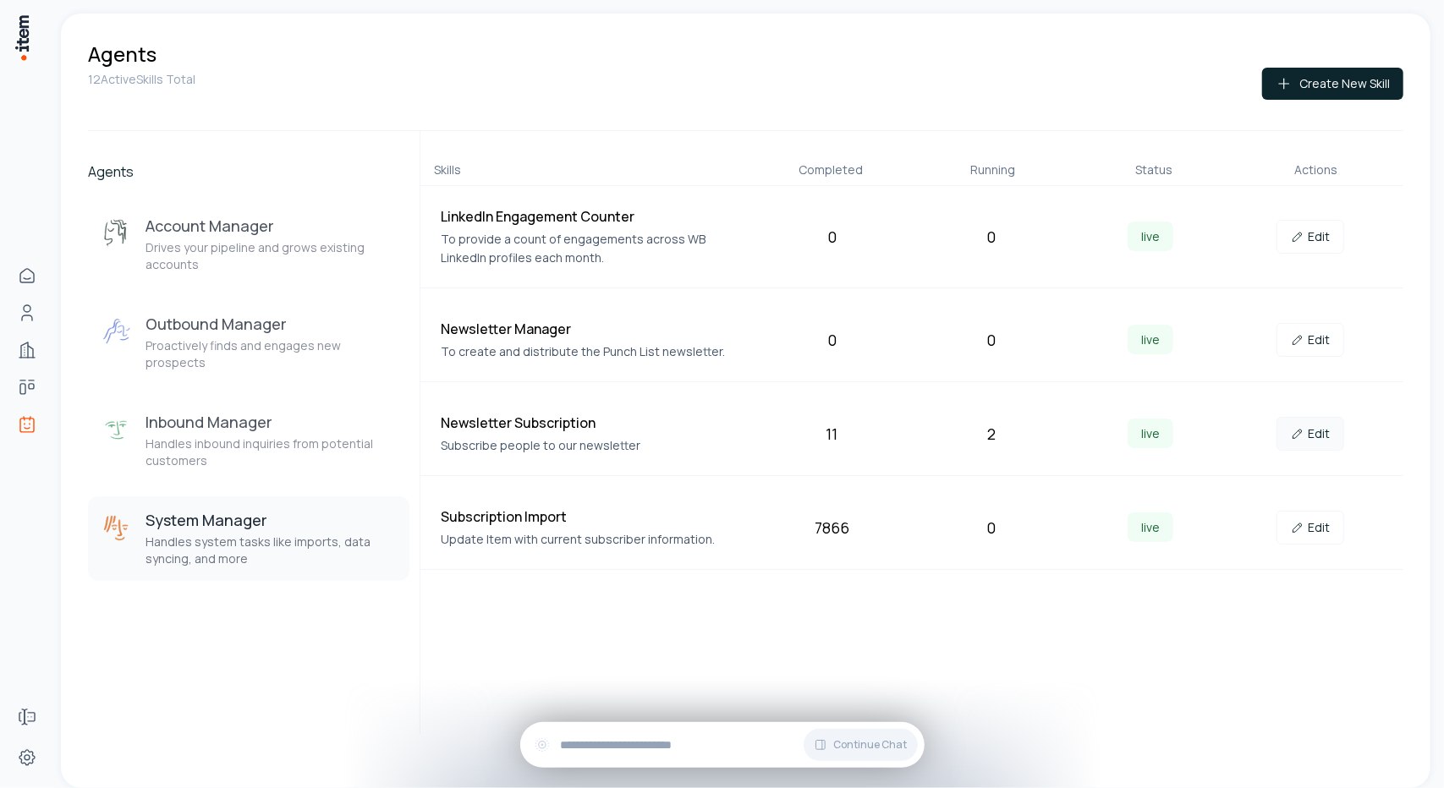
click at [1302, 435] on icon at bounding box center [1298, 434] width 14 height 14
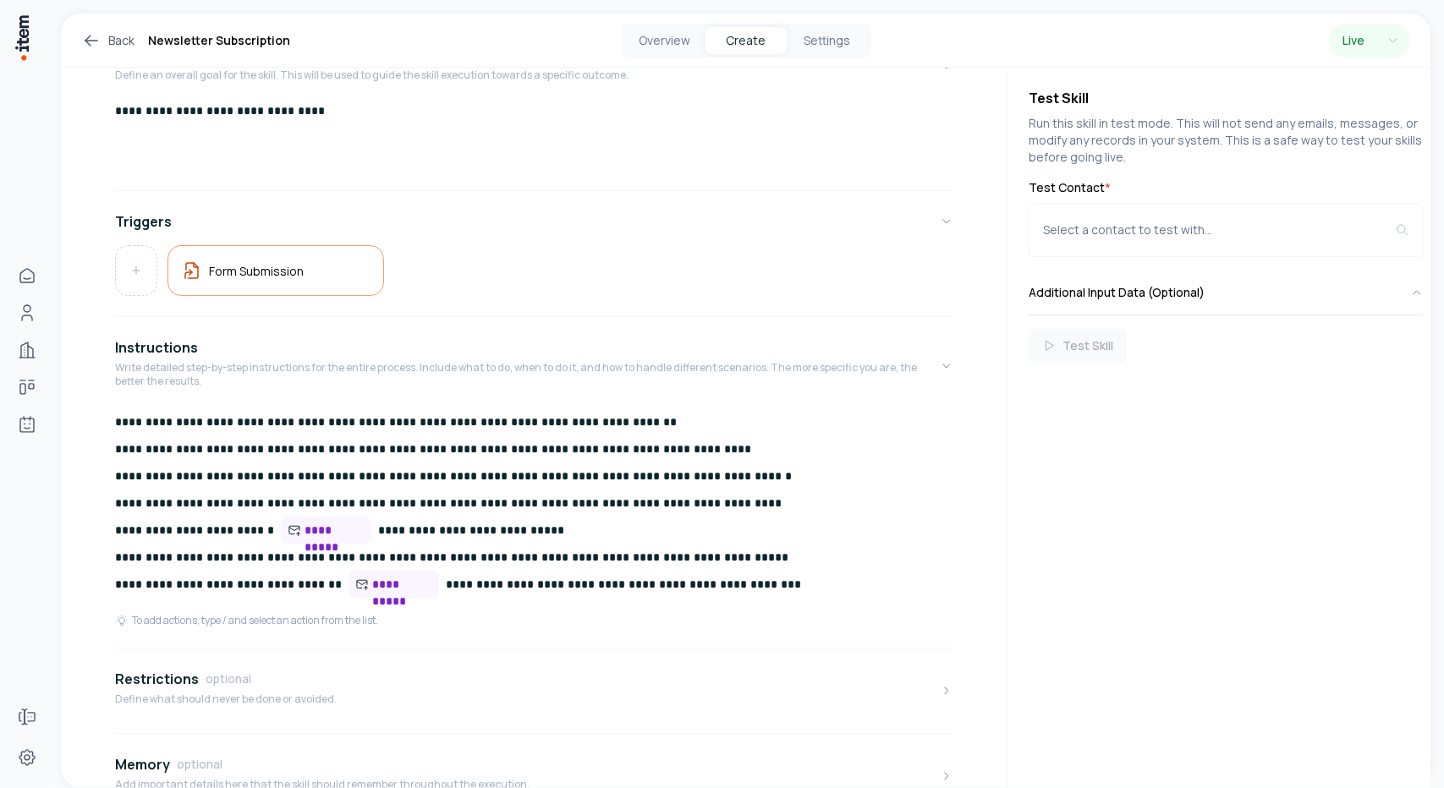
scroll to position [169, 0]
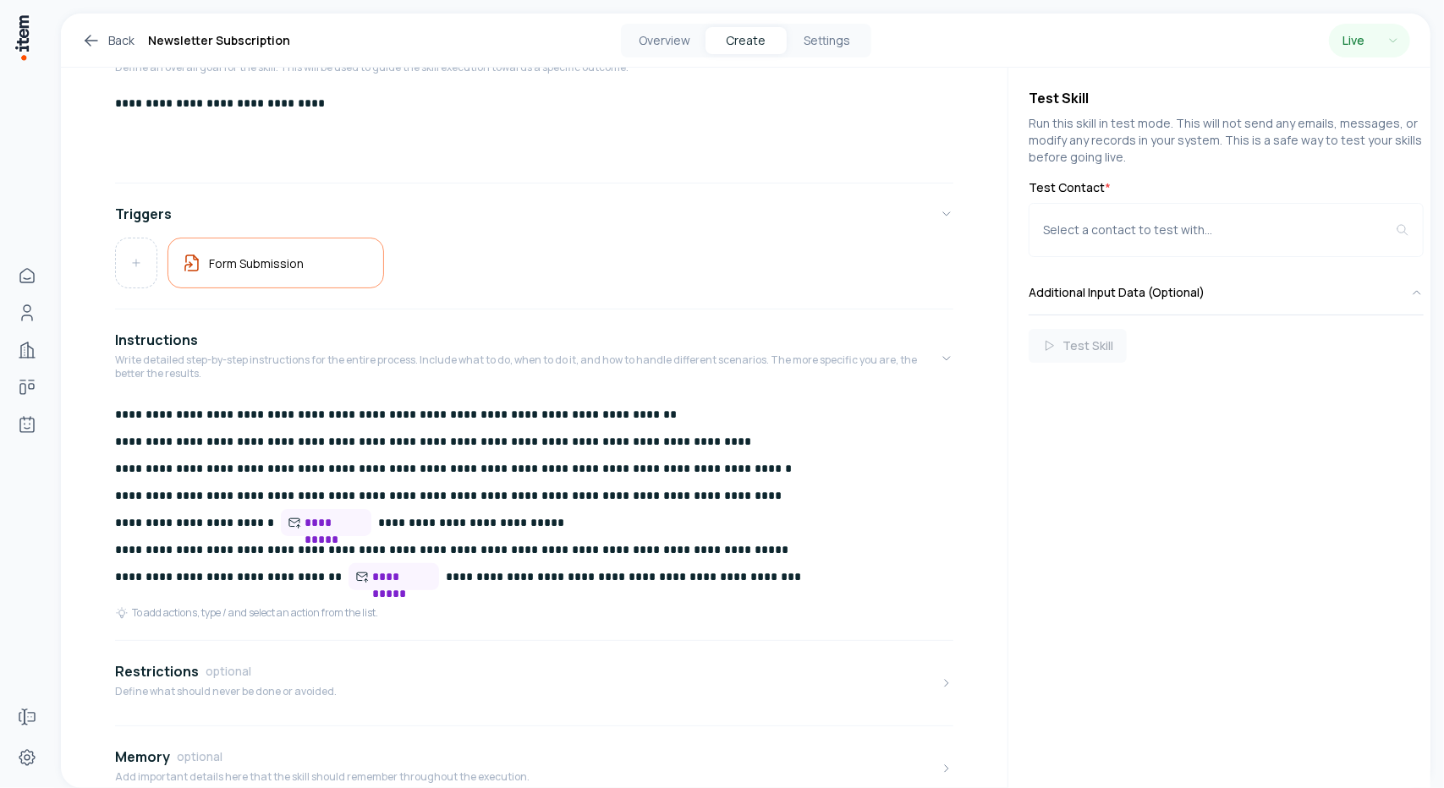
click at [518, 527] on p "**********" at bounding box center [527, 497] width 825 height 192
click at [524, 533] on p "**********" at bounding box center [527, 497] width 825 height 192
click at [633, 302] on div "**********" at bounding box center [534, 489] width 838 height 931
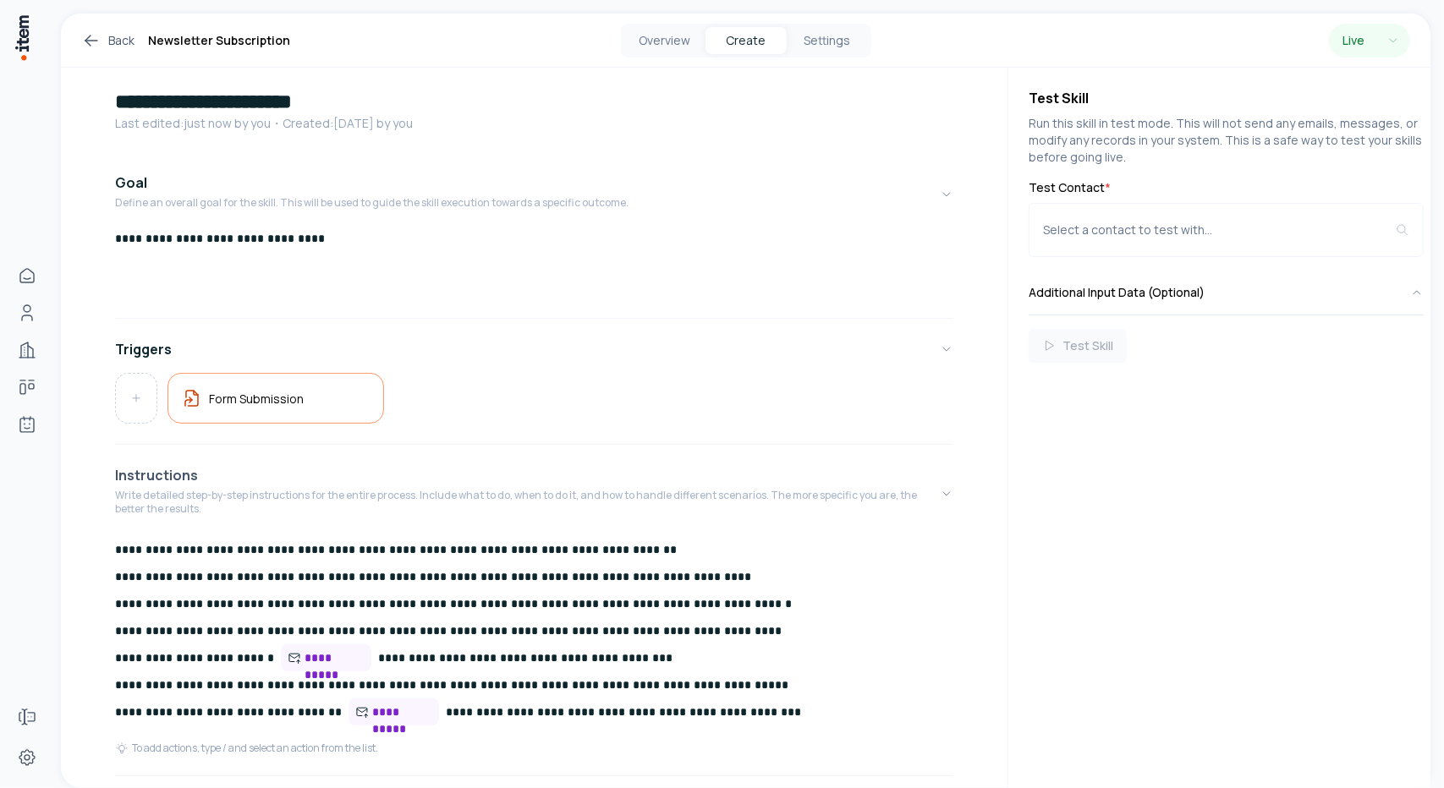
scroll to position [0, 0]
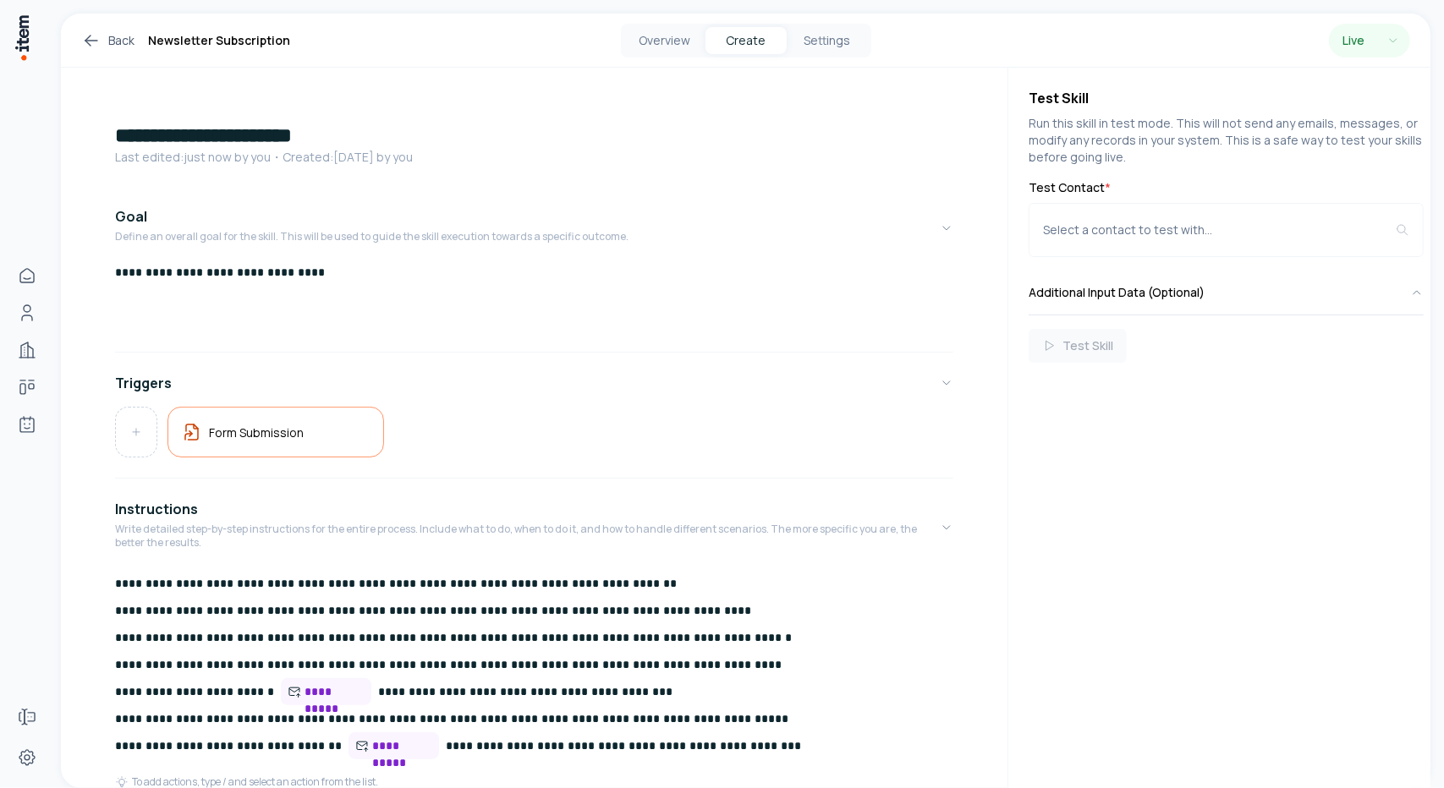
click at [96, 38] on icon at bounding box center [91, 40] width 20 height 20
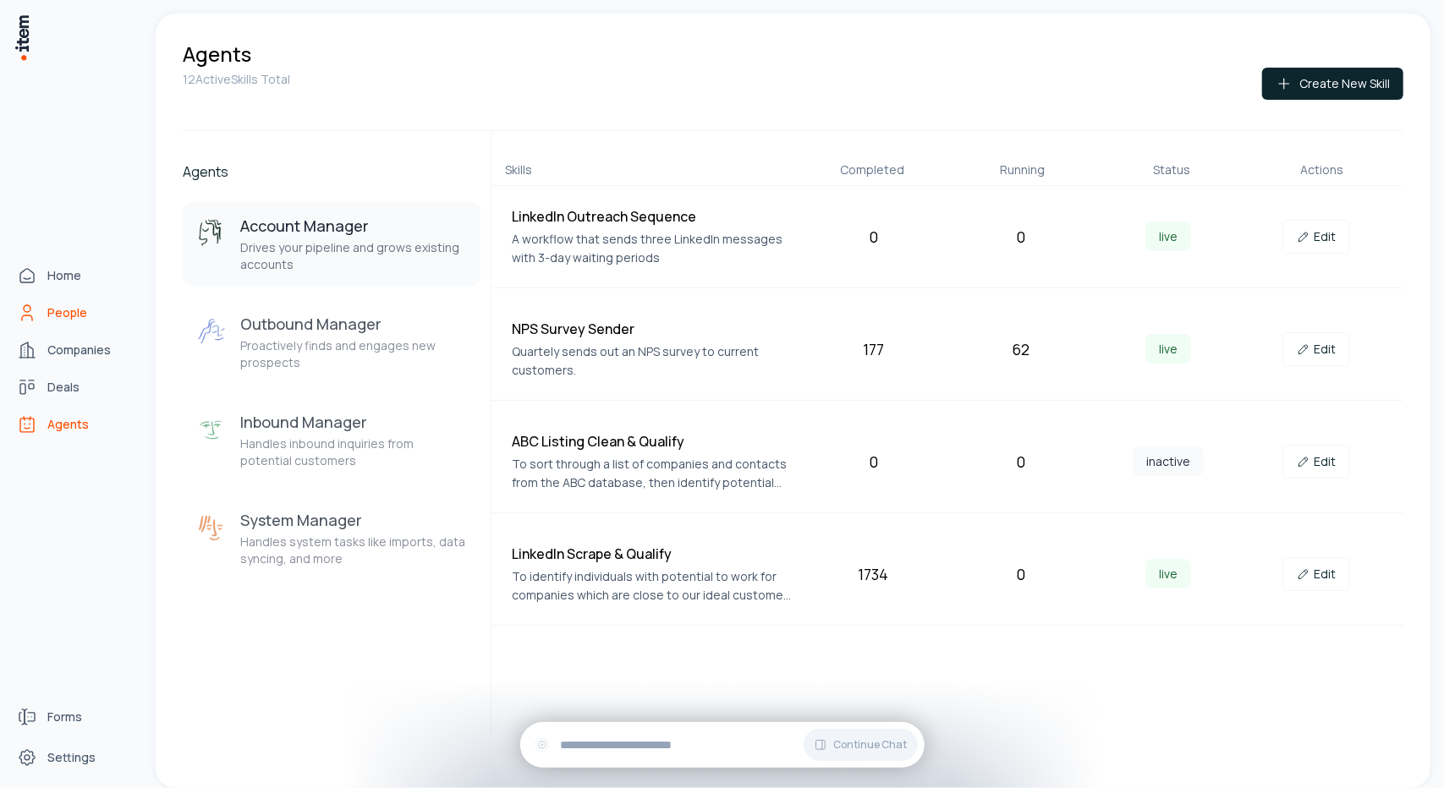
click at [41, 315] on link "People" at bounding box center [74, 313] width 129 height 34
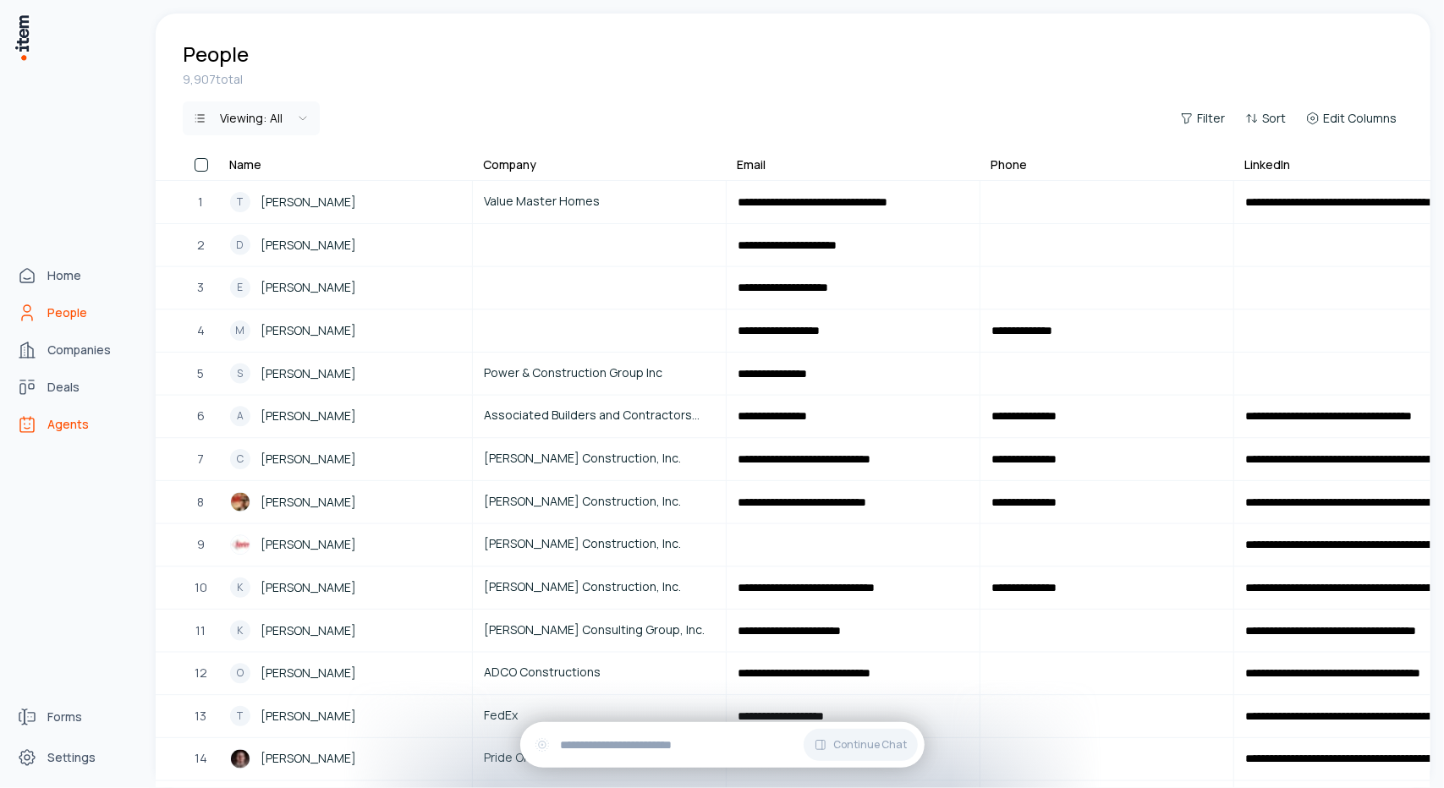
click at [31, 419] on icon "Agents" at bounding box center [27, 426] width 14 height 14
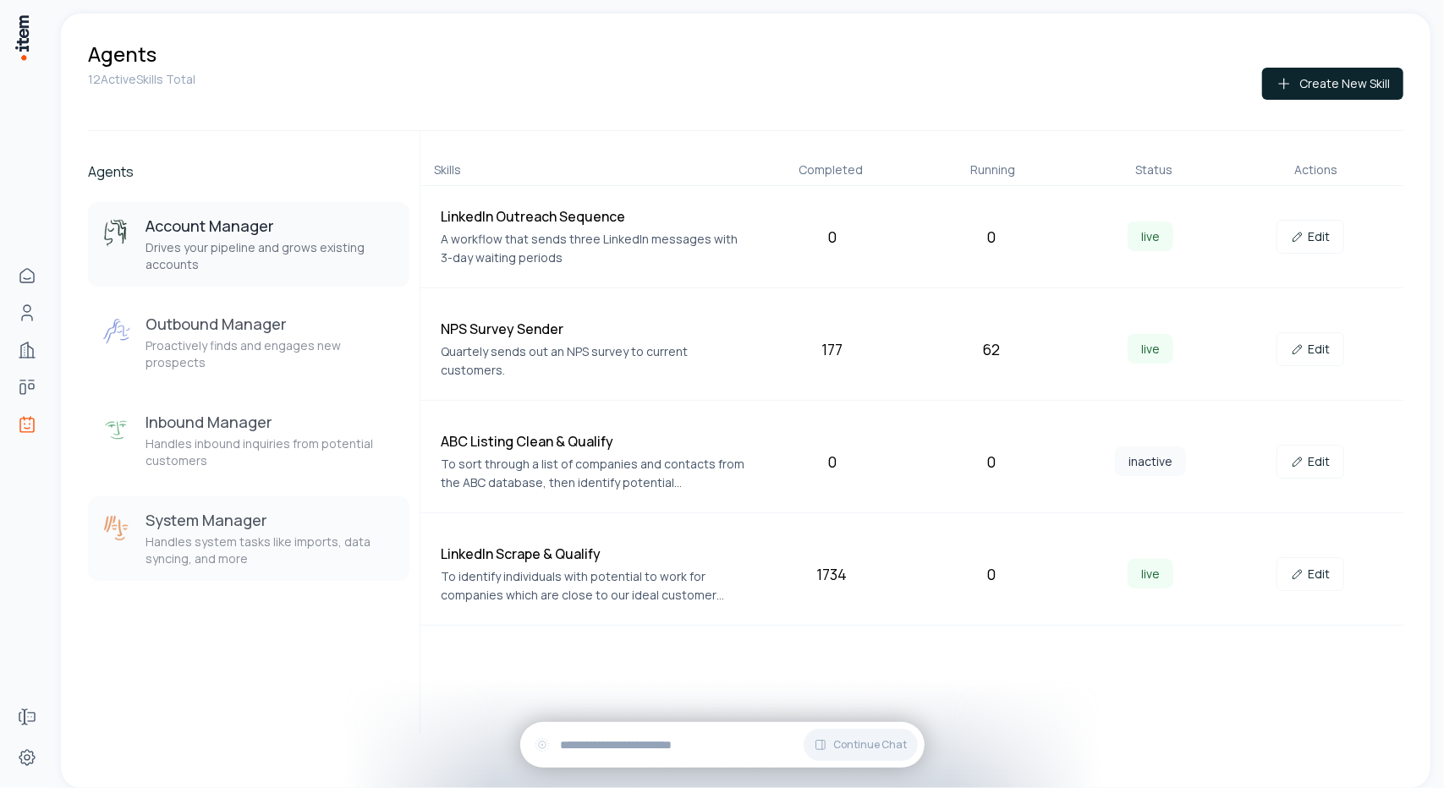
click at [266, 534] on p "Handles system tasks like imports, data syncing, and more" at bounding box center [270, 551] width 250 height 34
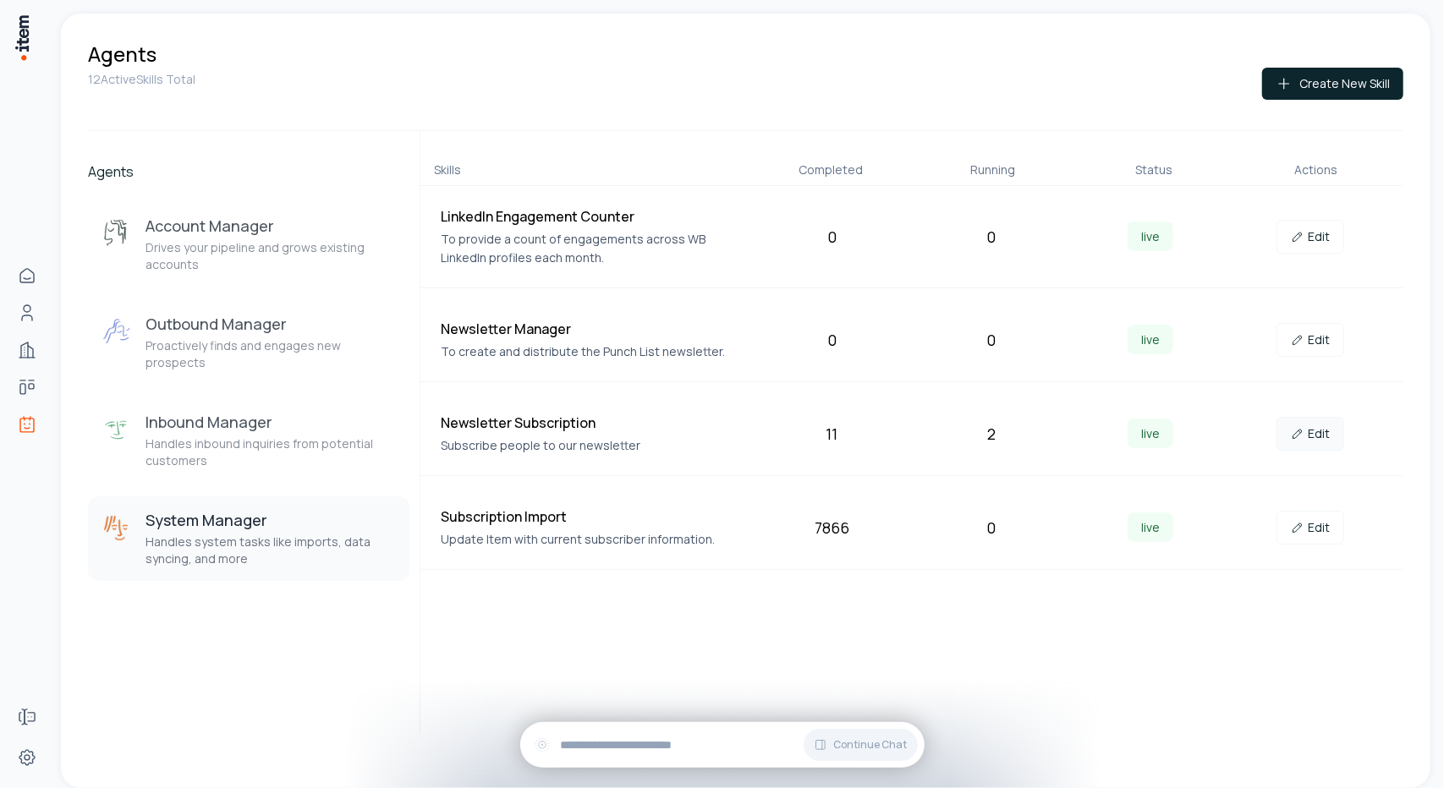
click at [1300, 430] on icon at bounding box center [1299, 431] width 3 height 3
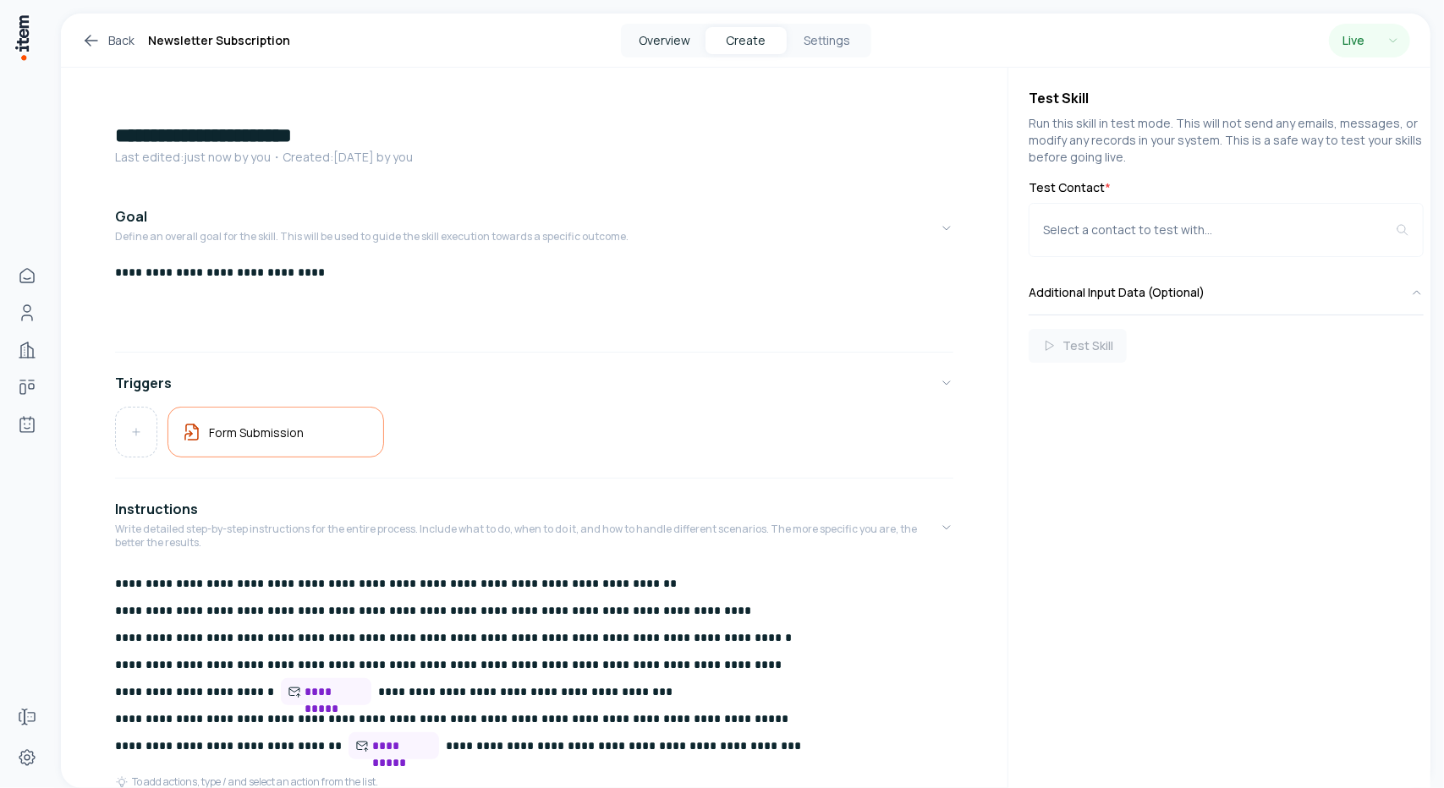
click at [632, 41] on button "Overview" at bounding box center [664, 40] width 81 height 27
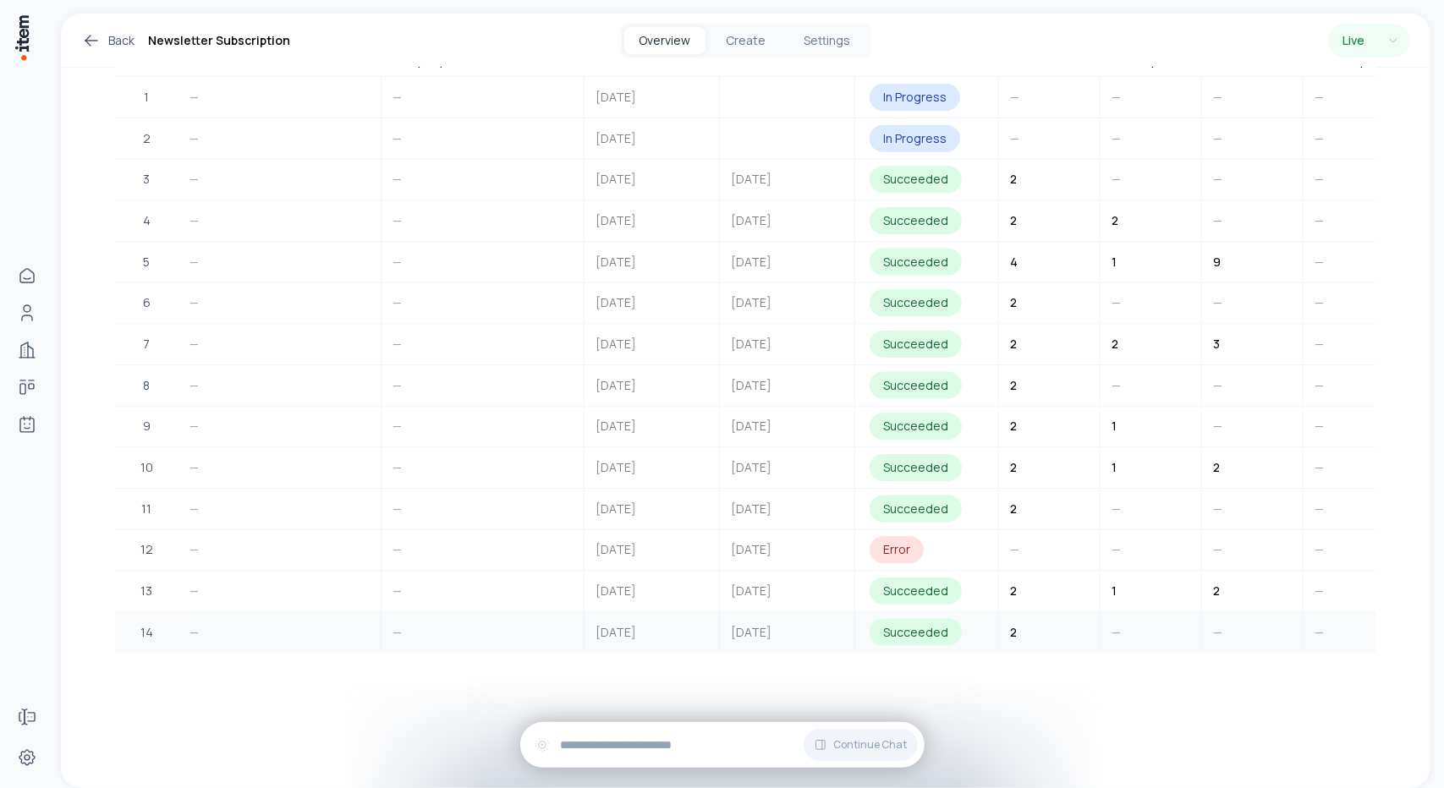
scroll to position [440, 0]
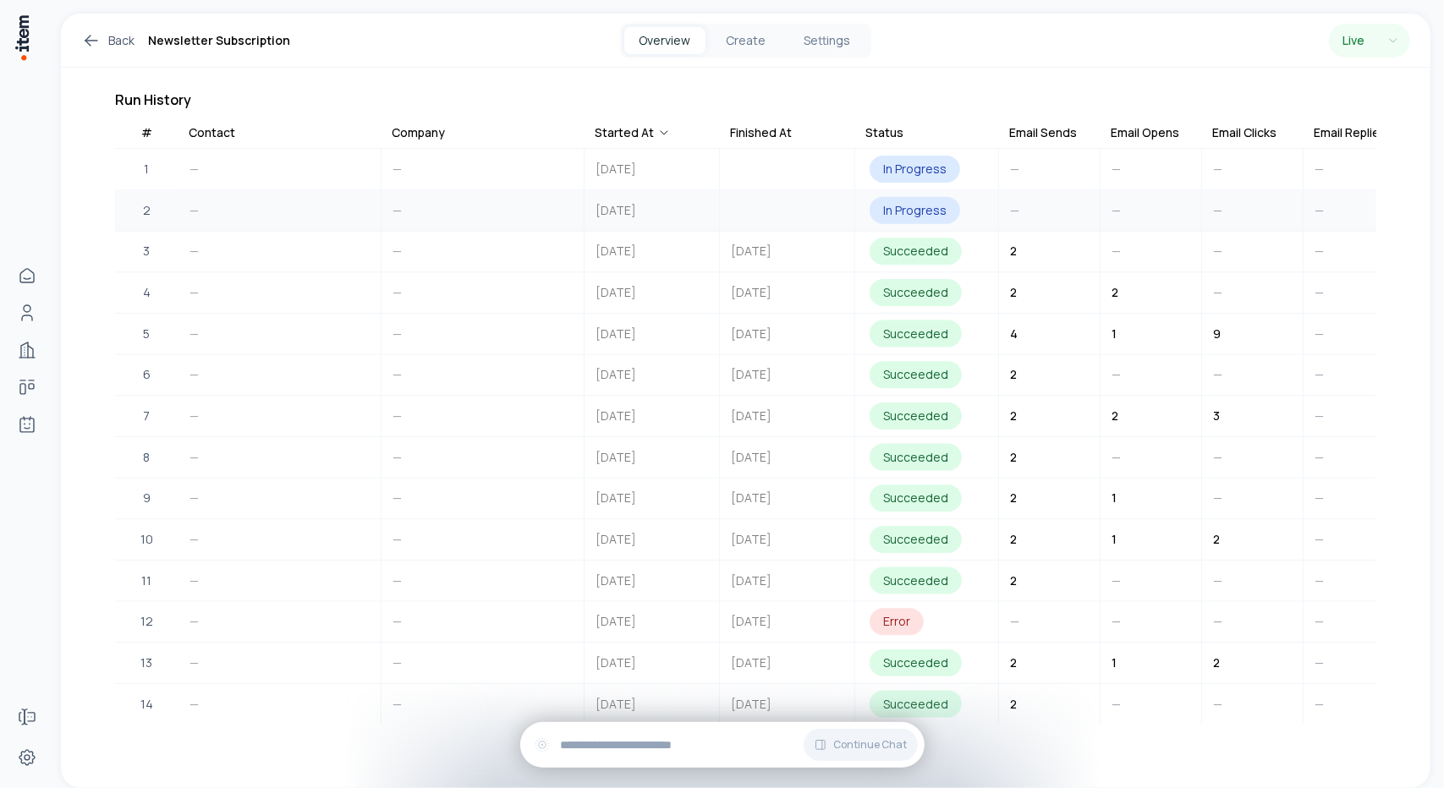
click at [922, 207] on div "In Progress" at bounding box center [914, 210] width 90 height 27
click at [894, 622] on div "Error" at bounding box center [896, 621] width 54 height 27
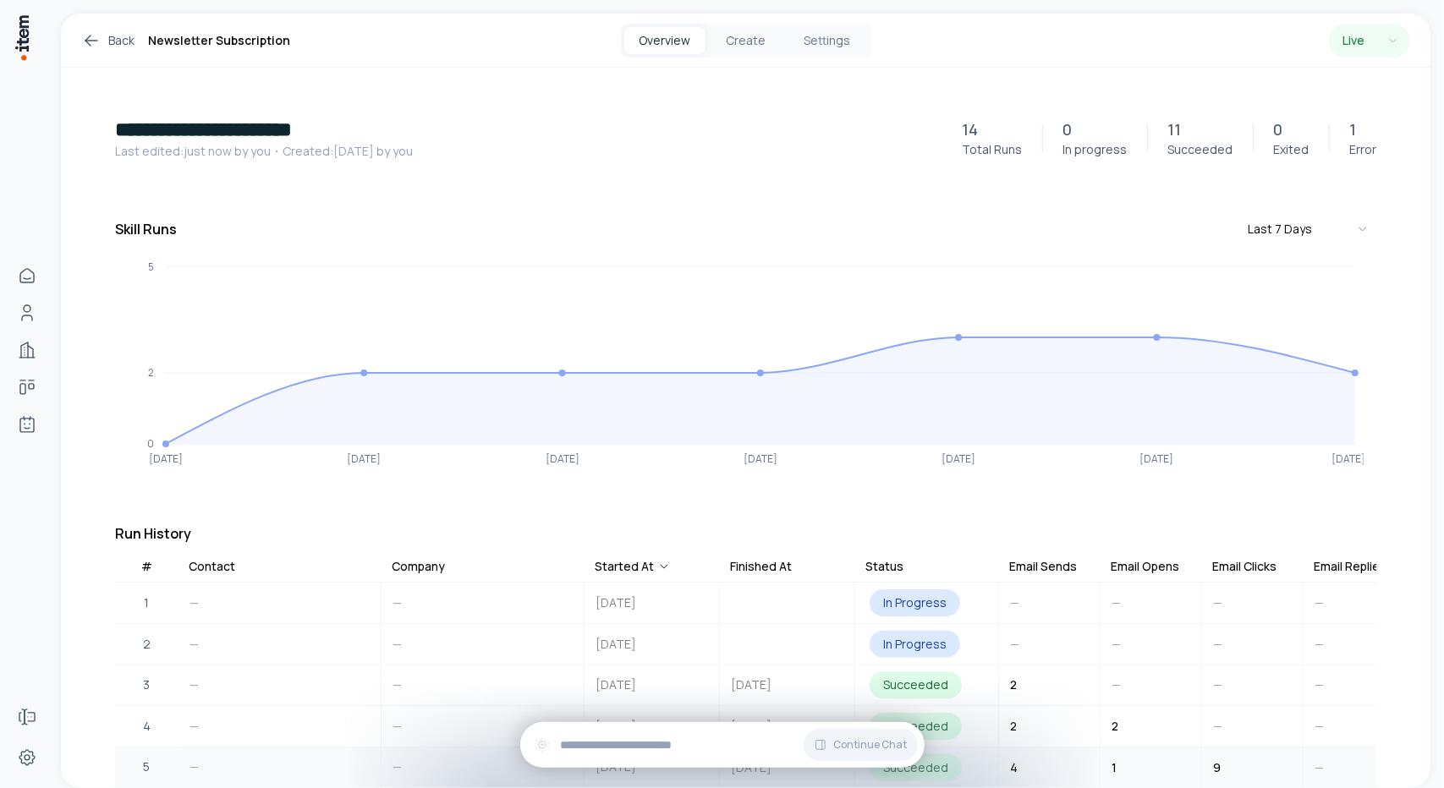
scroll to position [0, 0]
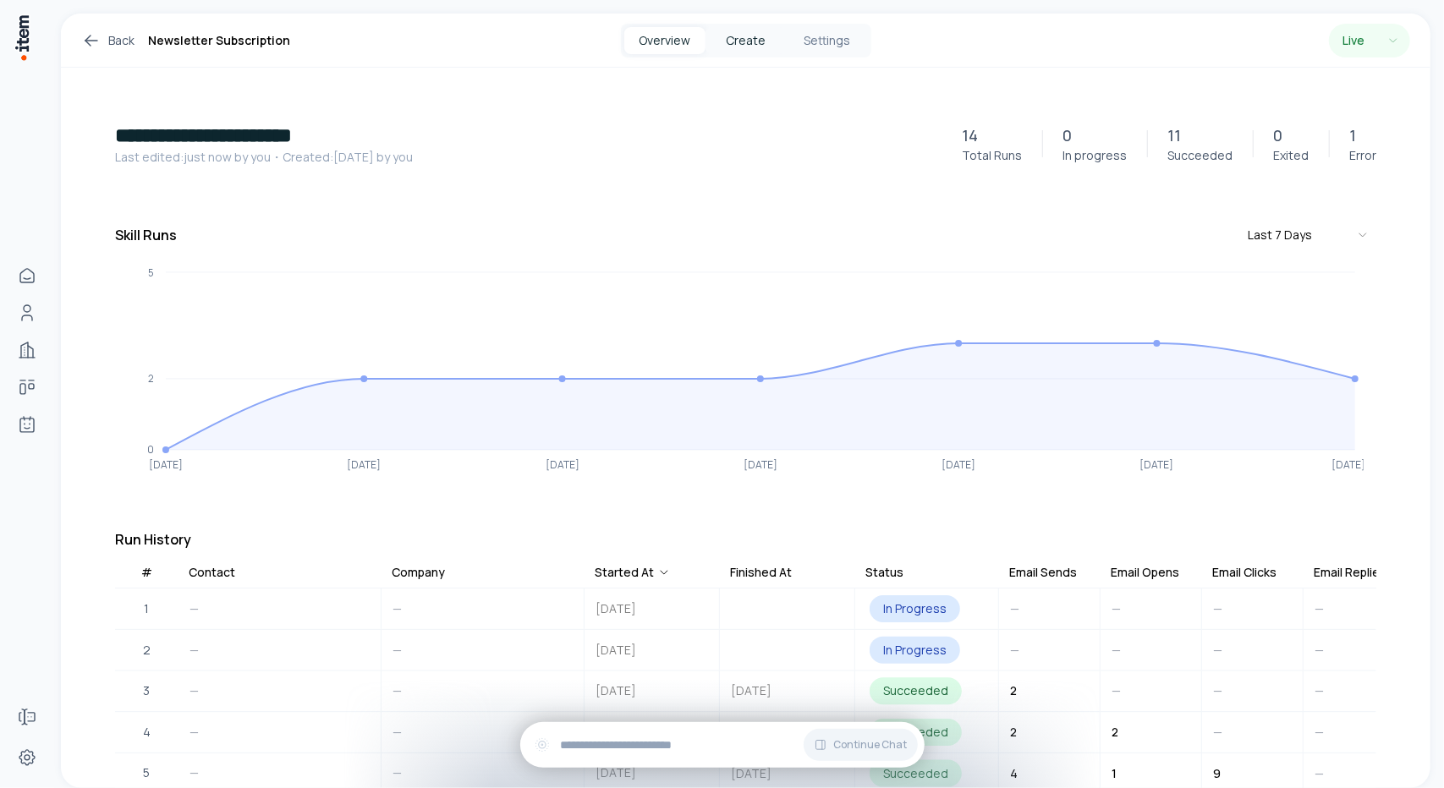
click at [740, 31] on button "Create" at bounding box center [745, 40] width 81 height 27
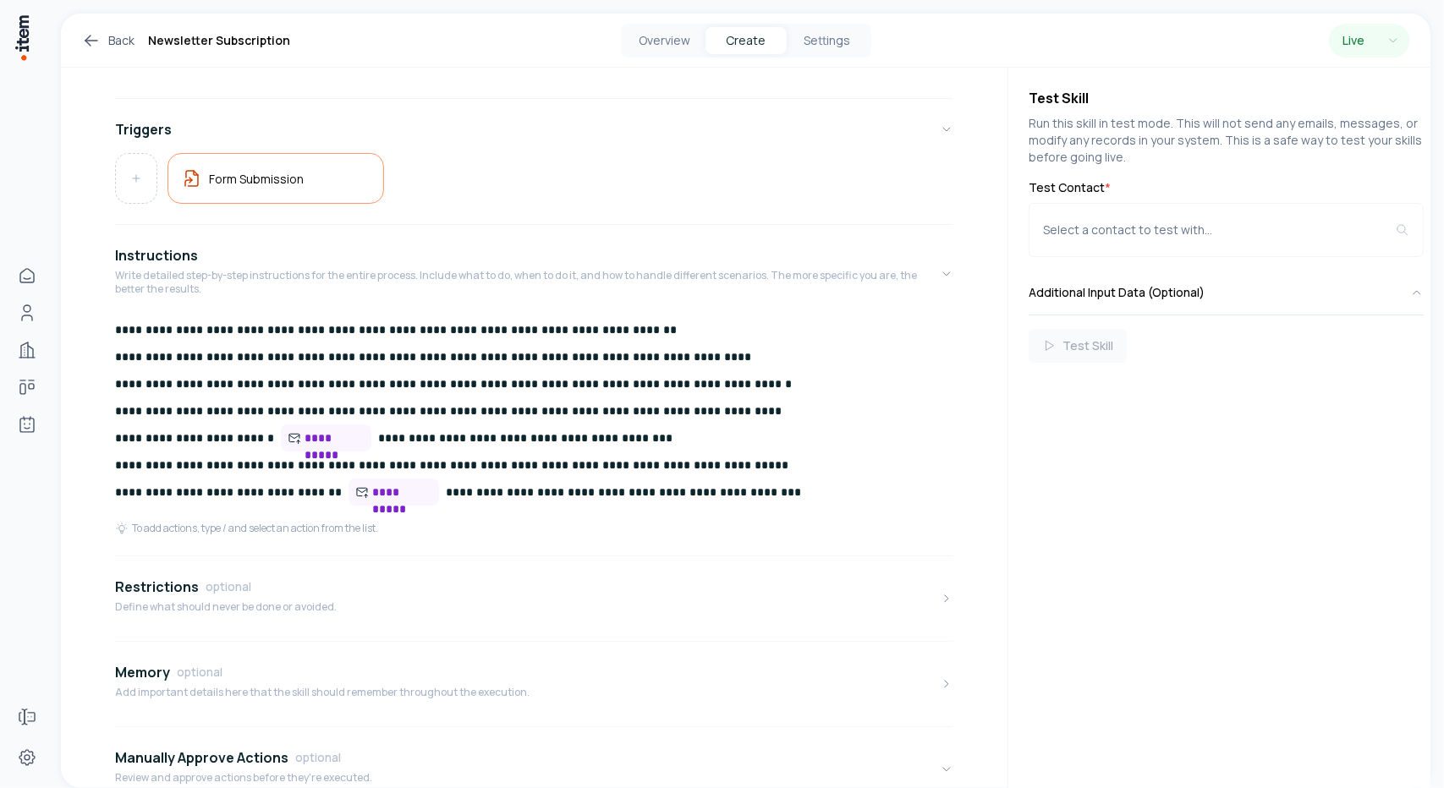
scroll to position [338, 0]
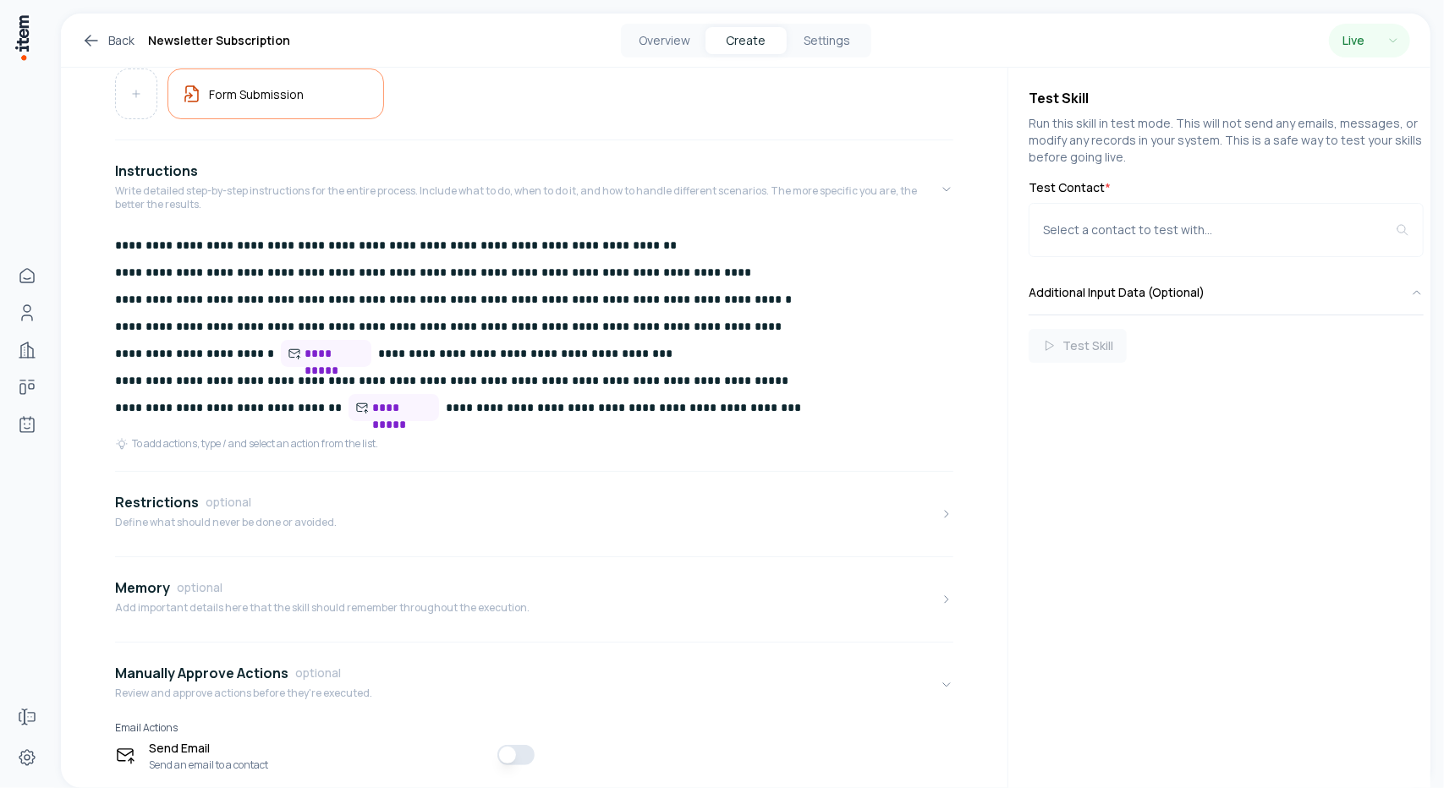
click at [739, 411] on p "**********" at bounding box center [527, 328] width 825 height 192
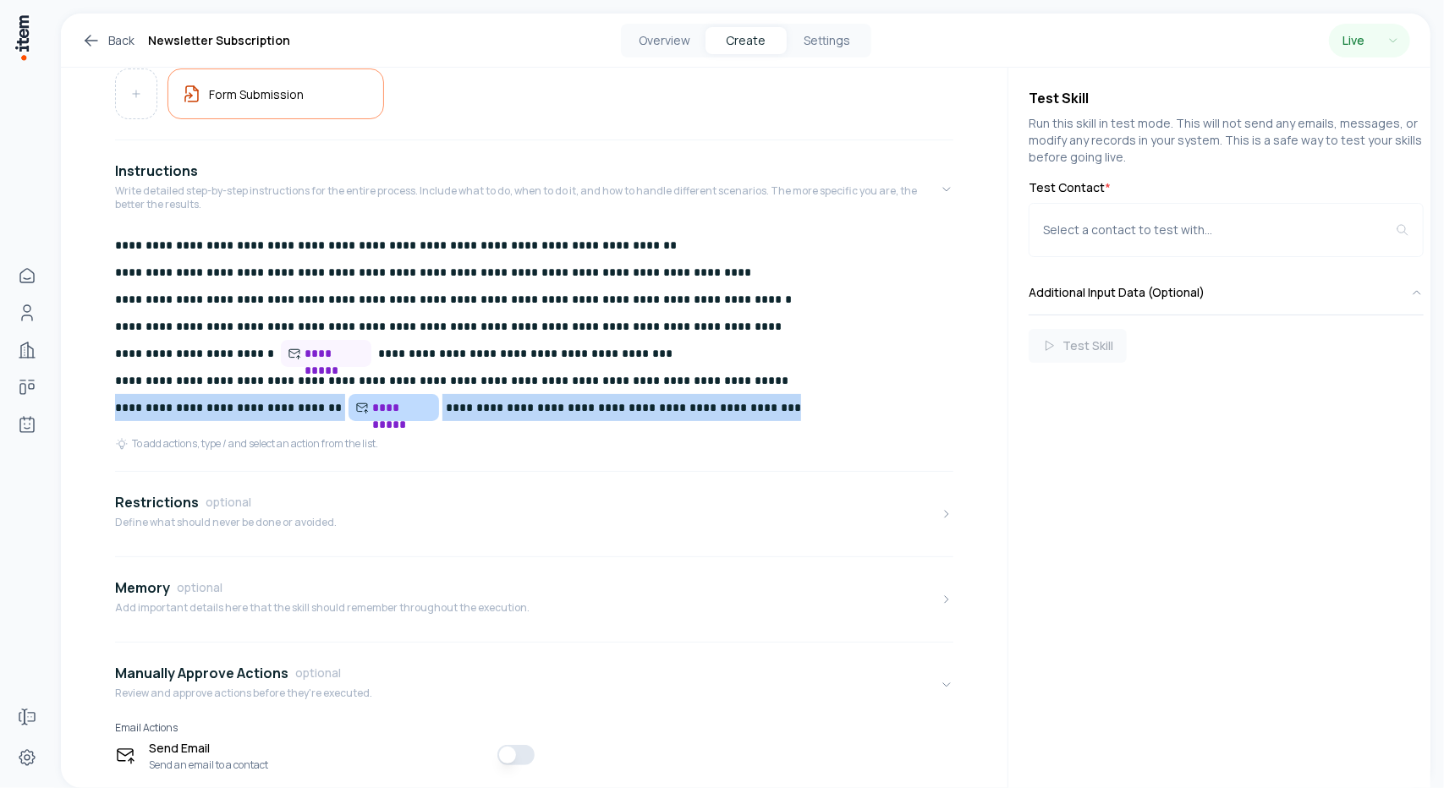
drag, startPoint x: 741, startPoint y: 411, endPoint x: 103, endPoint y: 414, distance: 637.7
click at [103, 414] on div "**********" at bounding box center [534, 284] width 946 height 1110
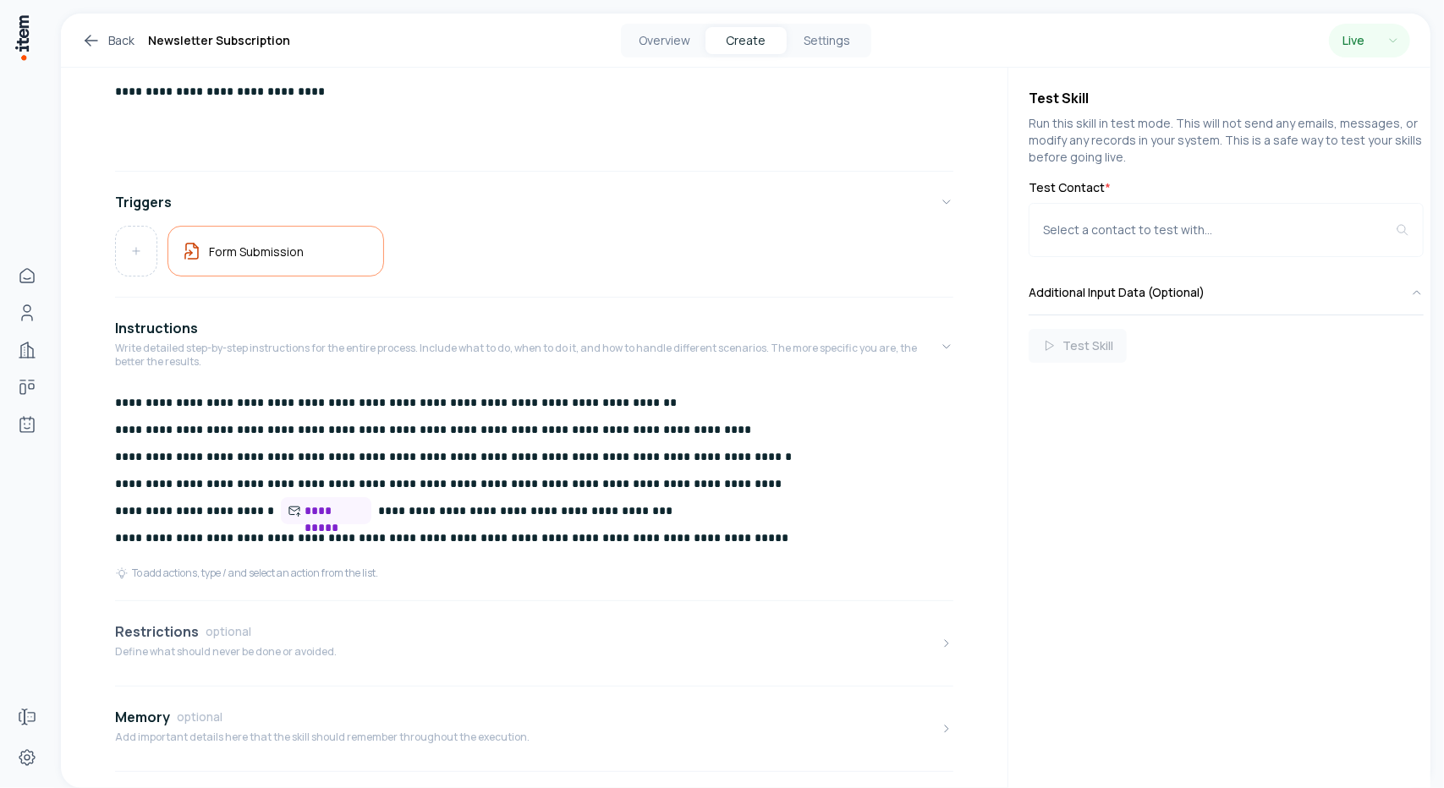
scroll to position [0, 0]
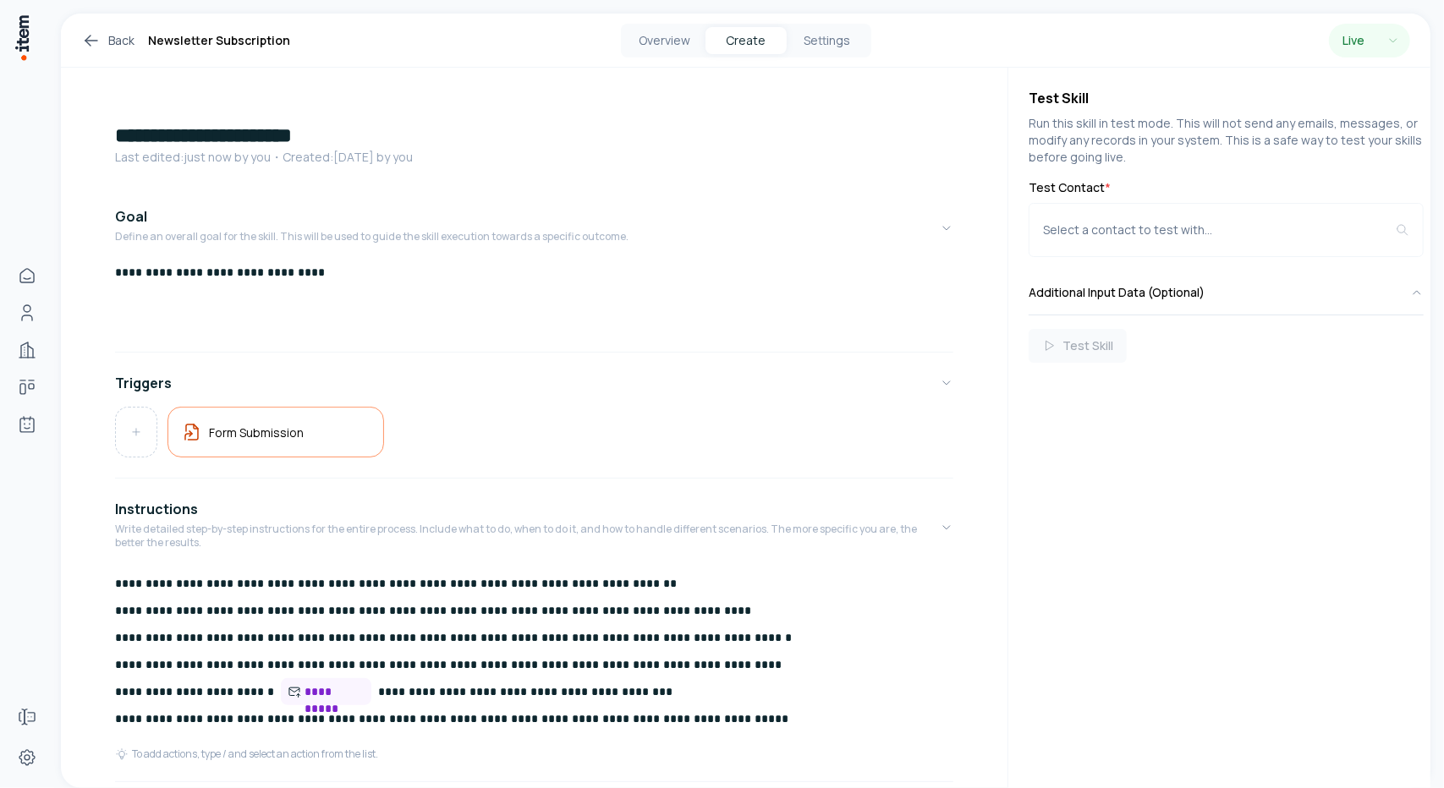
click at [305, 96] on div "**********" at bounding box center [534, 609] width 946 height 1083
click at [103, 37] on link "Back" at bounding box center [107, 40] width 53 height 20
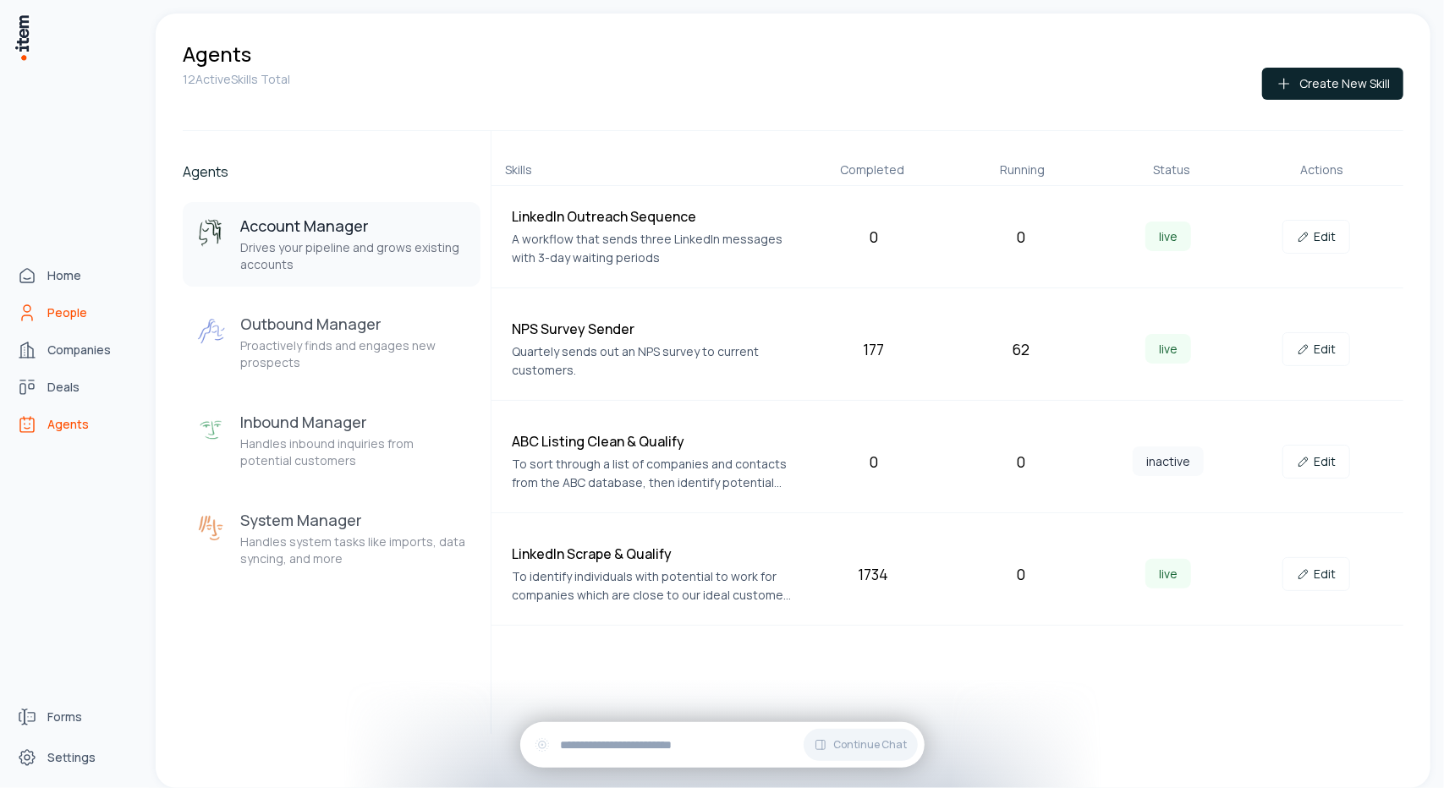
click at [36, 317] on icon "People" at bounding box center [27, 313] width 20 height 20
